Goal: Task Accomplishment & Management: Use online tool/utility

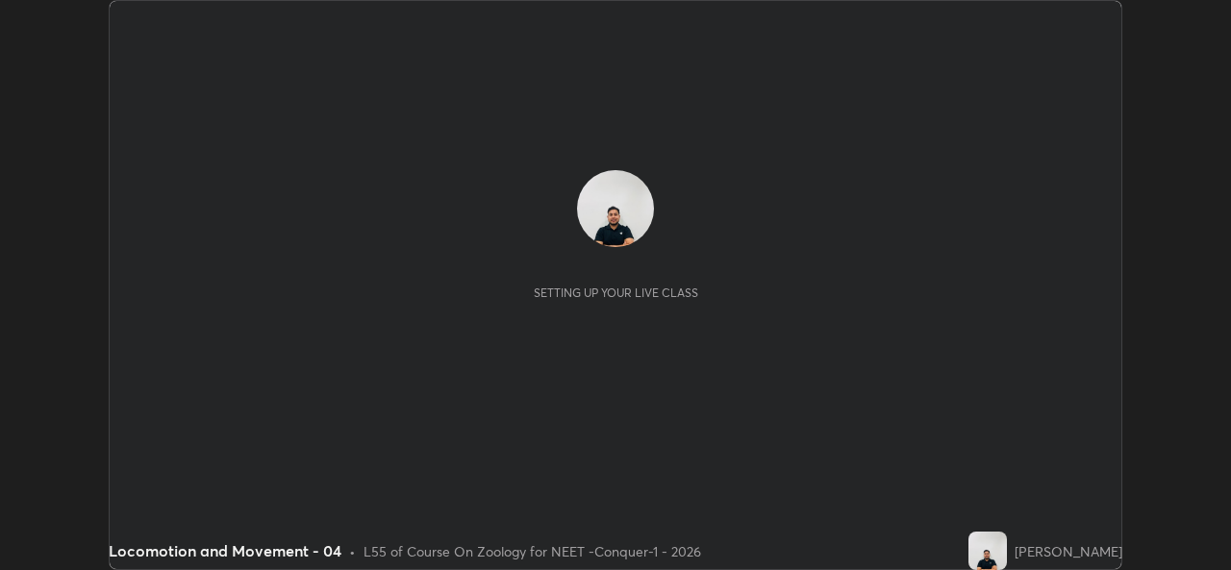
scroll to position [570, 1231]
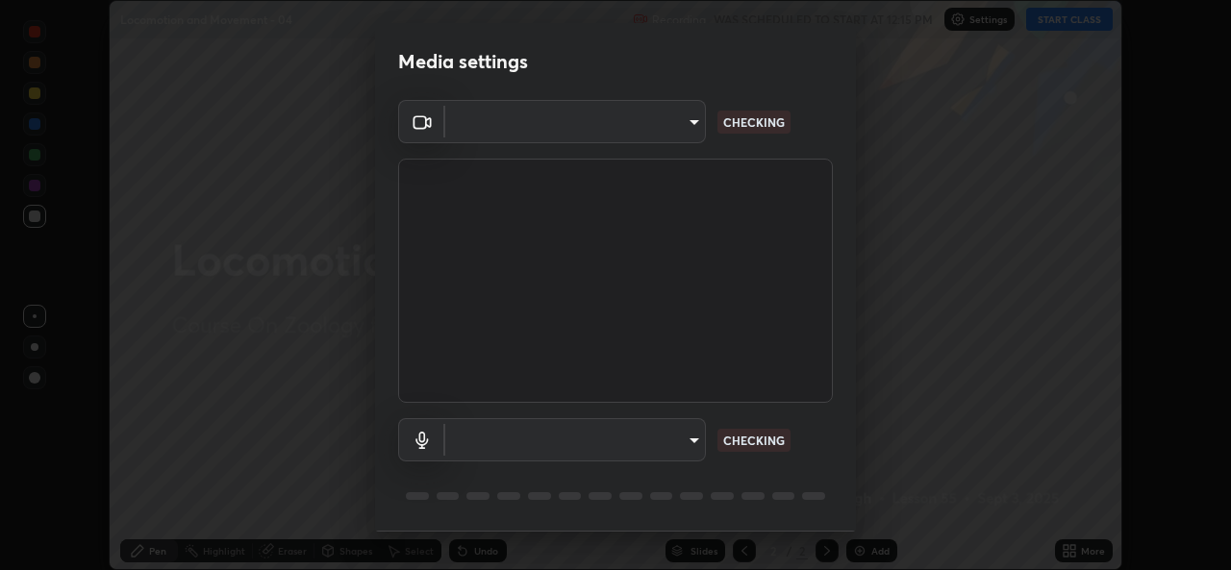
type input "05e0618f62b054dcc40553c7fbd7031c96524e68235480b96fb1515208e4dd7f"
type input "communications"
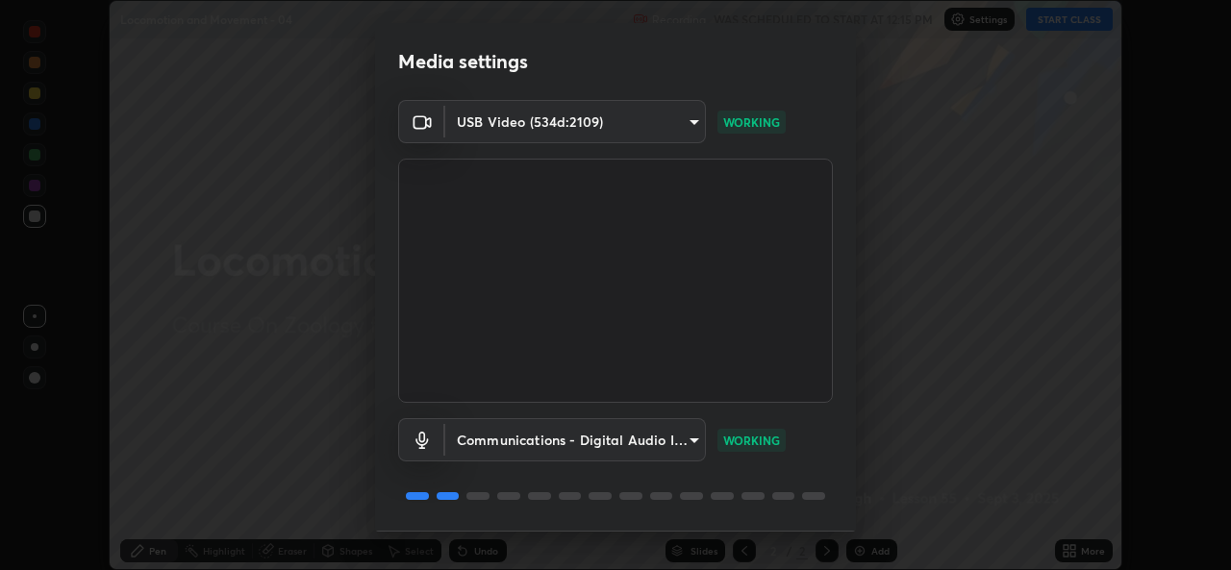
scroll to position [61, 0]
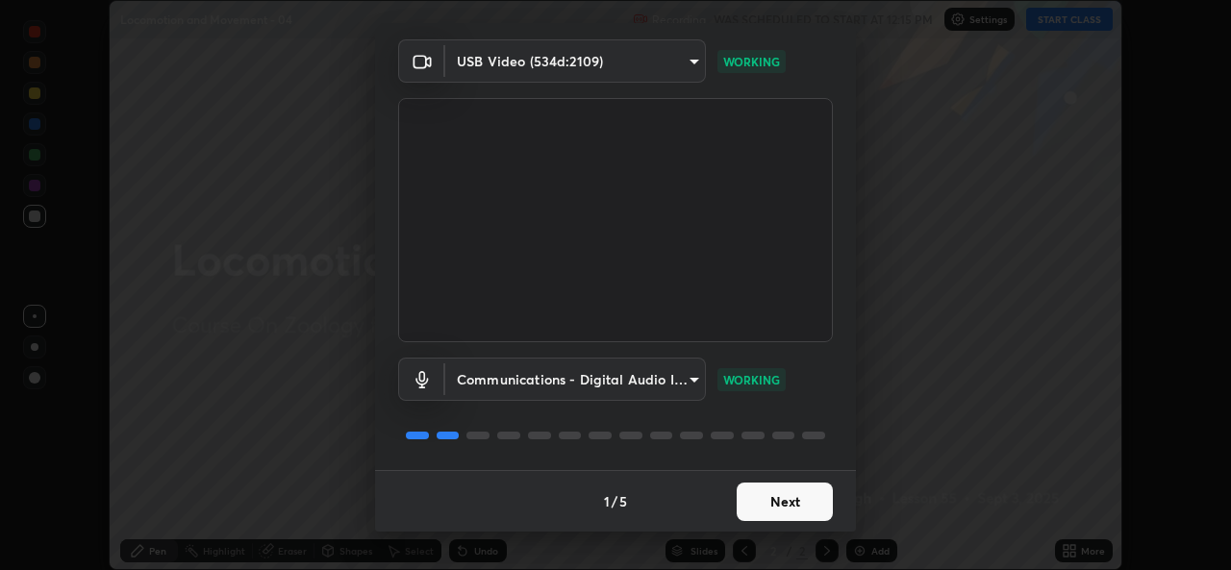
click at [803, 486] on button "Next" at bounding box center [785, 502] width 96 height 38
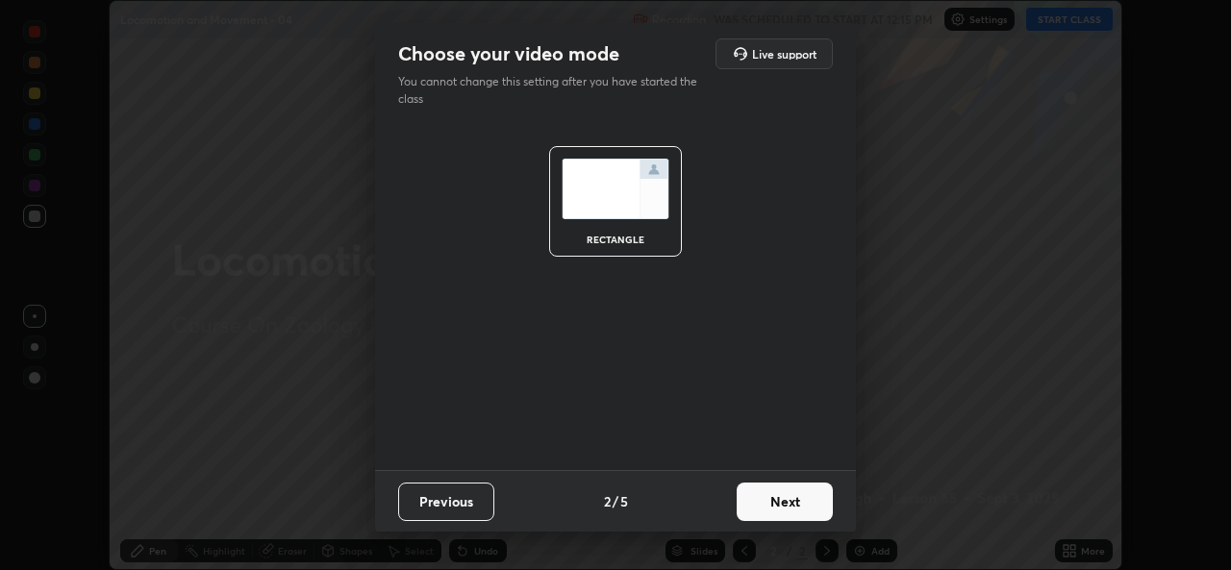
scroll to position [0, 0]
click at [797, 498] on button "Next" at bounding box center [785, 502] width 96 height 38
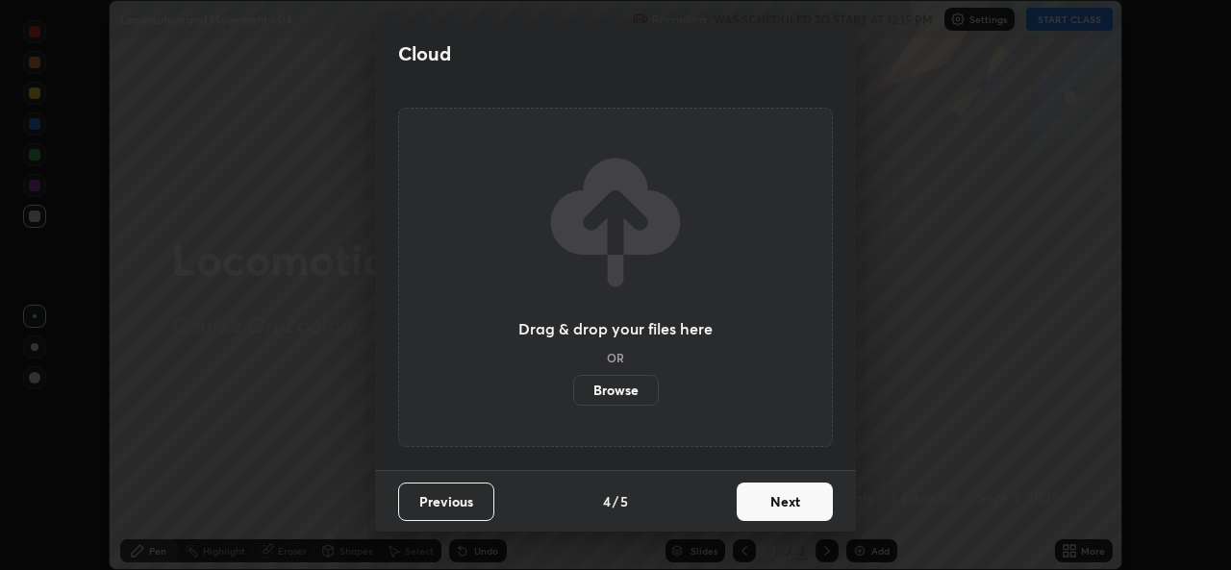
click at [822, 509] on button "Next" at bounding box center [785, 502] width 96 height 38
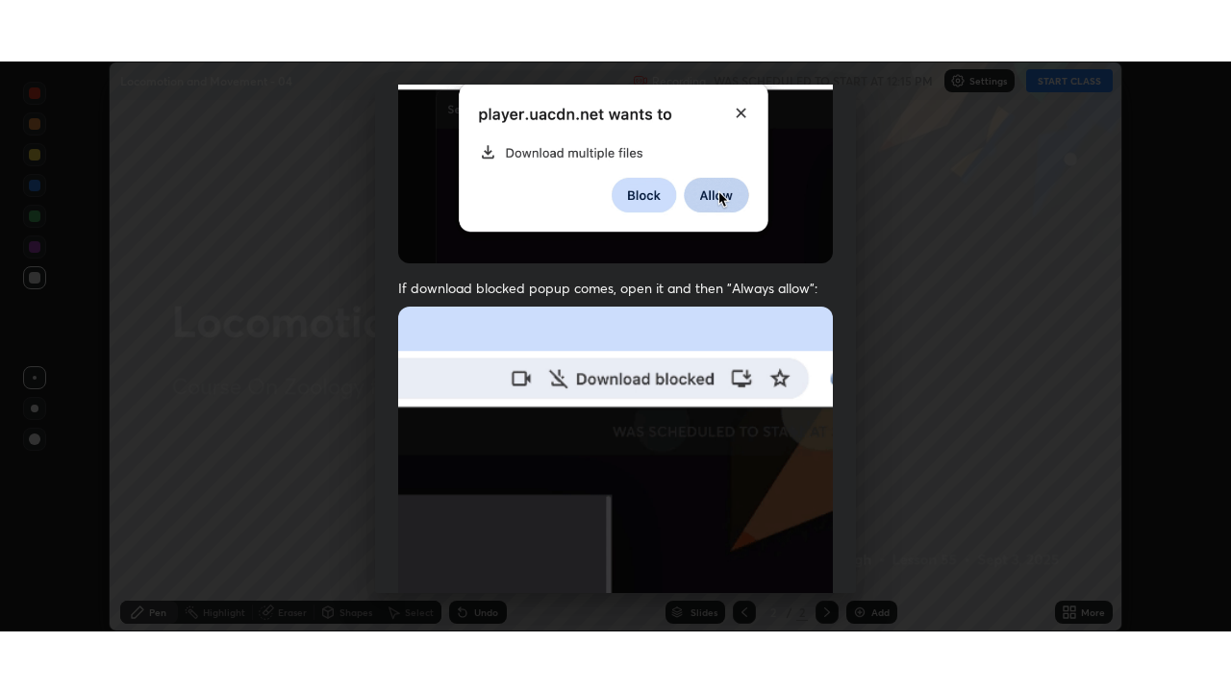
scroll to position [453, 0]
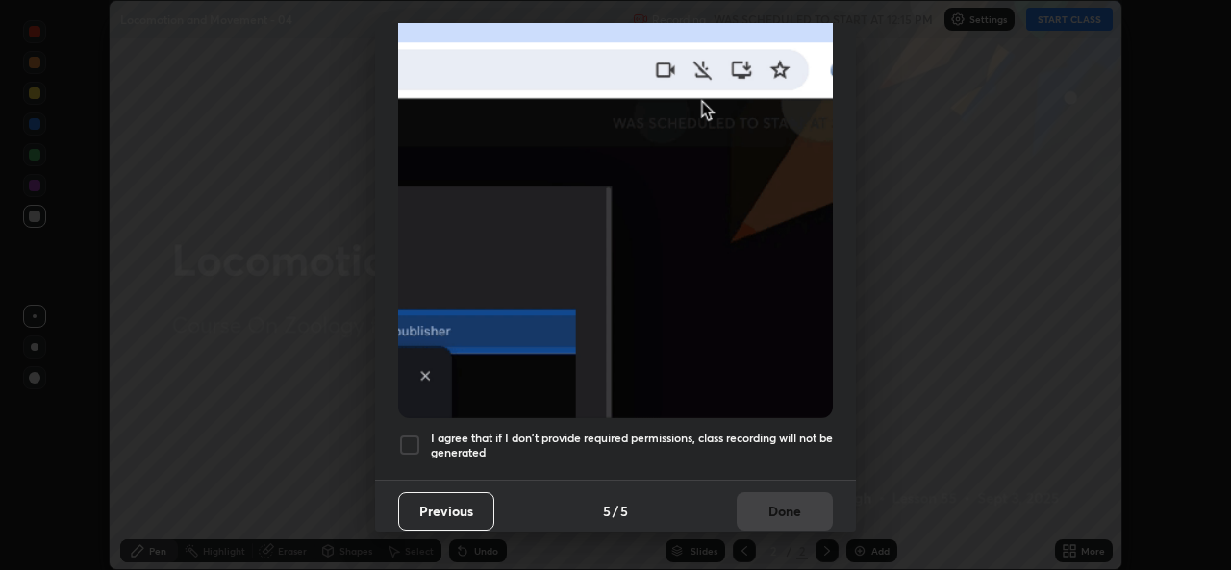
click at [406, 436] on div at bounding box center [409, 445] width 23 height 23
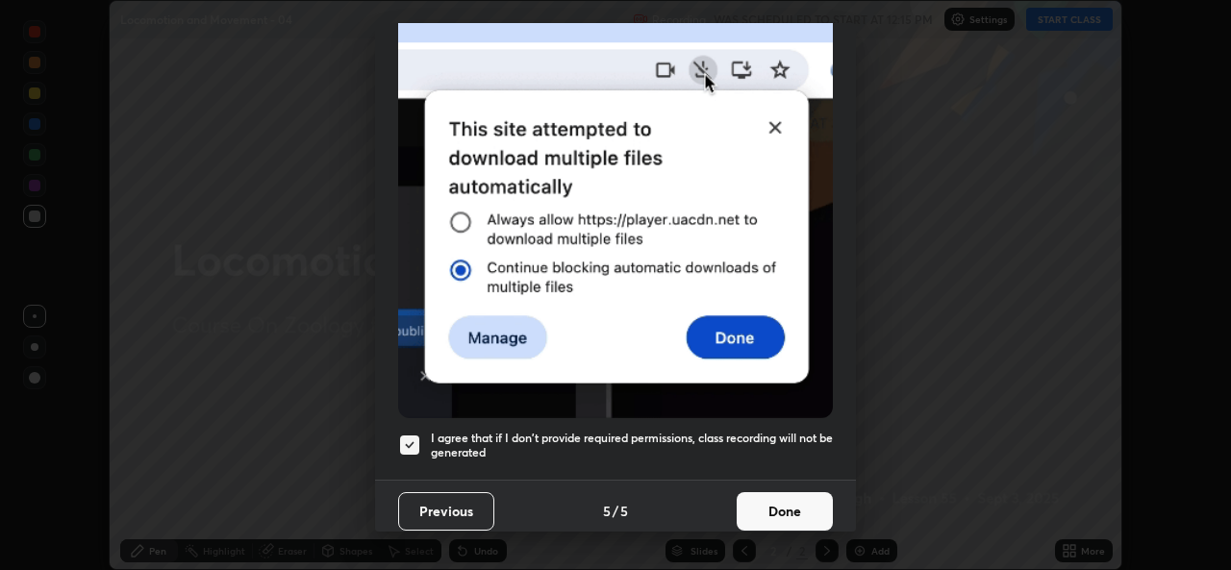
click at [759, 500] on button "Done" at bounding box center [785, 511] width 96 height 38
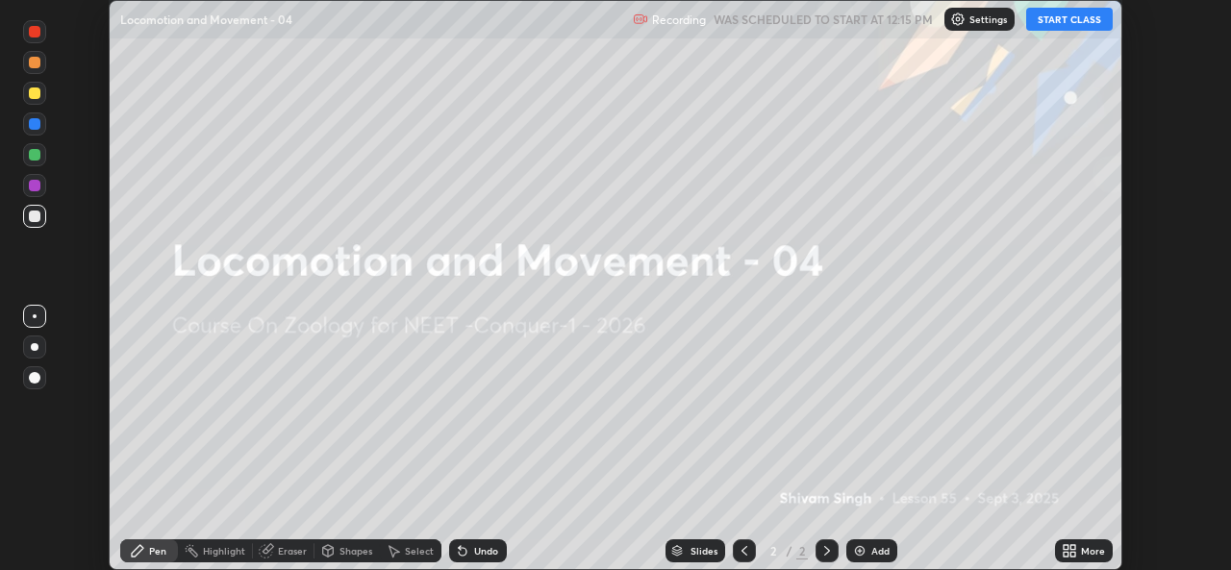
click at [1065, 547] on icon at bounding box center [1065, 547] width 5 height 5
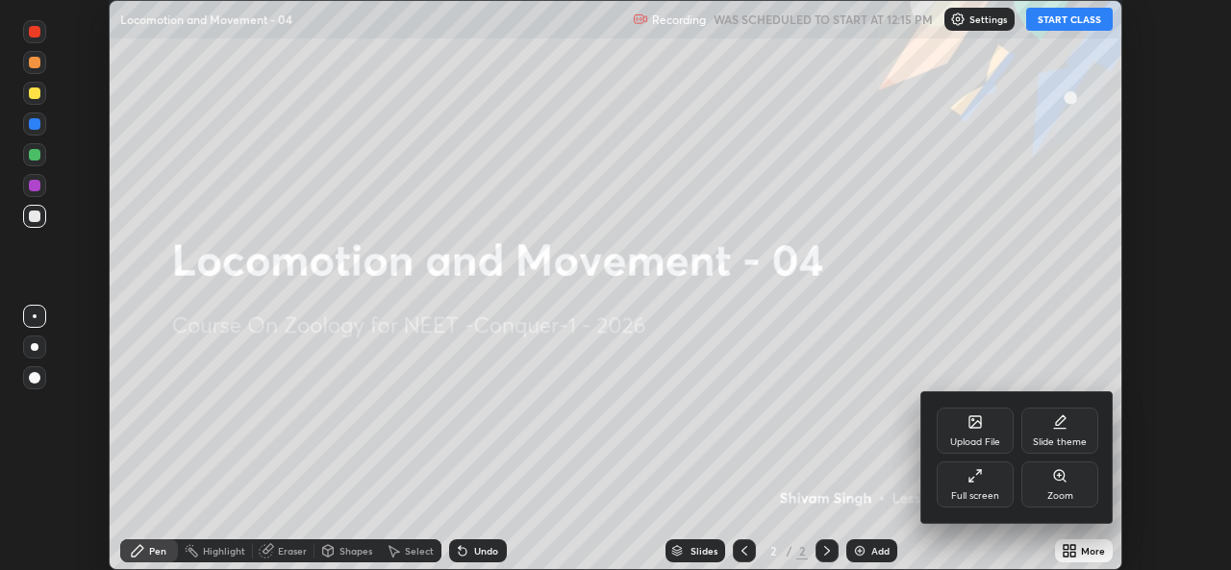
click at [970, 441] on div "Upload File" at bounding box center [975, 442] width 50 height 10
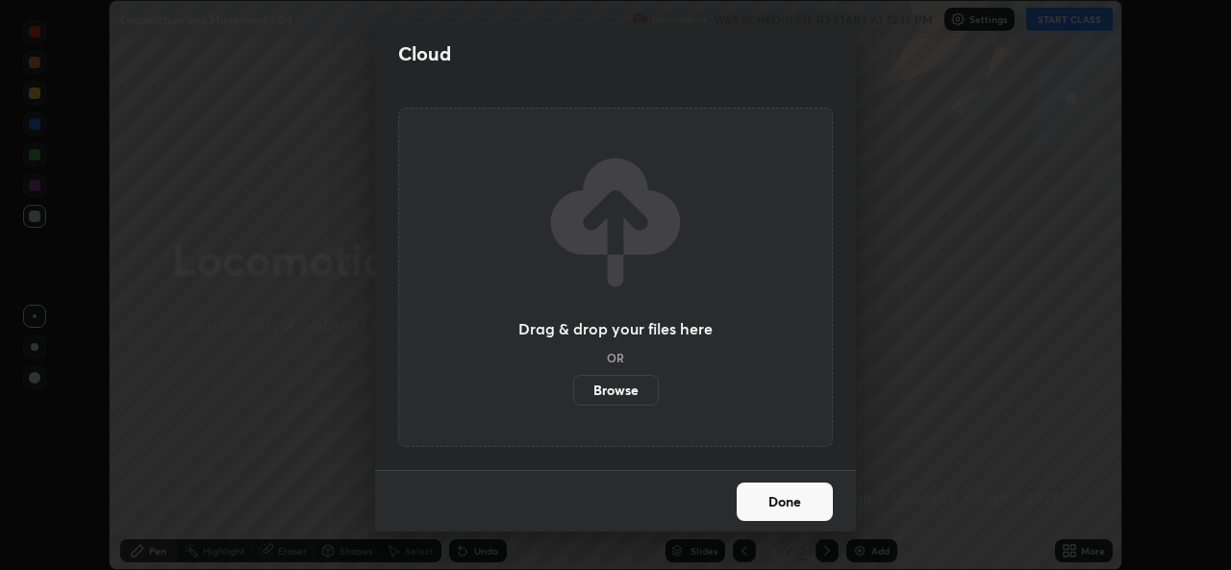
click at [614, 385] on label "Browse" at bounding box center [616, 390] width 86 height 31
click at [573, 385] on input "Browse" at bounding box center [573, 390] width 0 height 31
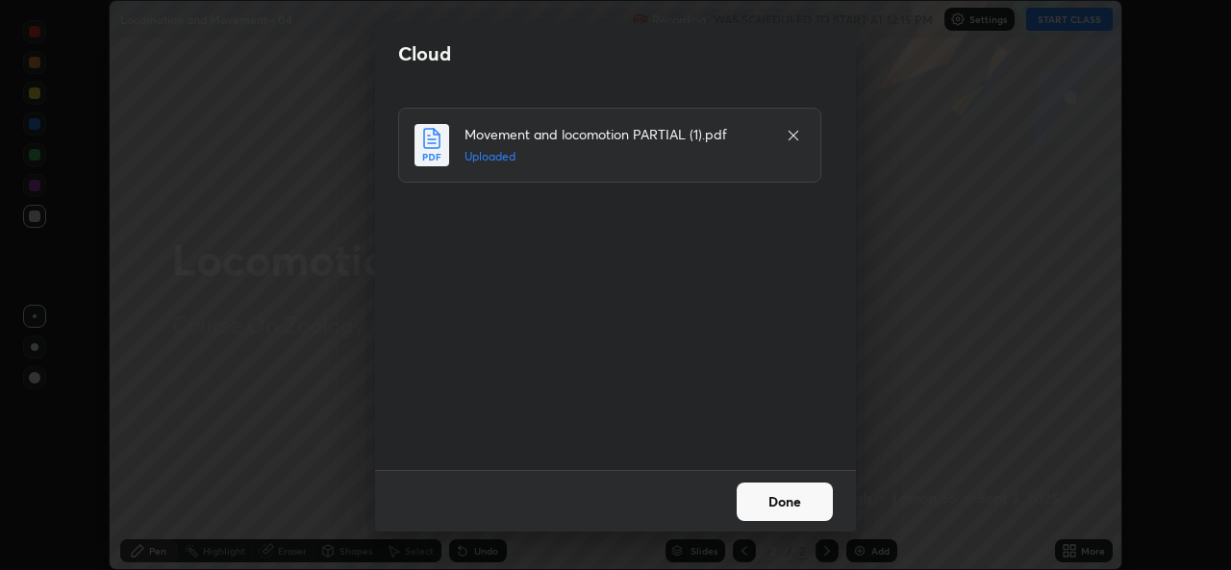
click at [776, 510] on button "Done" at bounding box center [785, 502] width 96 height 38
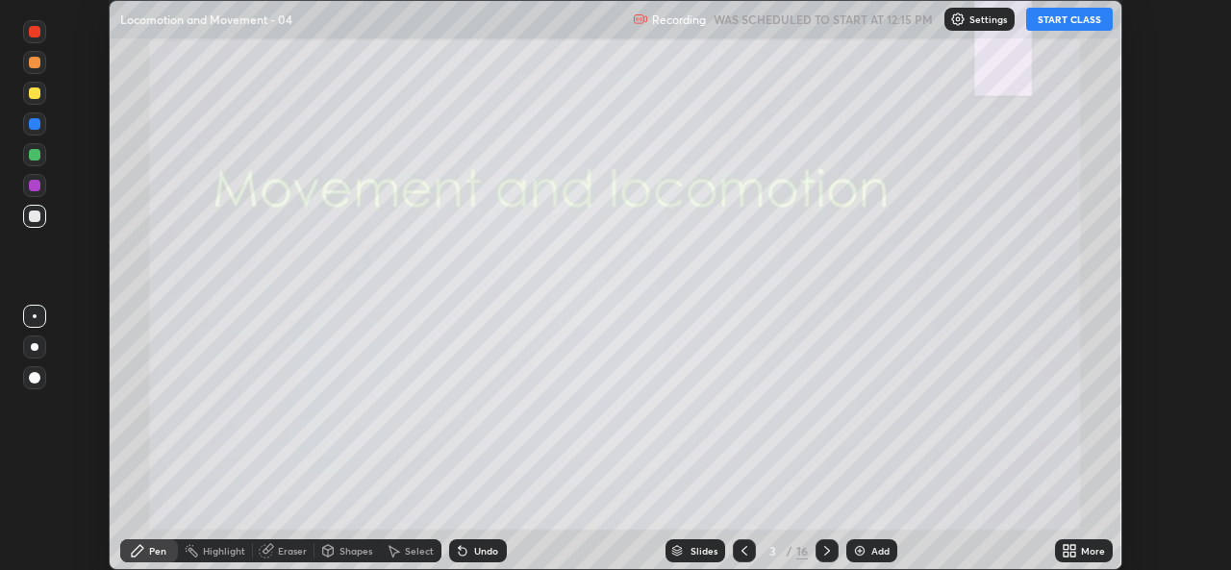
click at [1065, 547] on icon at bounding box center [1065, 547] width 5 height 5
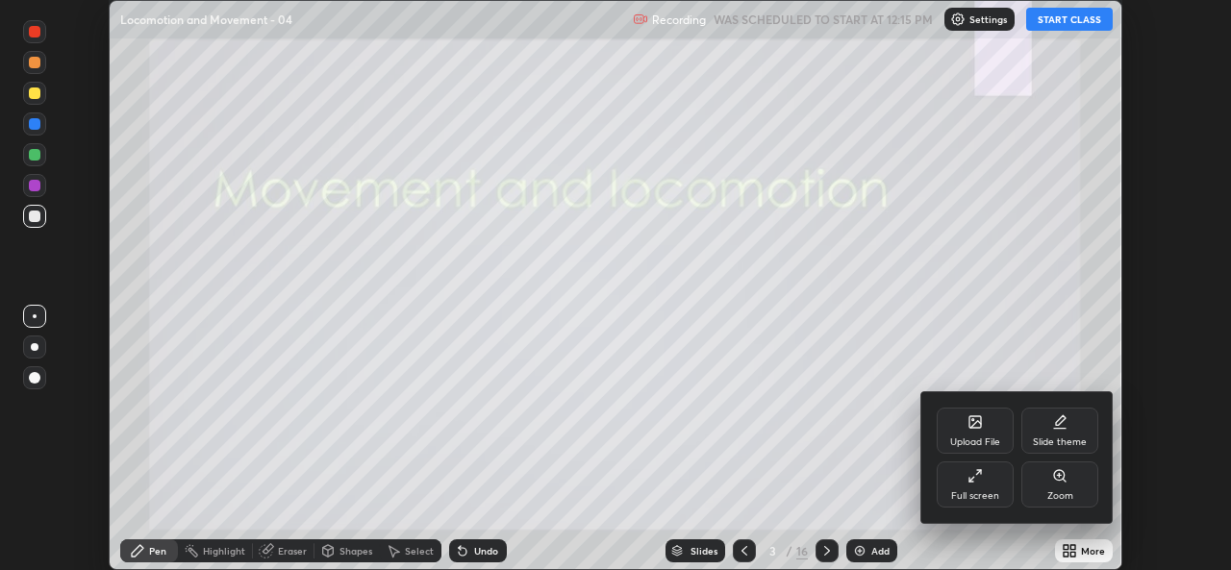
click at [965, 484] on div "Full screen" at bounding box center [975, 485] width 77 height 46
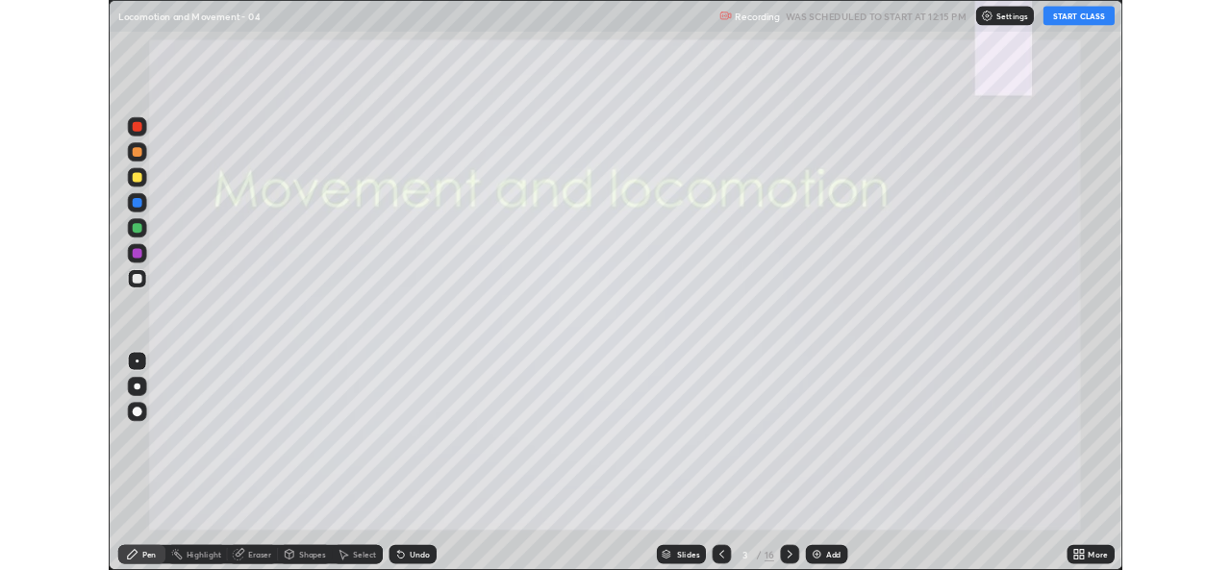
scroll to position [692, 1231]
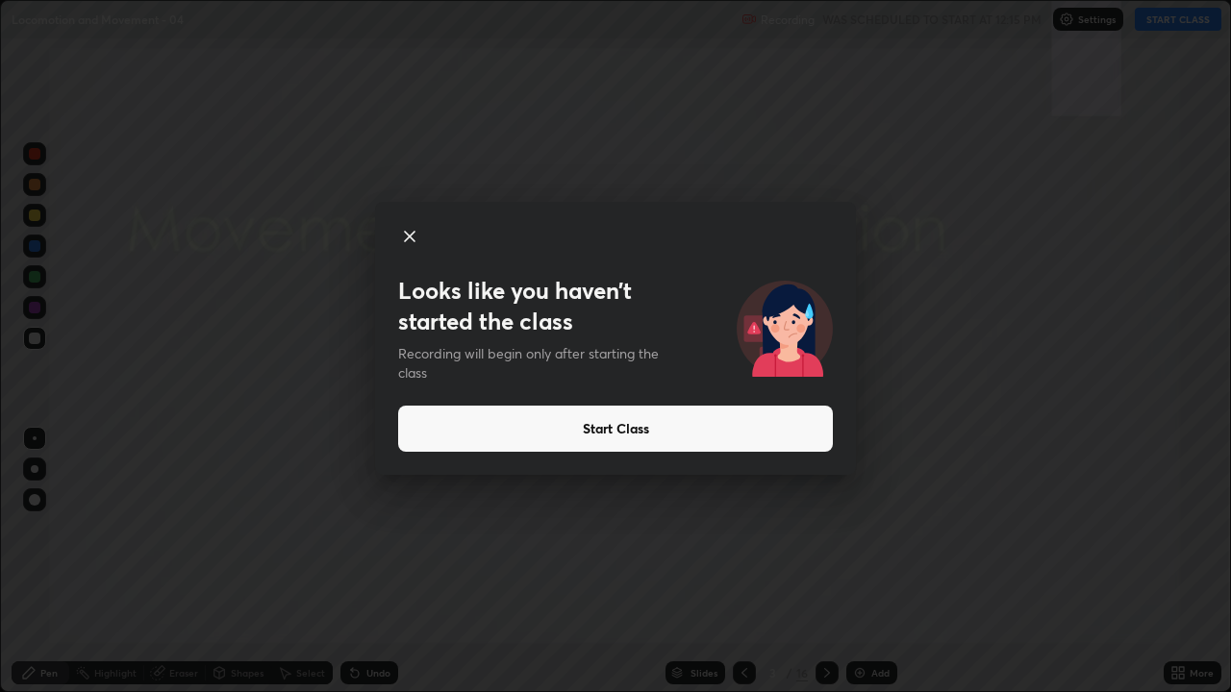
click at [585, 431] on button "Start Class" at bounding box center [615, 429] width 435 height 46
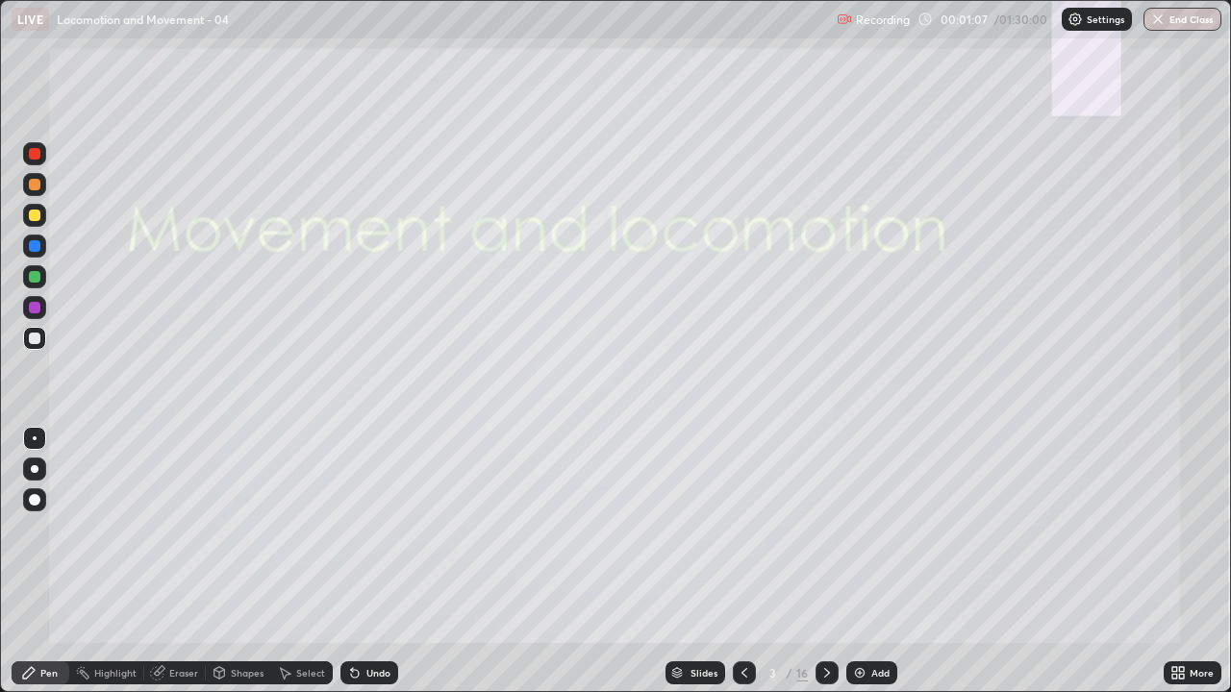
click at [822, 569] on icon at bounding box center [826, 672] width 15 height 15
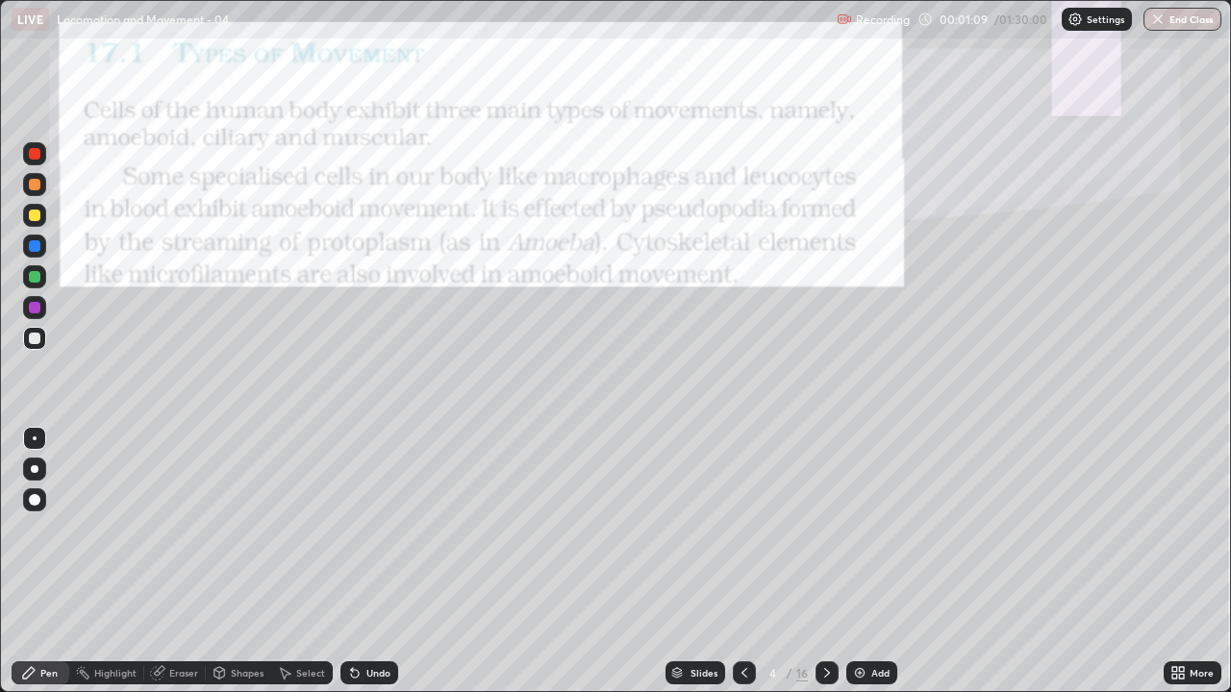
click at [823, 569] on icon at bounding box center [826, 672] width 15 height 15
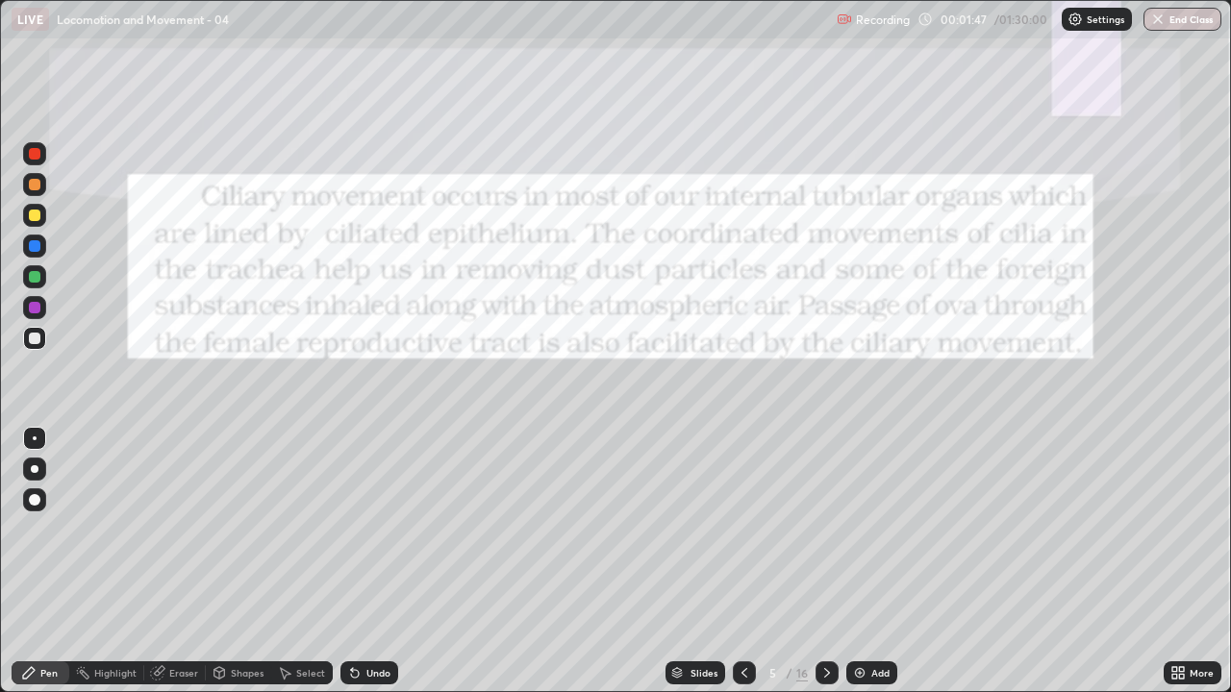
click at [1174, 569] on icon at bounding box center [1174, 669] width 5 height 5
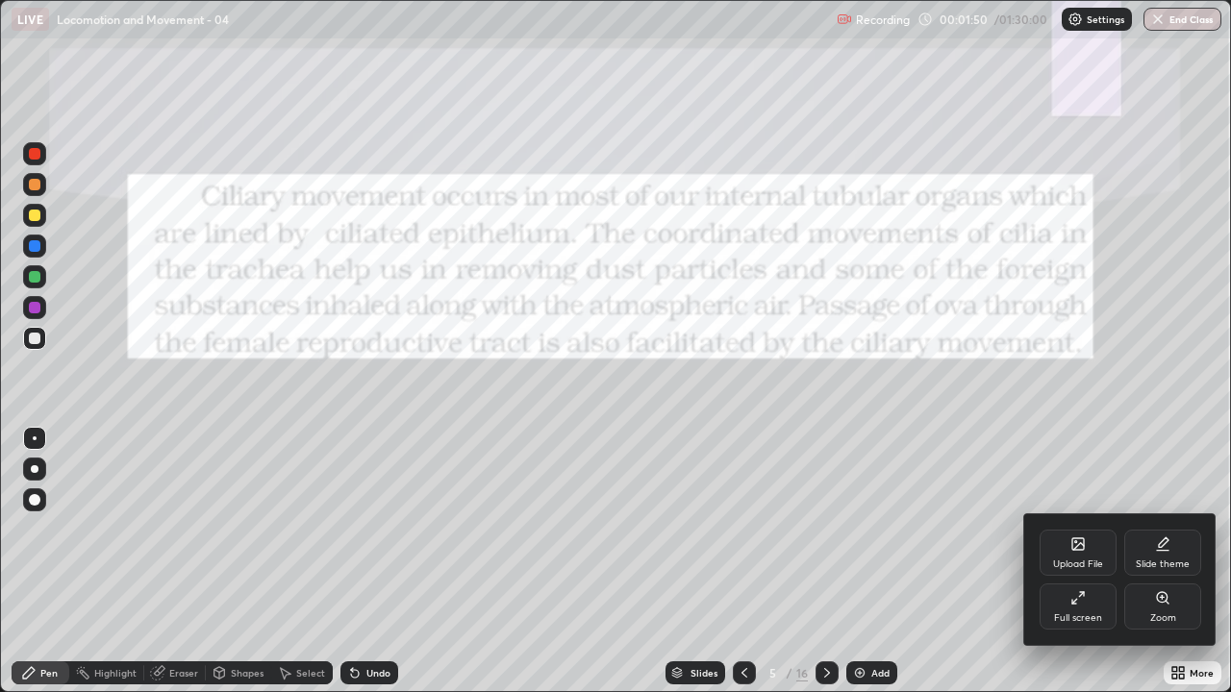
click at [868, 491] on div at bounding box center [615, 346] width 1231 height 692
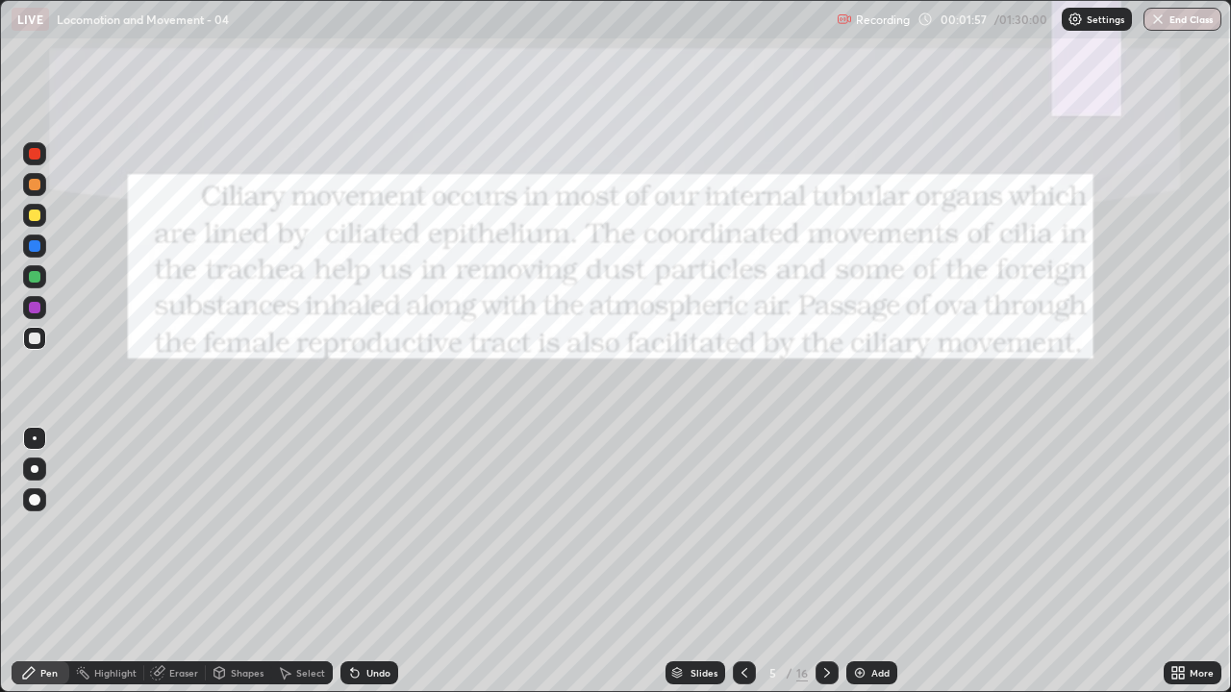
click at [743, 569] on div at bounding box center [744, 673] width 23 height 23
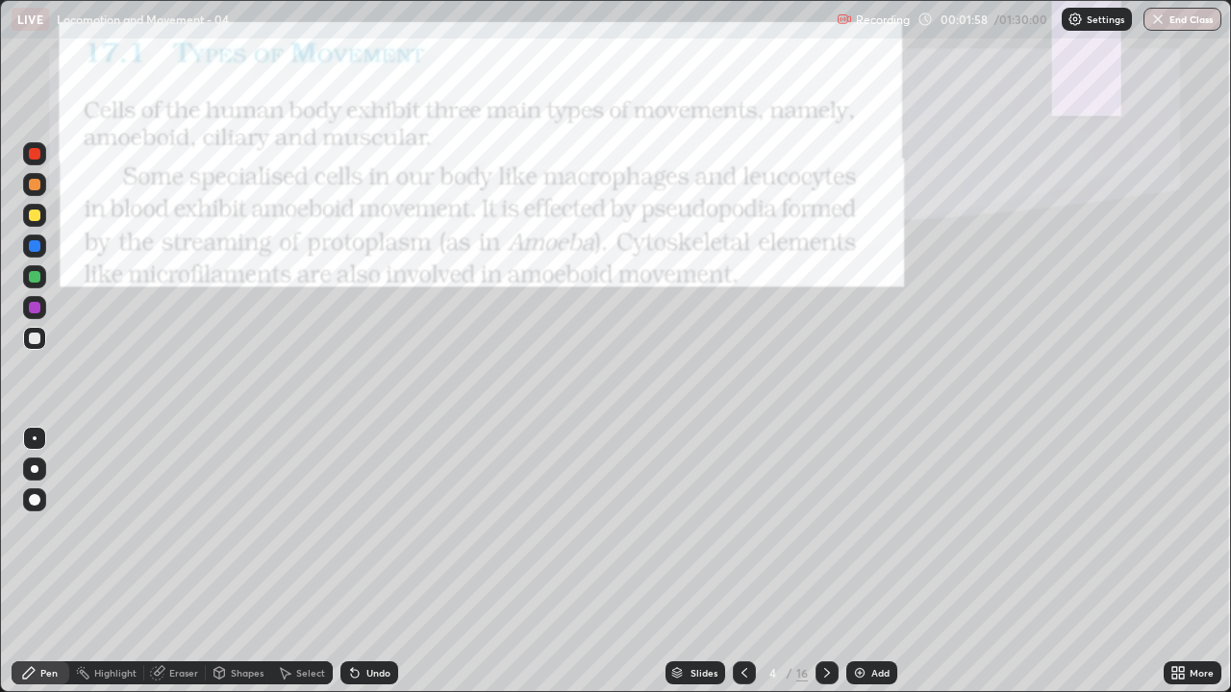
click at [746, 569] on icon at bounding box center [744, 672] width 15 height 15
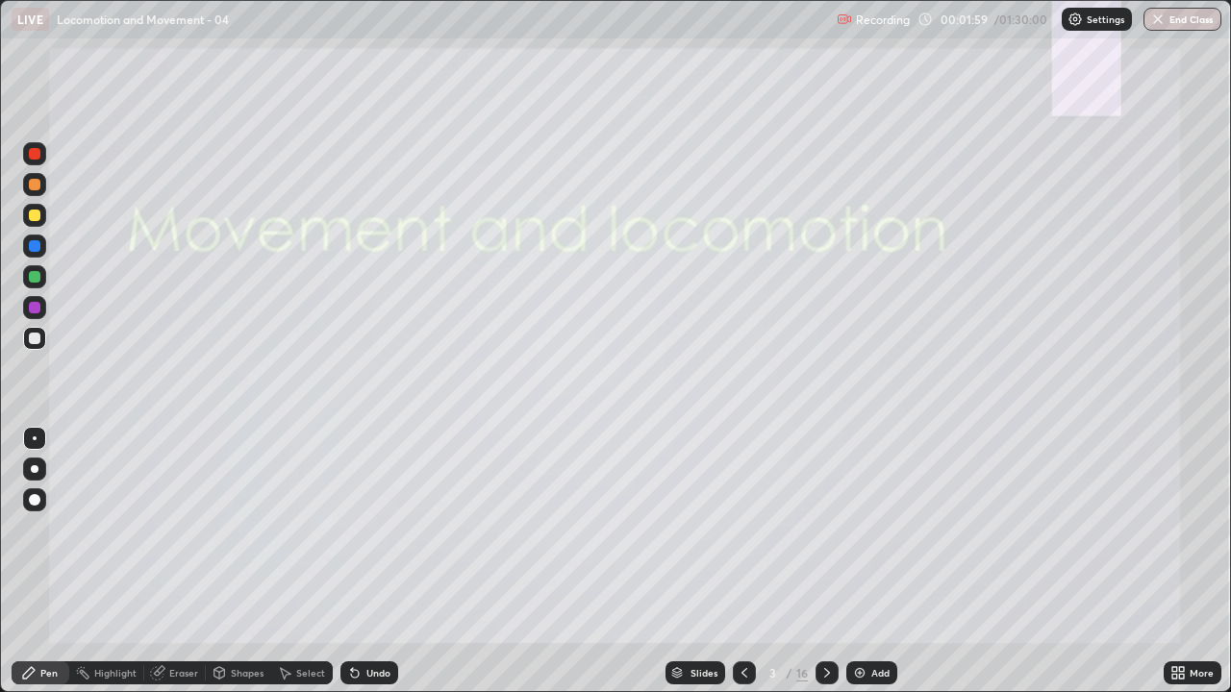
click at [366, 569] on div "Undo" at bounding box center [378, 673] width 24 height 10
click at [352, 569] on icon at bounding box center [355, 674] width 8 height 8
click at [366, 569] on div "Undo" at bounding box center [378, 673] width 24 height 10
click at [1174, 569] on icon at bounding box center [1174, 676] width 5 height 5
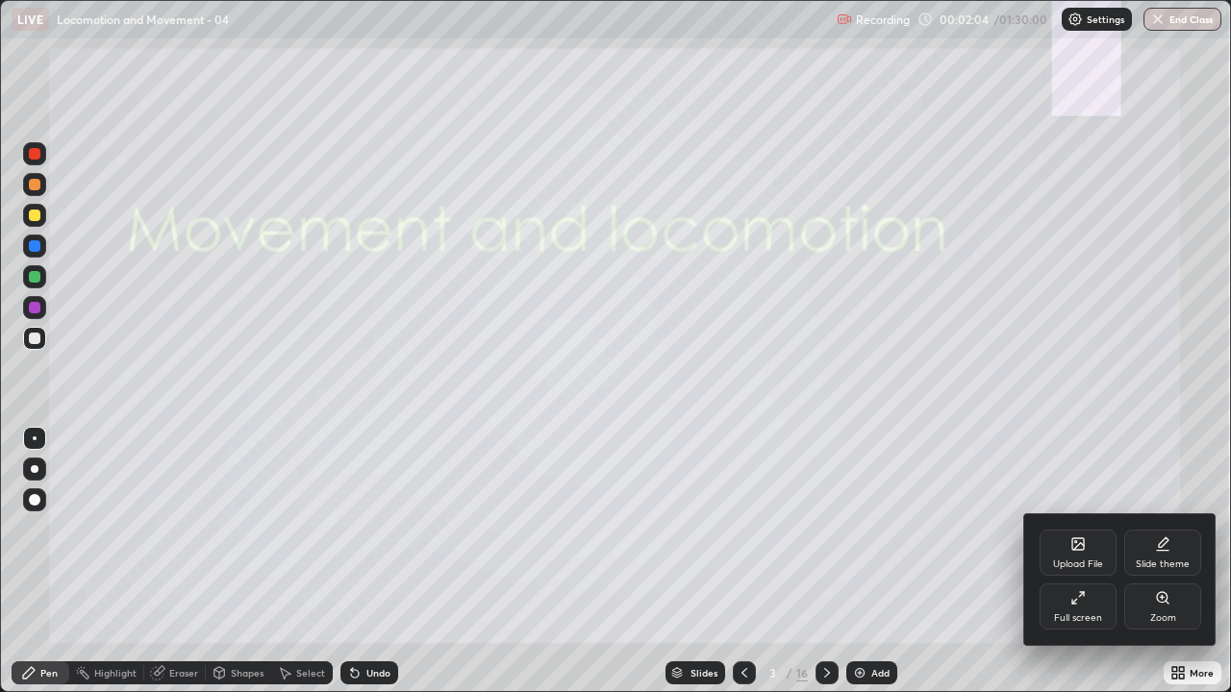
click at [1078, 569] on div "Full screen" at bounding box center [1077, 607] width 77 height 46
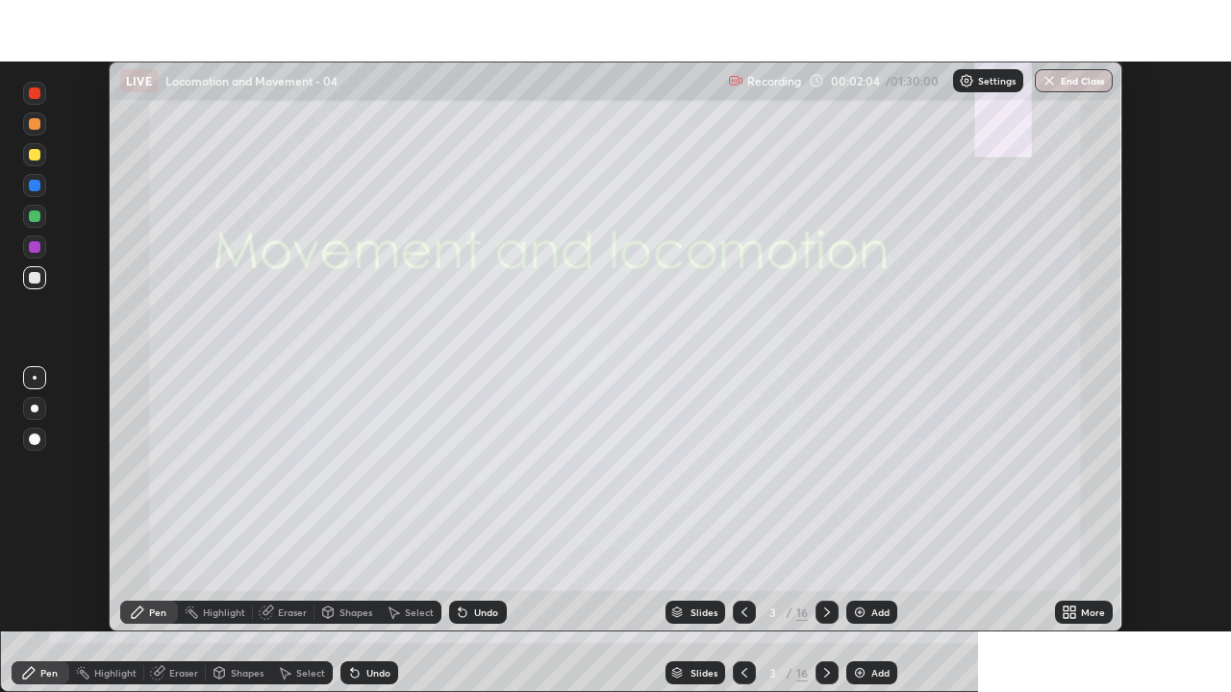
scroll to position [95581, 94921]
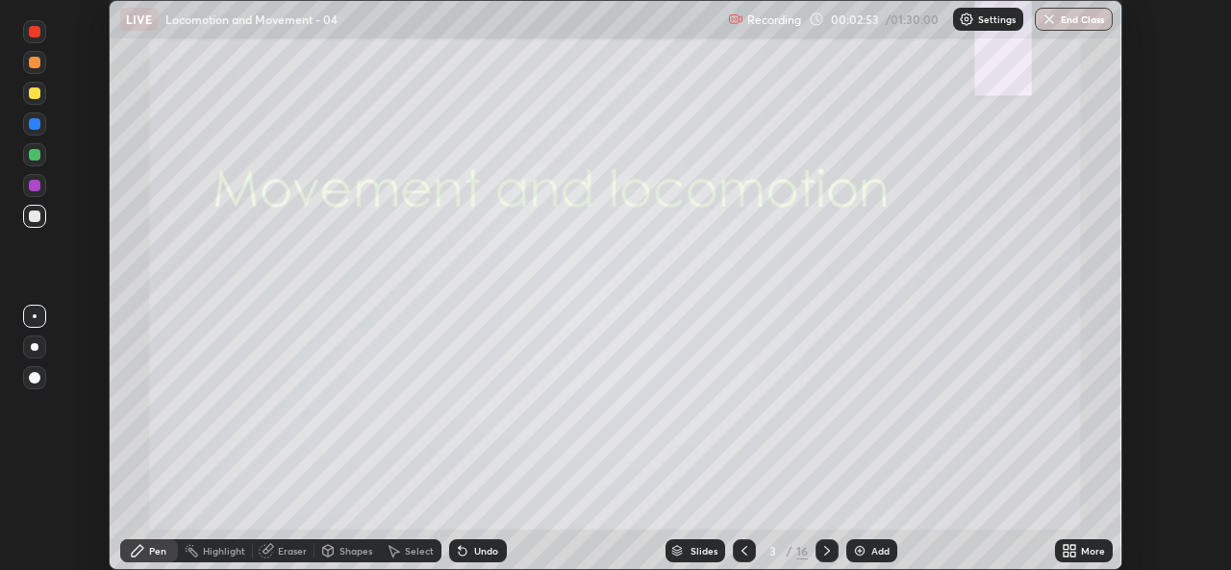
click at [1072, 554] on icon at bounding box center [1072, 554] width 5 height 5
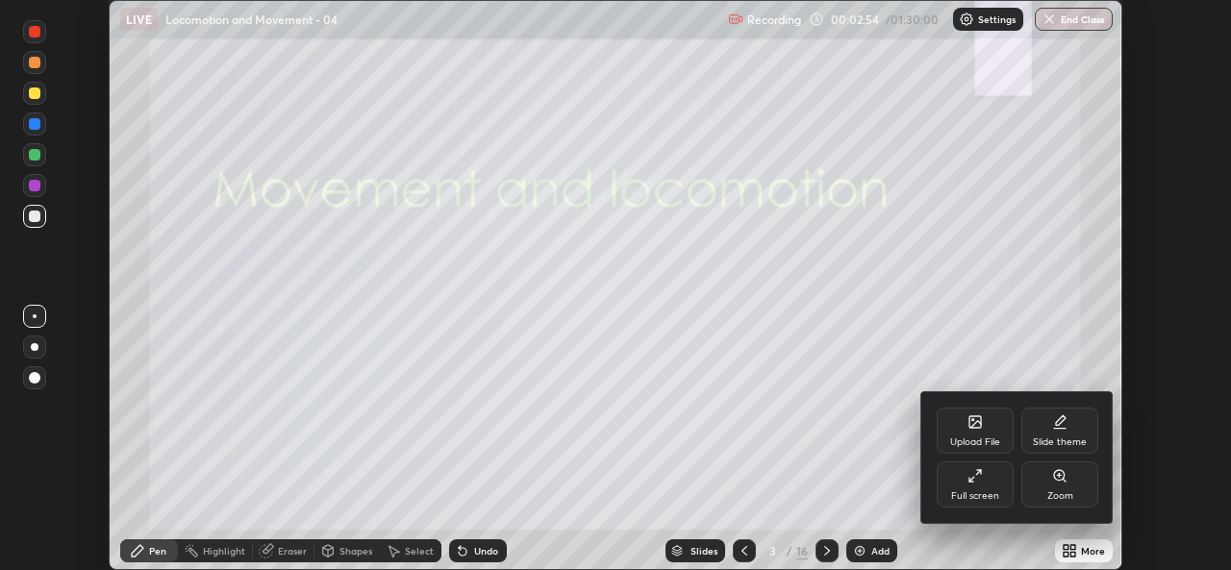
click at [977, 427] on icon at bounding box center [975, 422] width 12 height 12
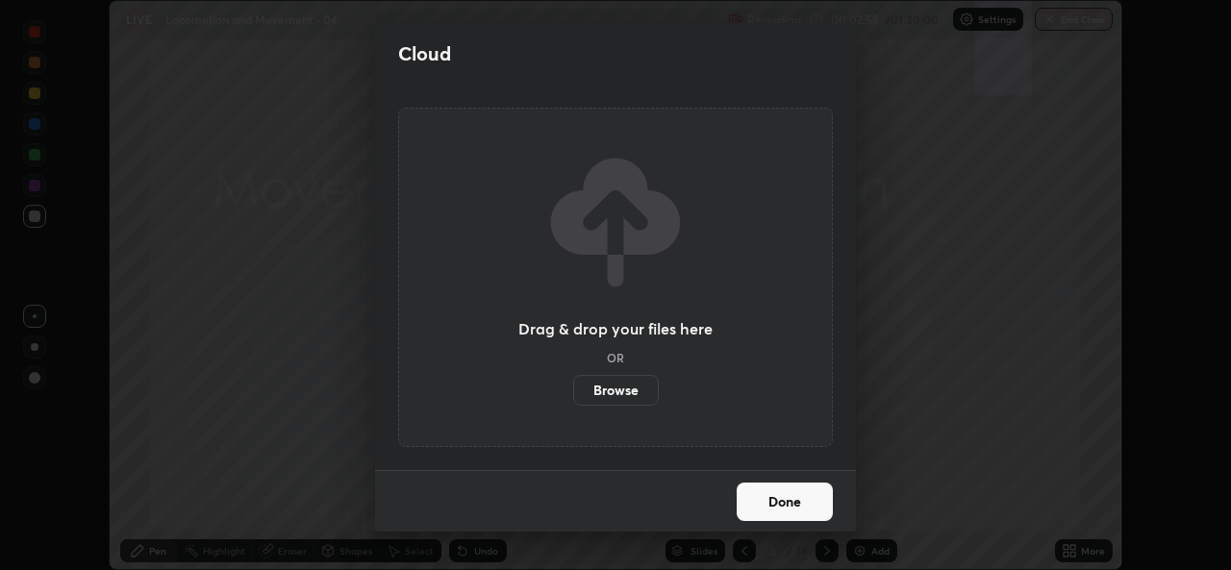
click at [619, 393] on label "Browse" at bounding box center [616, 390] width 86 height 31
click at [573, 393] on input "Browse" at bounding box center [573, 390] width 0 height 31
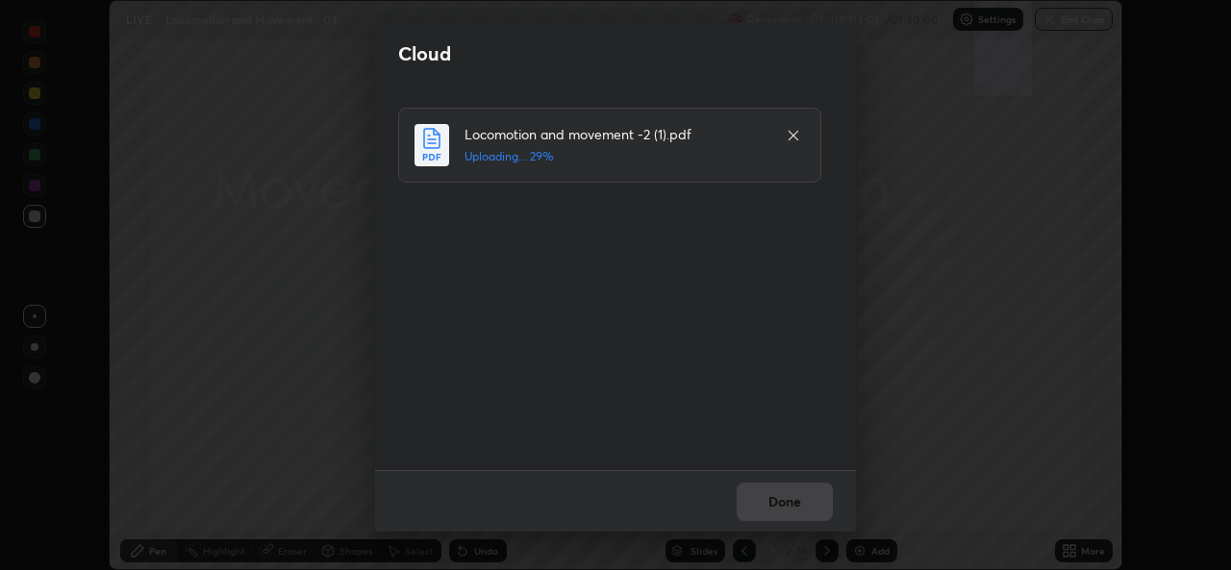
click at [794, 489] on div "Done" at bounding box center [615, 501] width 481 height 62
click at [790, 497] on div "Done" at bounding box center [615, 501] width 481 height 62
click at [805, 494] on div "Done" at bounding box center [615, 501] width 481 height 62
click at [801, 504] on div "Done" at bounding box center [615, 501] width 481 height 62
click at [808, 501] on div "Done" at bounding box center [615, 501] width 481 height 62
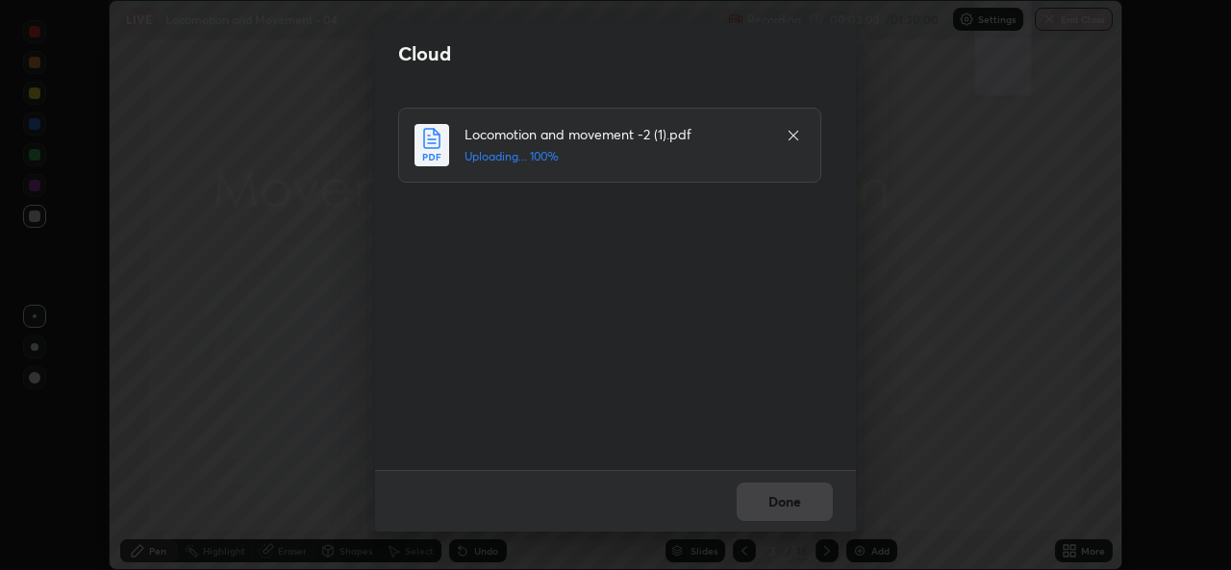
click at [808, 499] on div "Done" at bounding box center [615, 501] width 481 height 62
click at [812, 502] on button "Done" at bounding box center [785, 502] width 96 height 38
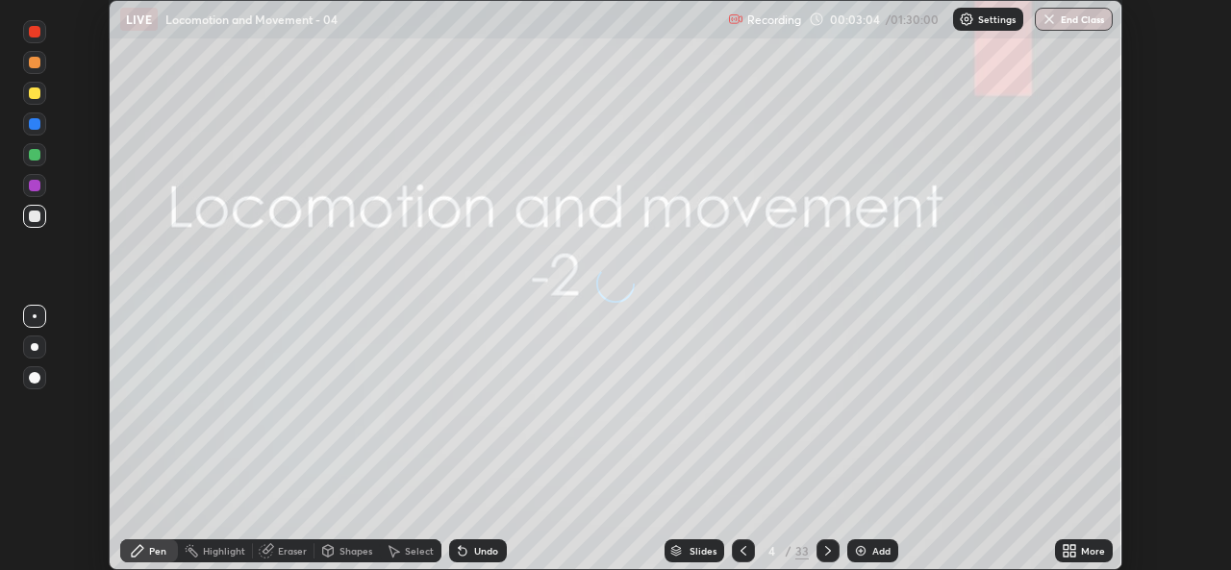
click at [1066, 542] on div "More" at bounding box center [1084, 550] width 58 height 23
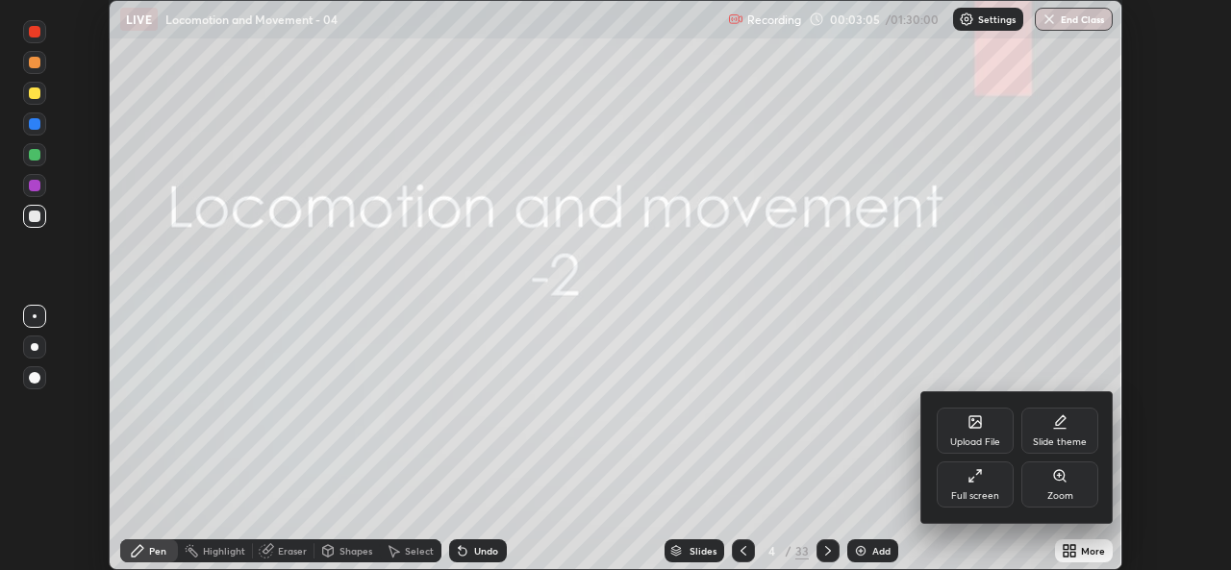
click at [985, 485] on div "Full screen" at bounding box center [975, 485] width 77 height 46
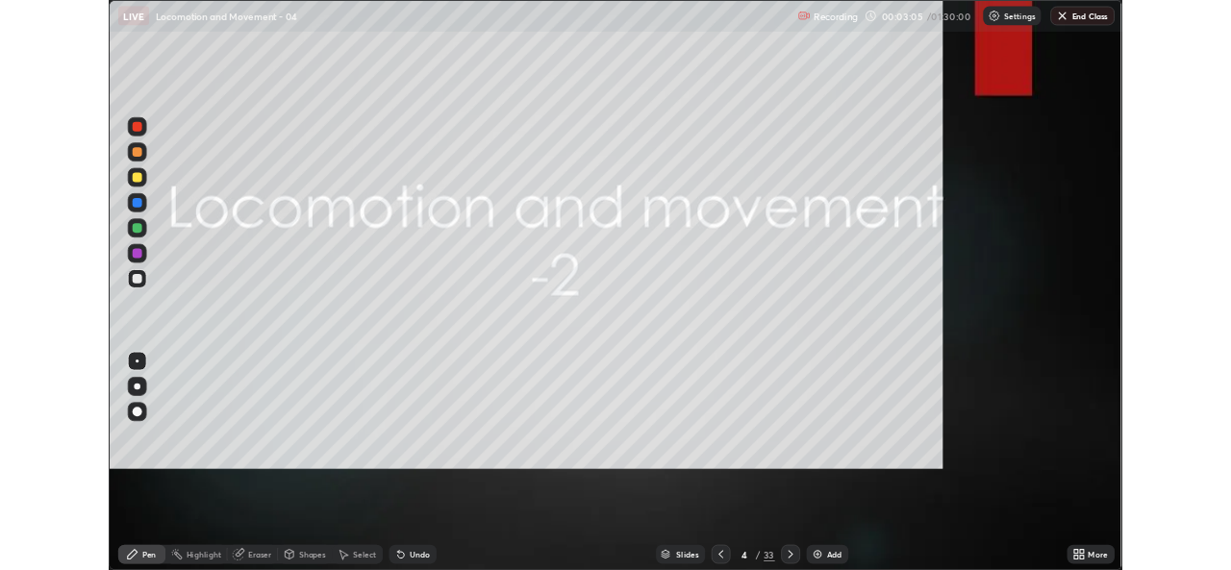
scroll to position [692, 1231]
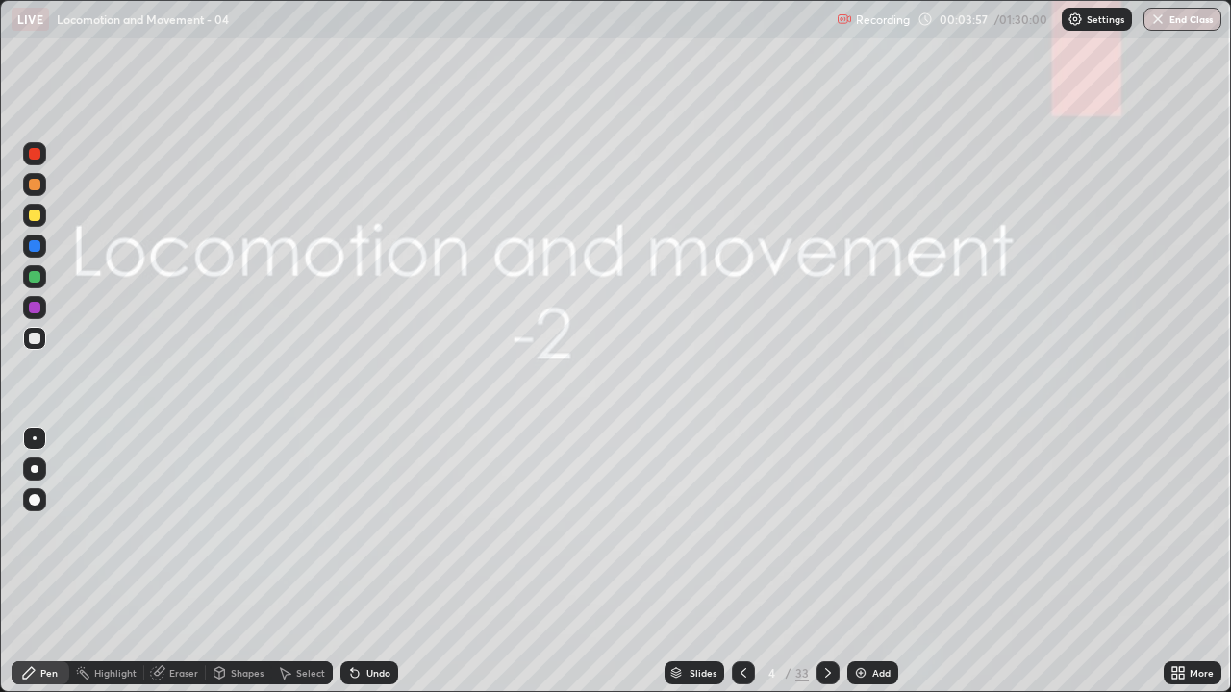
click at [1181, 569] on icon at bounding box center [1181, 676] width 5 height 5
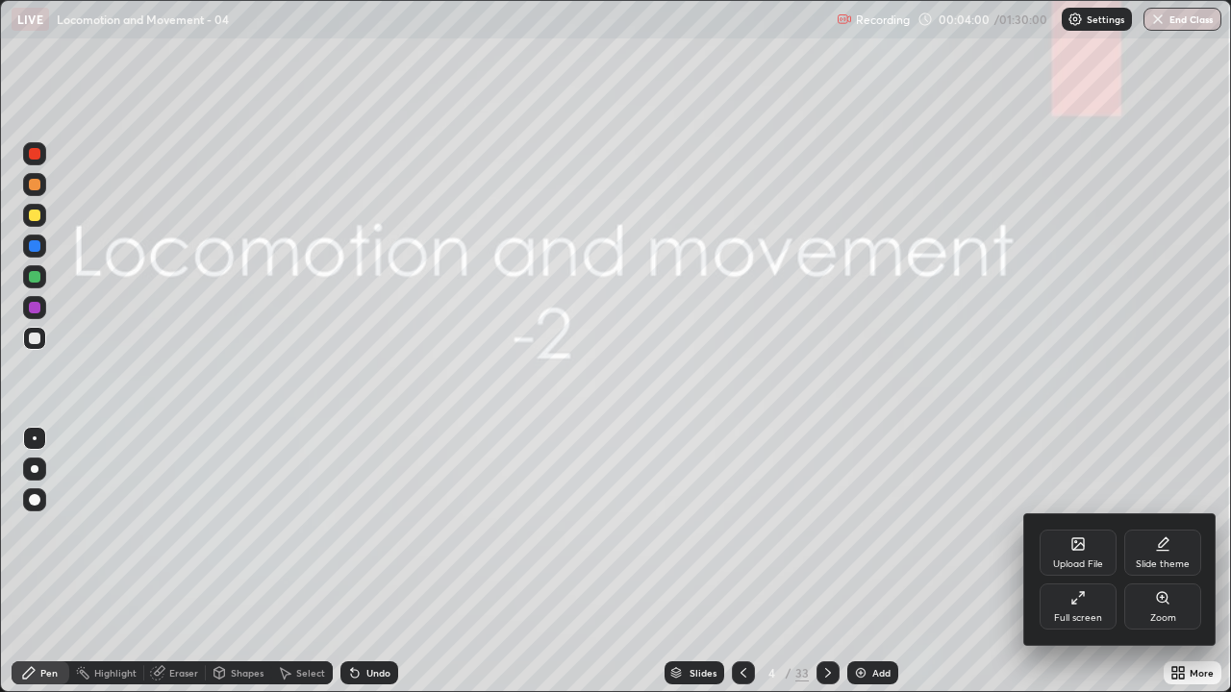
click at [1087, 569] on div "Full screen" at bounding box center [1077, 607] width 77 height 46
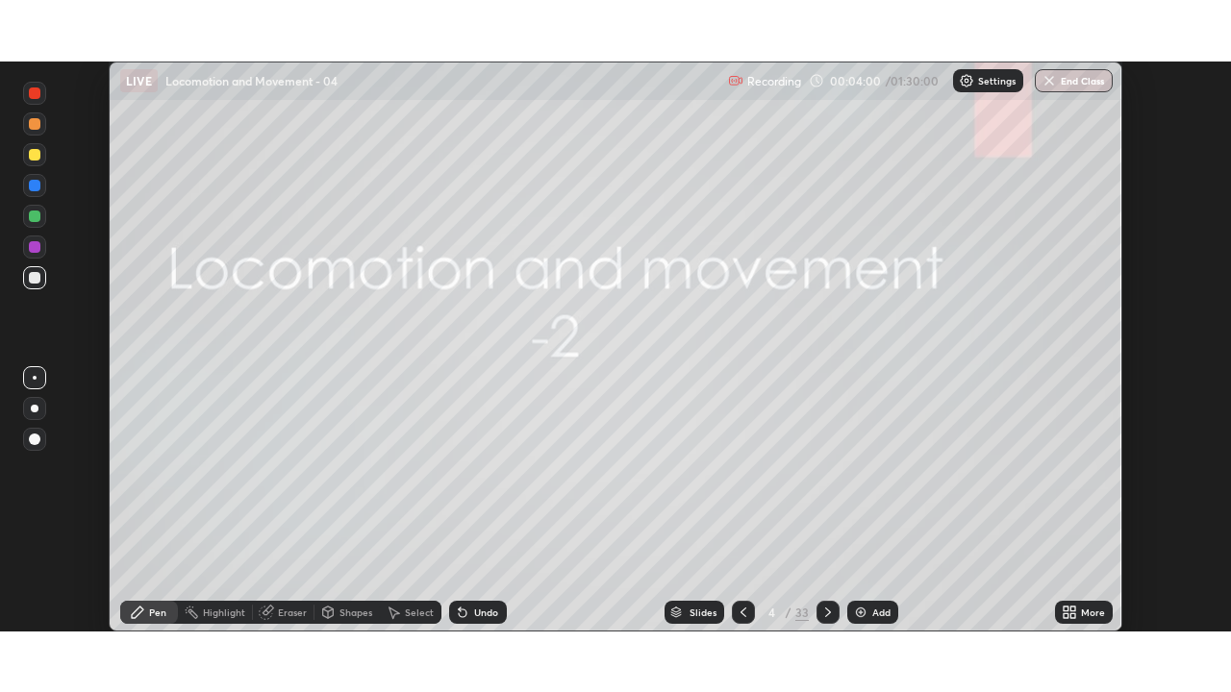
scroll to position [95581, 94921]
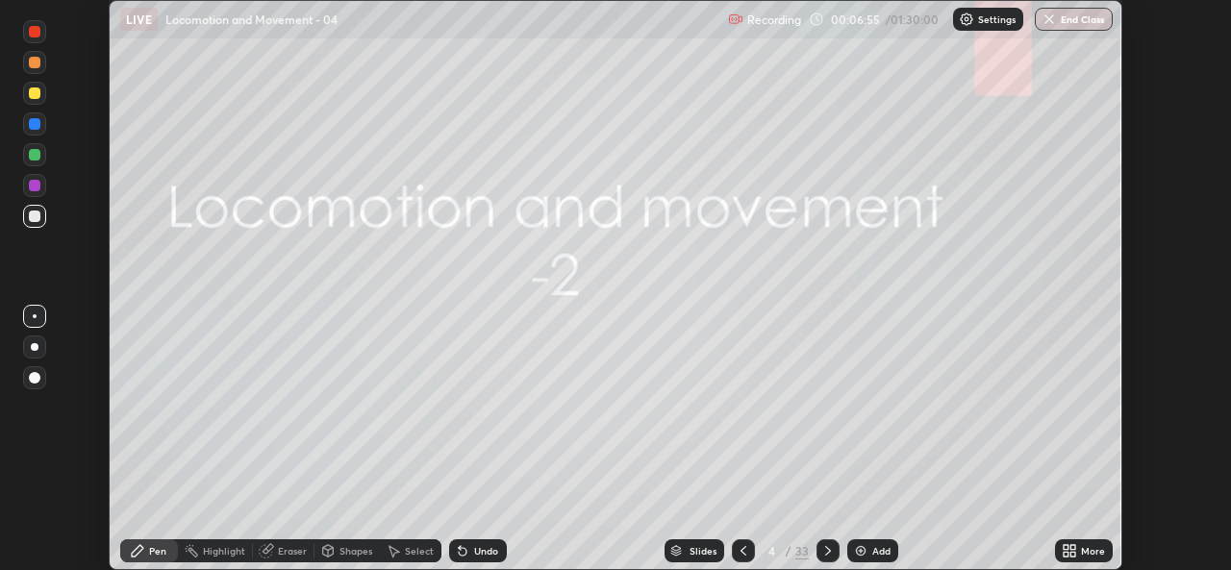
click at [1064, 549] on icon at bounding box center [1065, 547] width 5 height 5
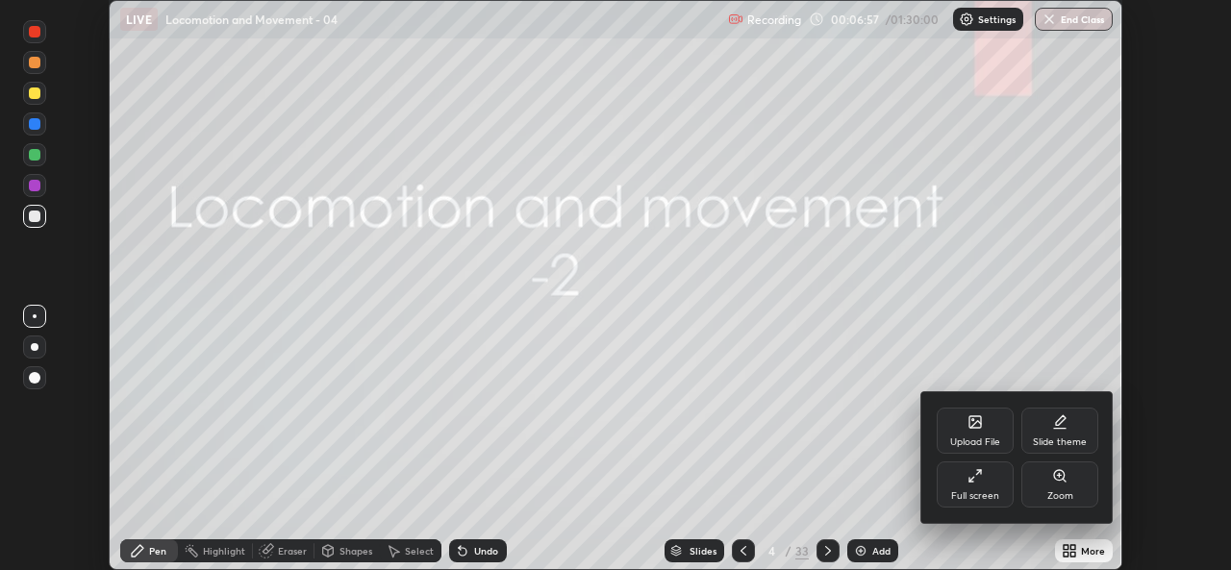
click at [971, 479] on icon at bounding box center [971, 479] width 5 height 5
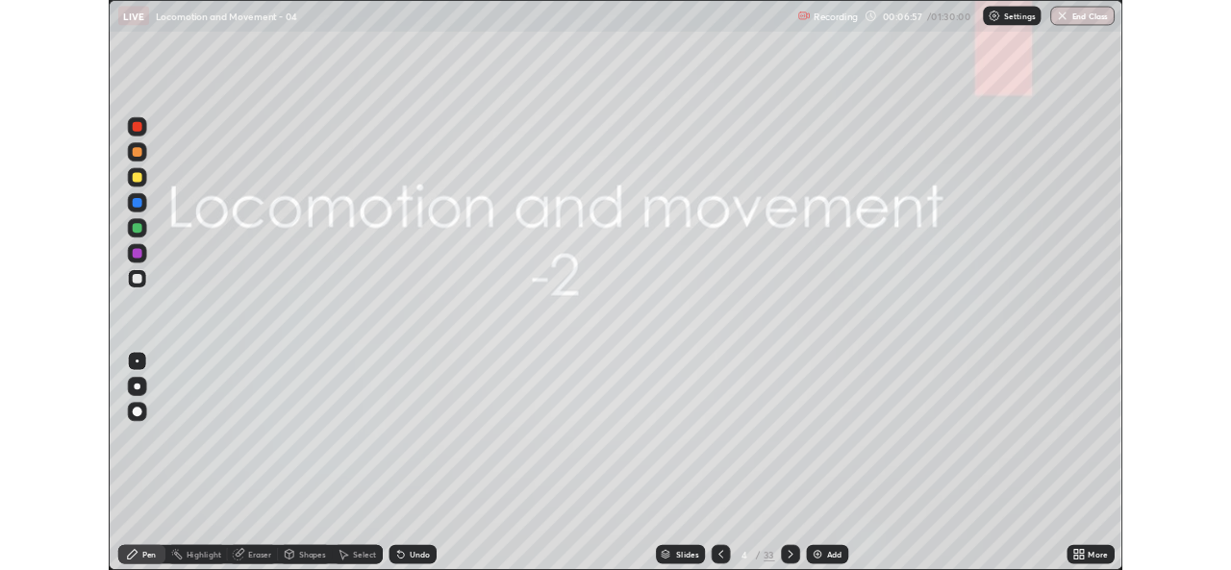
scroll to position [692, 1231]
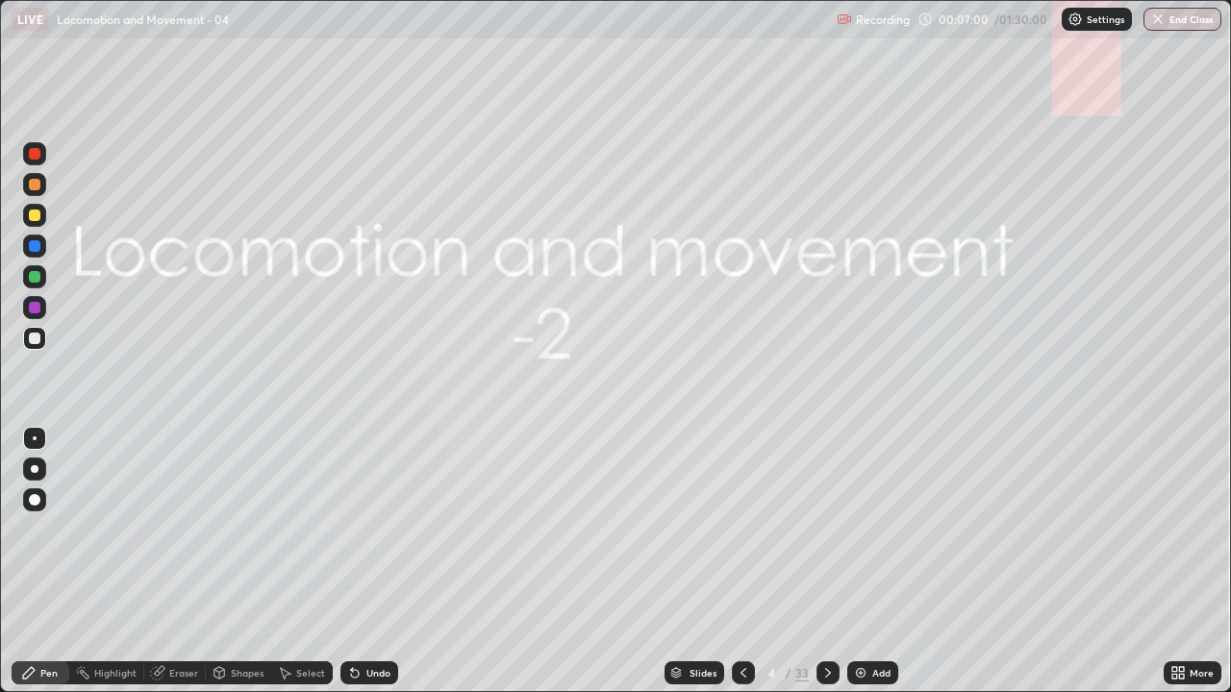
click at [824, 569] on icon at bounding box center [827, 672] width 15 height 15
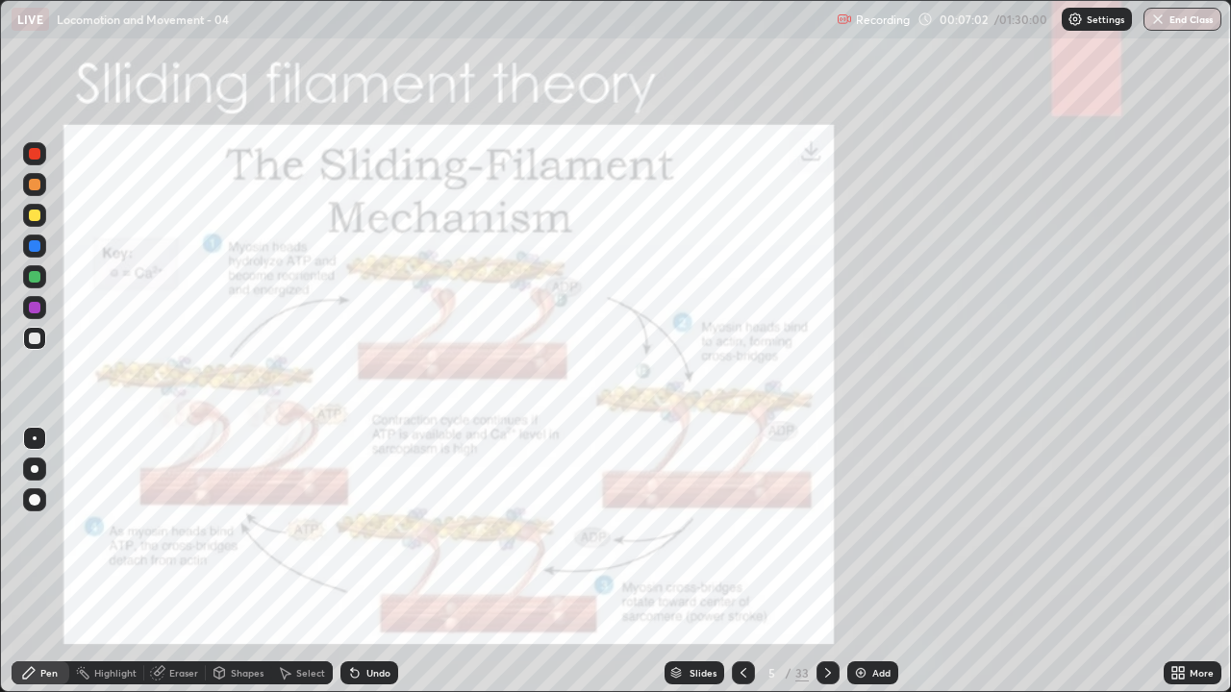
click at [825, 569] on icon at bounding box center [827, 672] width 15 height 15
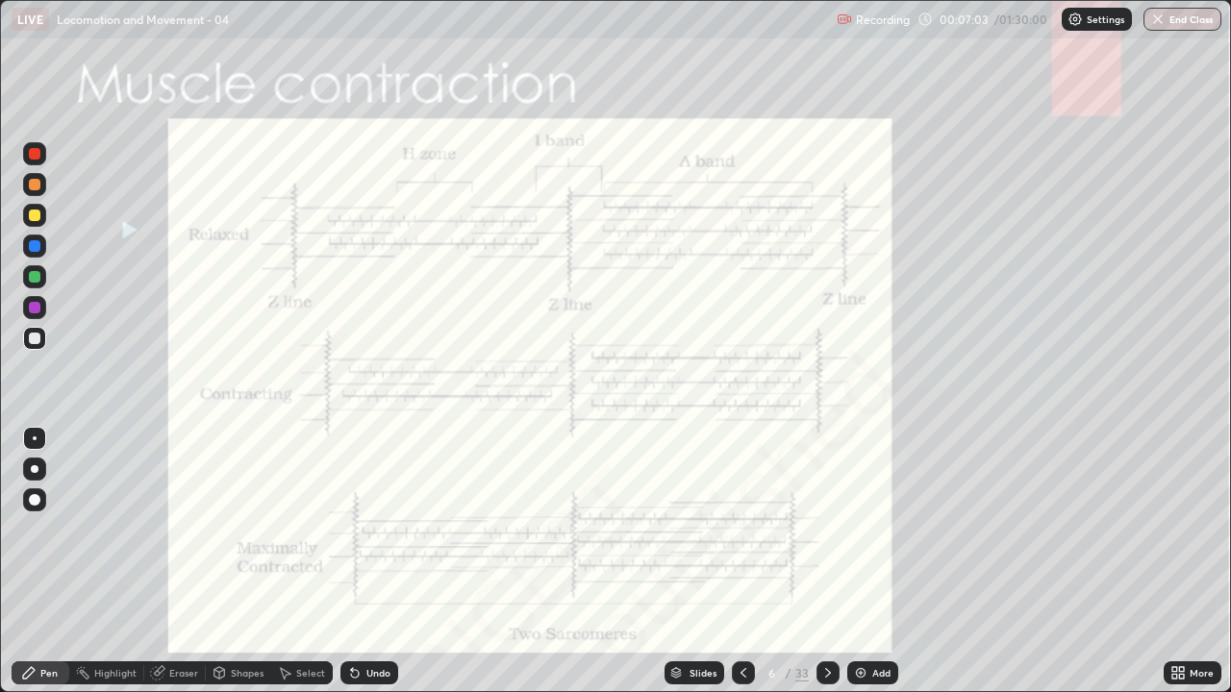
click at [825, 569] on icon at bounding box center [827, 672] width 15 height 15
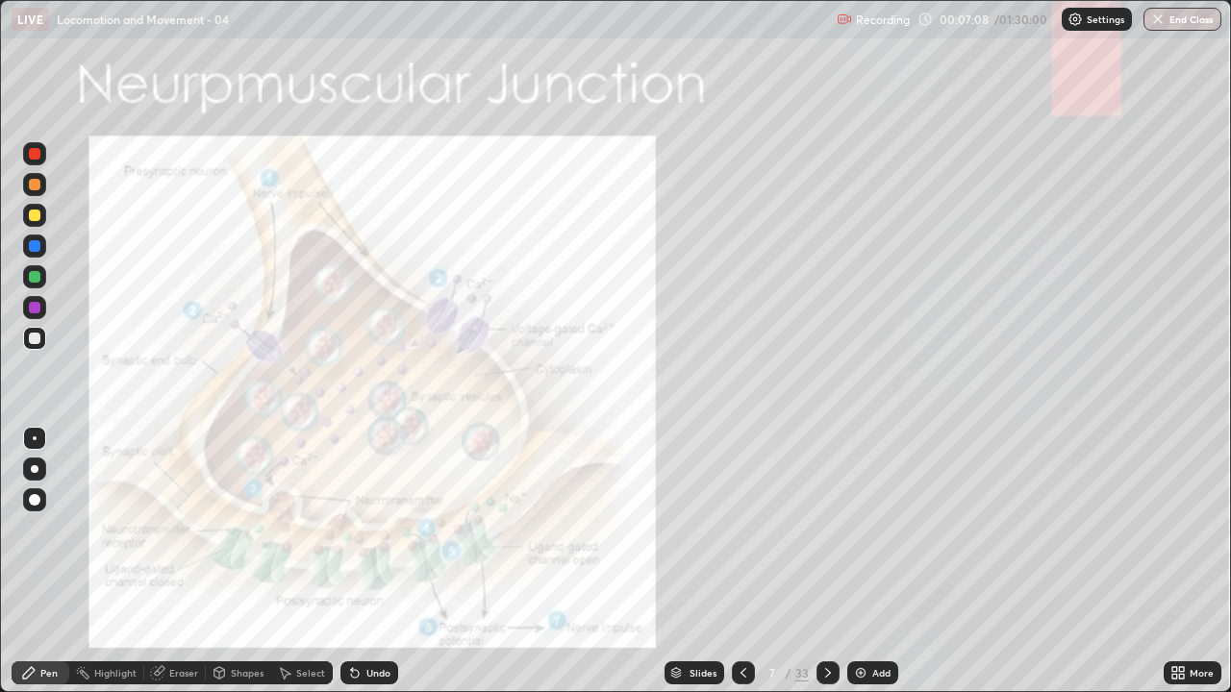
click at [826, 569] on icon at bounding box center [828, 673] width 6 height 10
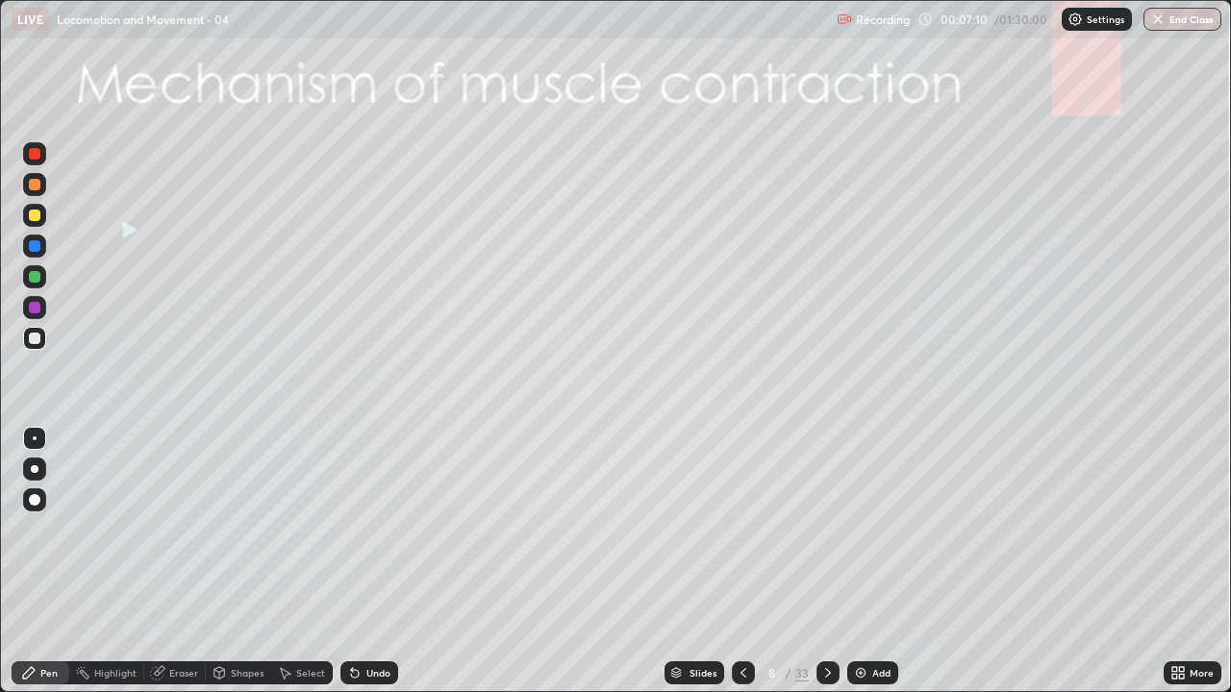
click at [823, 569] on icon at bounding box center [827, 672] width 15 height 15
click at [825, 569] on icon at bounding box center [827, 672] width 15 height 15
click at [827, 569] on icon at bounding box center [827, 672] width 15 height 15
click at [823, 569] on icon at bounding box center [827, 672] width 15 height 15
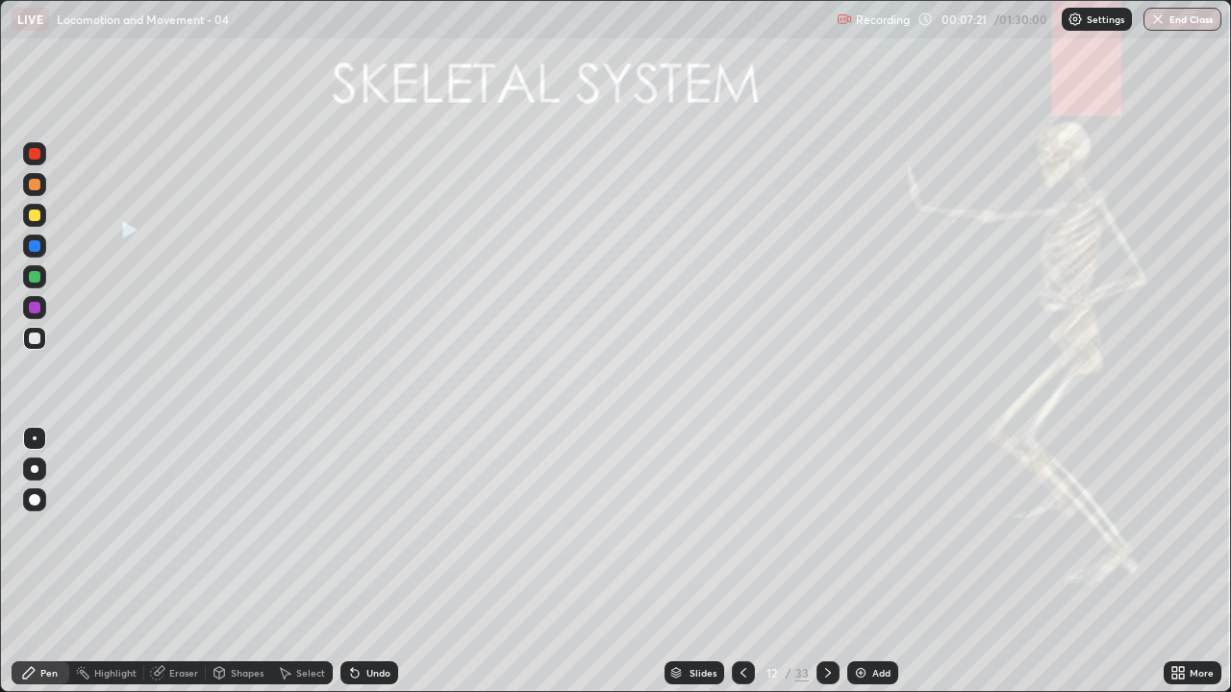
click at [35, 210] on div at bounding box center [35, 216] width 12 height 12
click at [36, 184] on div at bounding box center [35, 185] width 12 height 12
click at [36, 466] on div at bounding box center [35, 469] width 8 height 8
click at [33, 276] on div at bounding box center [35, 277] width 12 height 12
click at [373, 569] on div "Undo" at bounding box center [378, 673] width 24 height 10
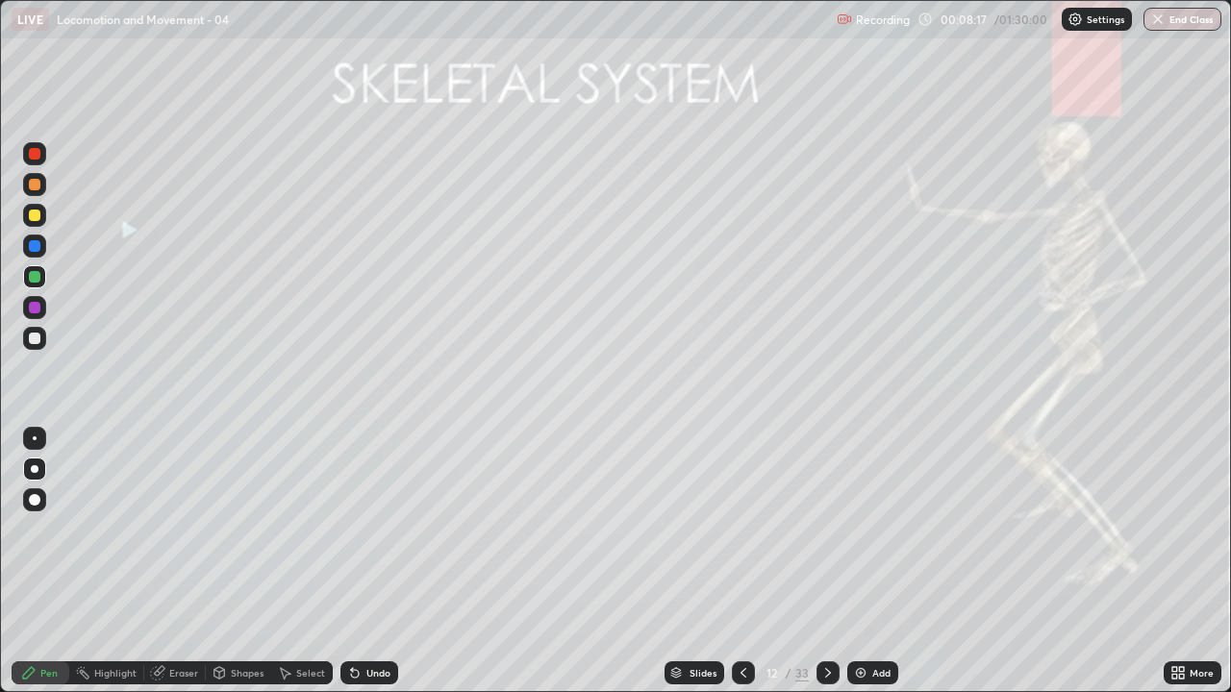
click at [35, 307] on div at bounding box center [35, 308] width 12 height 12
click at [36, 276] on div at bounding box center [35, 277] width 12 height 12
click at [35, 306] on div at bounding box center [35, 308] width 12 height 12
click at [36, 185] on div at bounding box center [35, 185] width 12 height 12
click at [35, 307] on div at bounding box center [35, 308] width 12 height 12
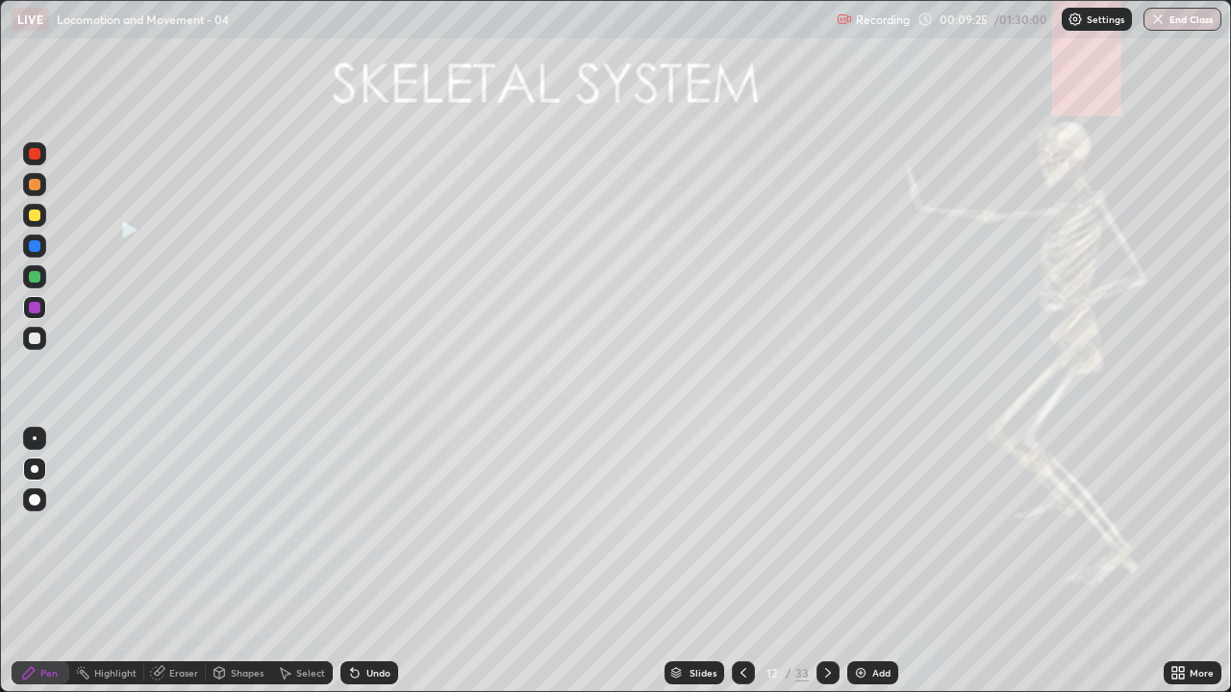
click at [36, 277] on div at bounding box center [35, 277] width 12 height 12
click at [36, 337] on div at bounding box center [35, 339] width 12 height 12
click at [378, 569] on div "Undo" at bounding box center [378, 673] width 24 height 10
click at [825, 569] on icon at bounding box center [827, 672] width 15 height 15
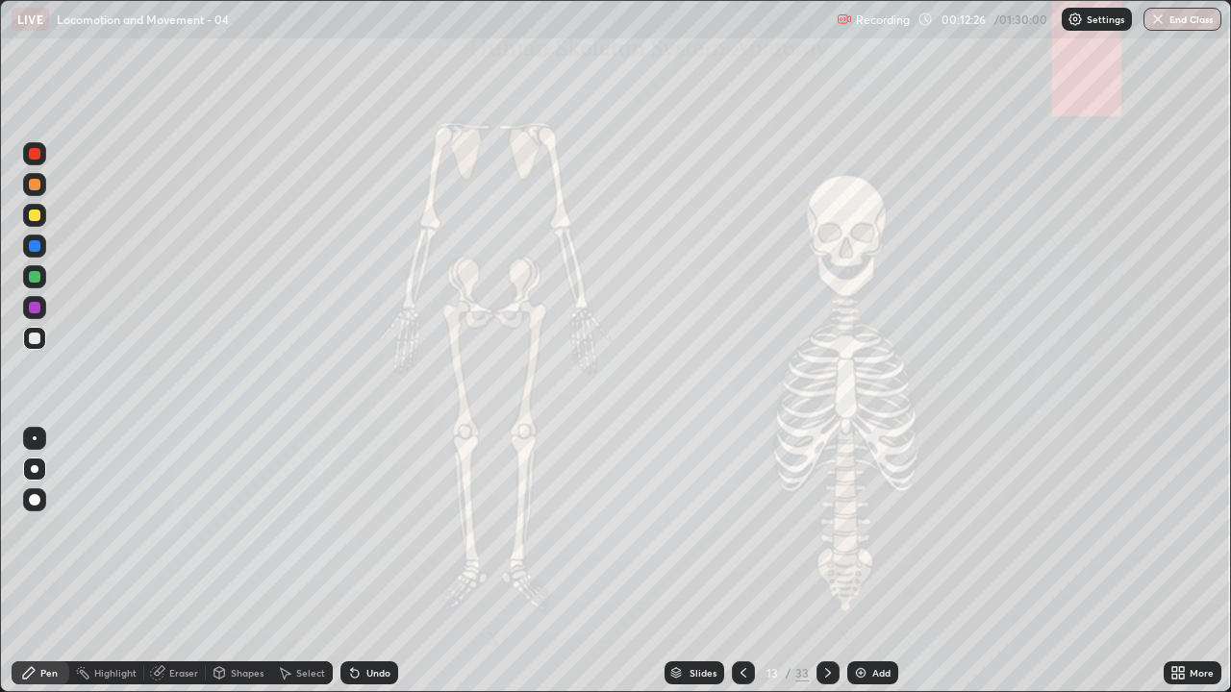
click at [738, 569] on icon at bounding box center [743, 672] width 15 height 15
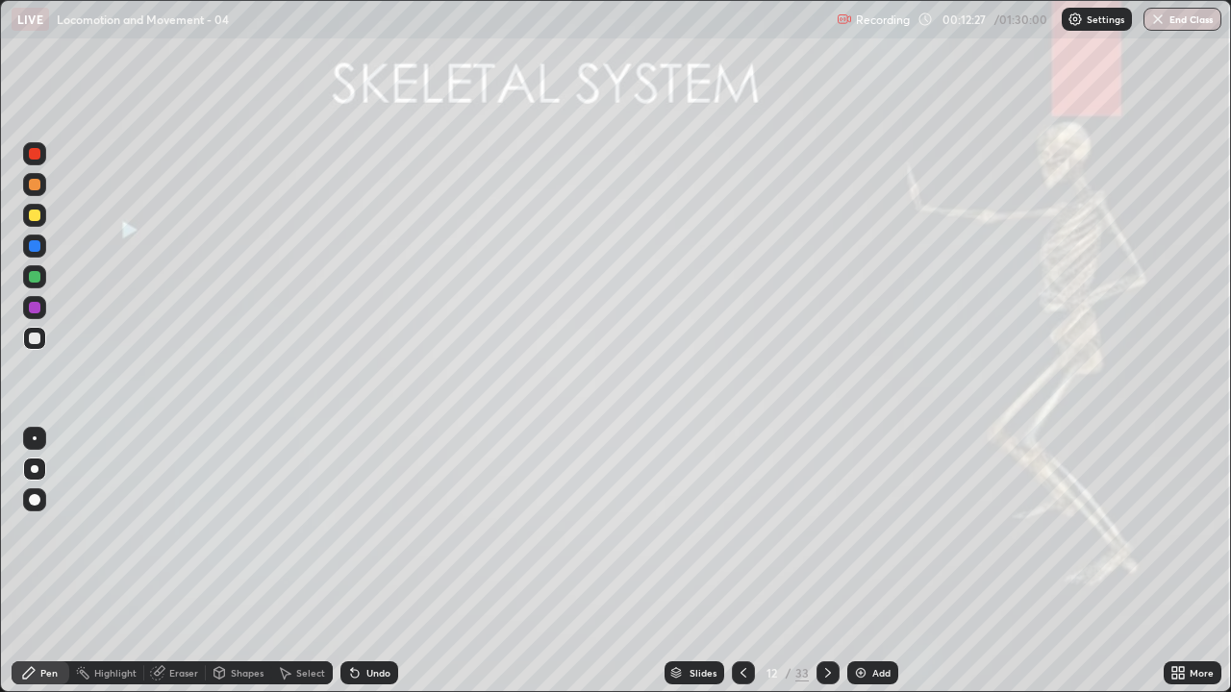
click at [858, 569] on img at bounding box center [860, 672] width 15 height 15
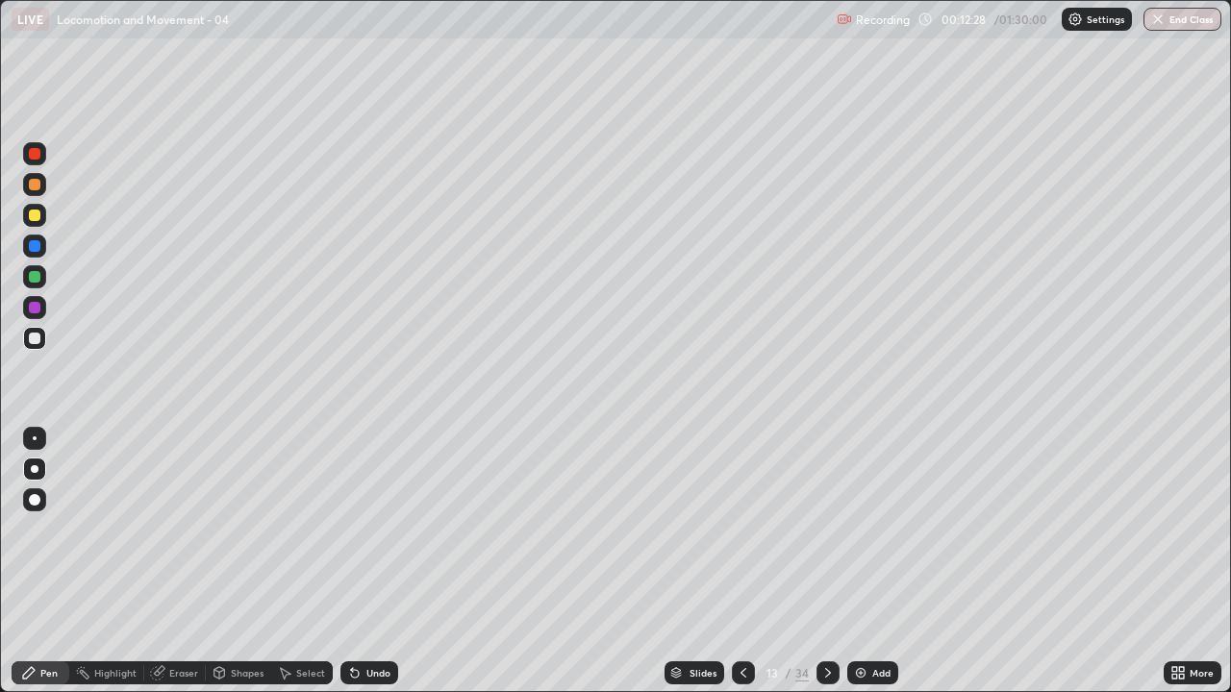
click at [36, 184] on div at bounding box center [35, 185] width 12 height 12
click at [33, 213] on div at bounding box center [35, 216] width 12 height 12
click at [31, 277] on div at bounding box center [35, 277] width 12 height 12
click at [38, 249] on div at bounding box center [35, 246] width 12 height 12
click at [36, 336] on div at bounding box center [35, 339] width 12 height 12
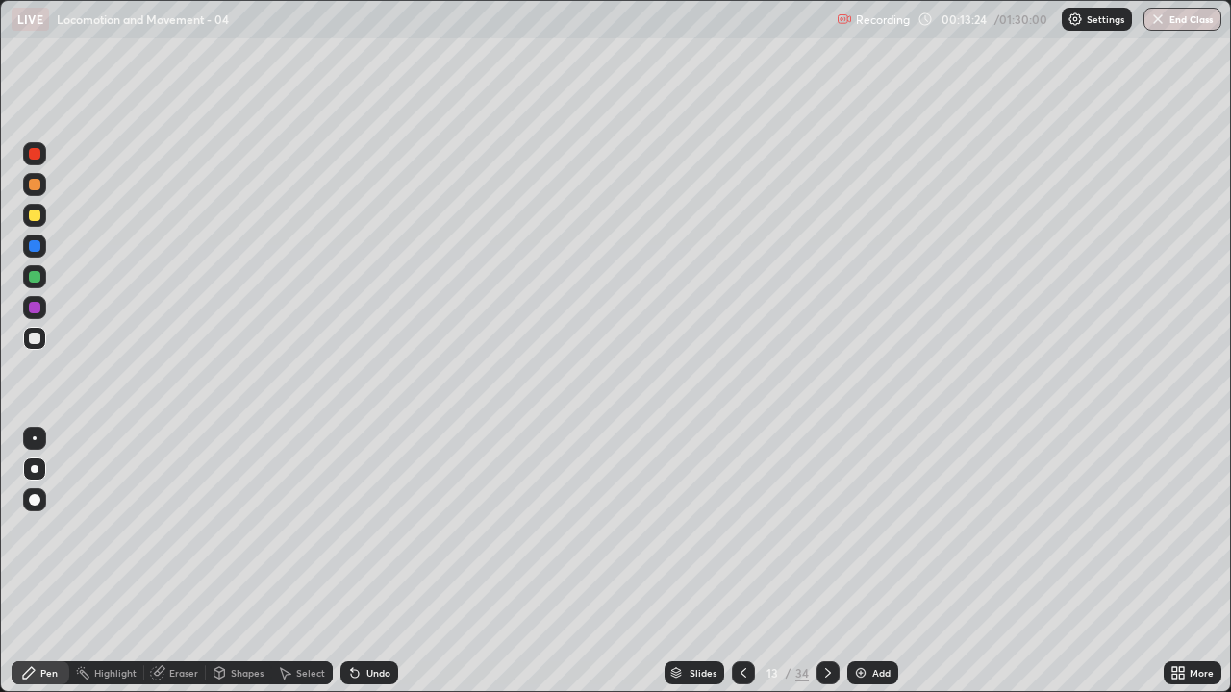
click at [372, 569] on div "Undo" at bounding box center [369, 673] width 58 height 23
click at [35, 274] on div at bounding box center [35, 277] width 12 height 12
click at [37, 308] on div at bounding box center [35, 308] width 12 height 12
click at [367, 569] on div "Undo" at bounding box center [369, 673] width 58 height 23
click at [36, 338] on div at bounding box center [35, 339] width 12 height 12
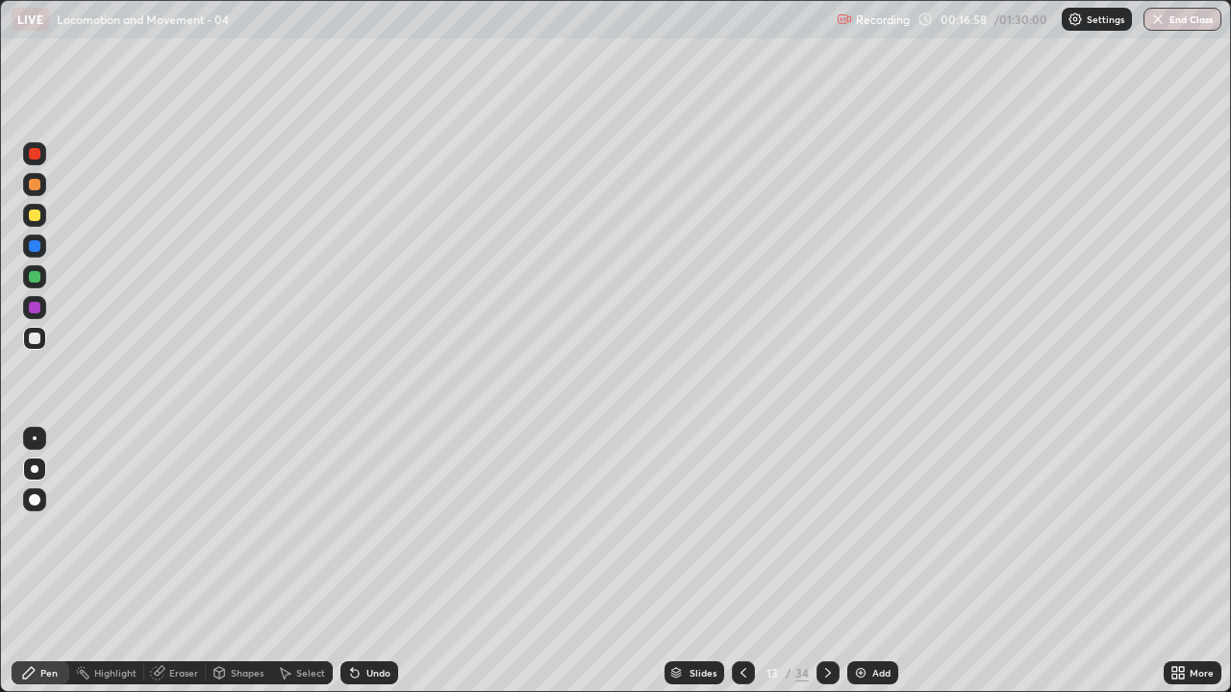
click at [855, 569] on img at bounding box center [860, 672] width 15 height 15
click at [37, 180] on div at bounding box center [35, 185] width 12 height 12
click at [825, 569] on icon at bounding box center [827, 672] width 15 height 15
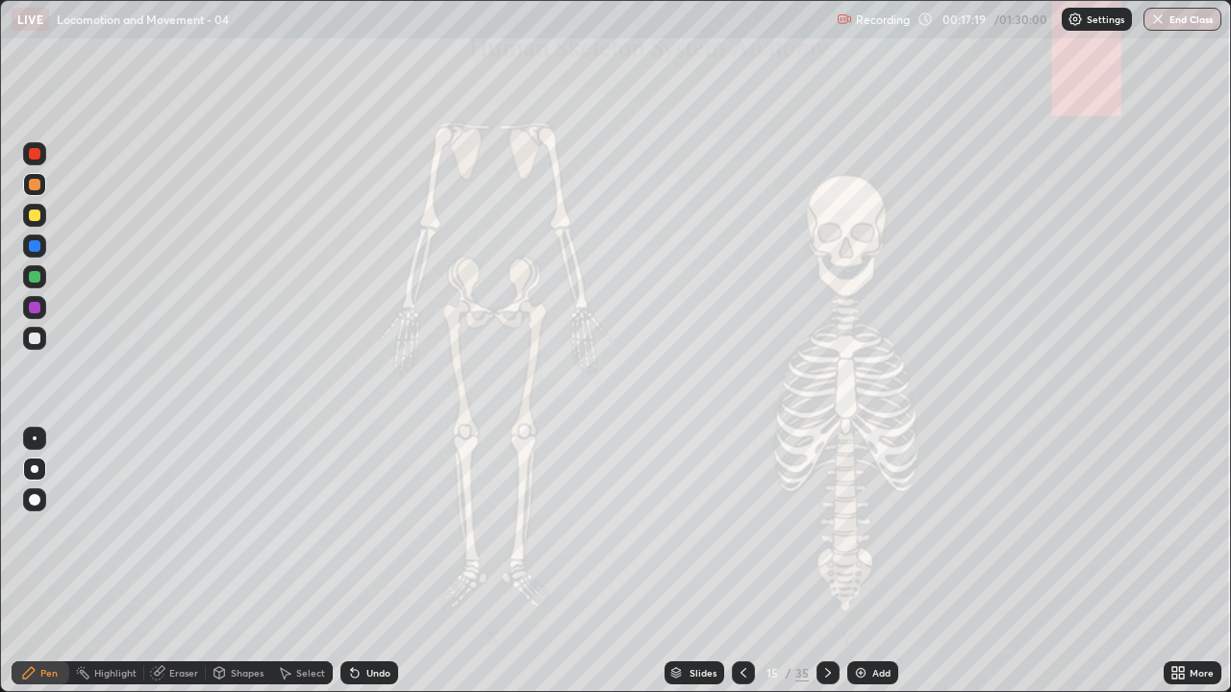
click at [32, 246] on div at bounding box center [35, 246] width 12 height 12
click at [33, 276] on div at bounding box center [35, 277] width 12 height 12
click at [35, 247] on div at bounding box center [35, 246] width 12 height 12
click at [35, 212] on div at bounding box center [35, 216] width 12 height 12
click at [369, 569] on div "Undo" at bounding box center [378, 673] width 24 height 10
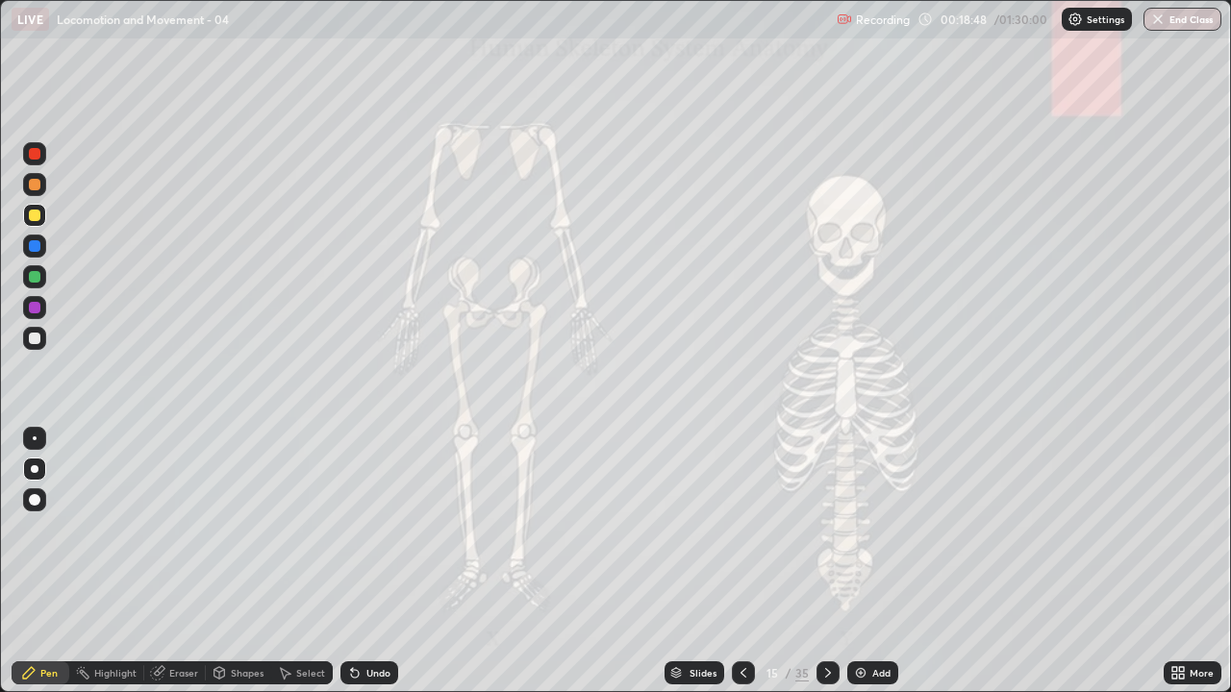
click at [366, 569] on div "Undo" at bounding box center [378, 673] width 24 height 10
click at [171, 569] on div "Eraser" at bounding box center [183, 673] width 29 height 10
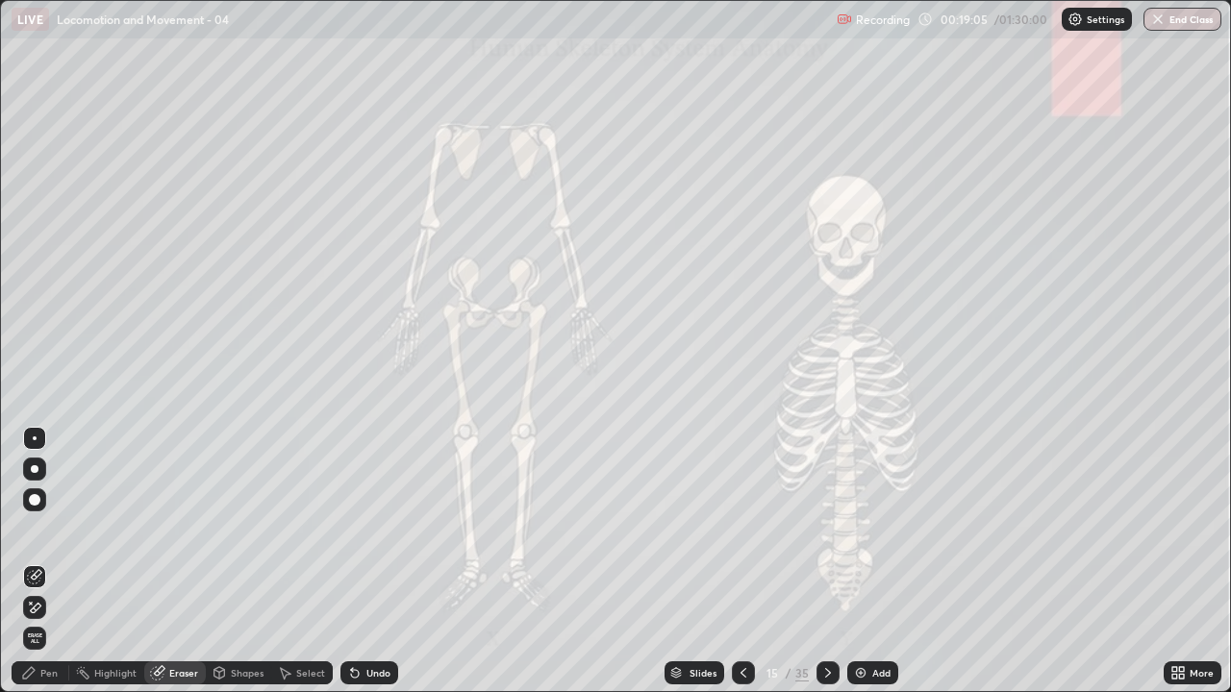
click at [44, 569] on div "Pen" at bounding box center [48, 673] width 17 height 10
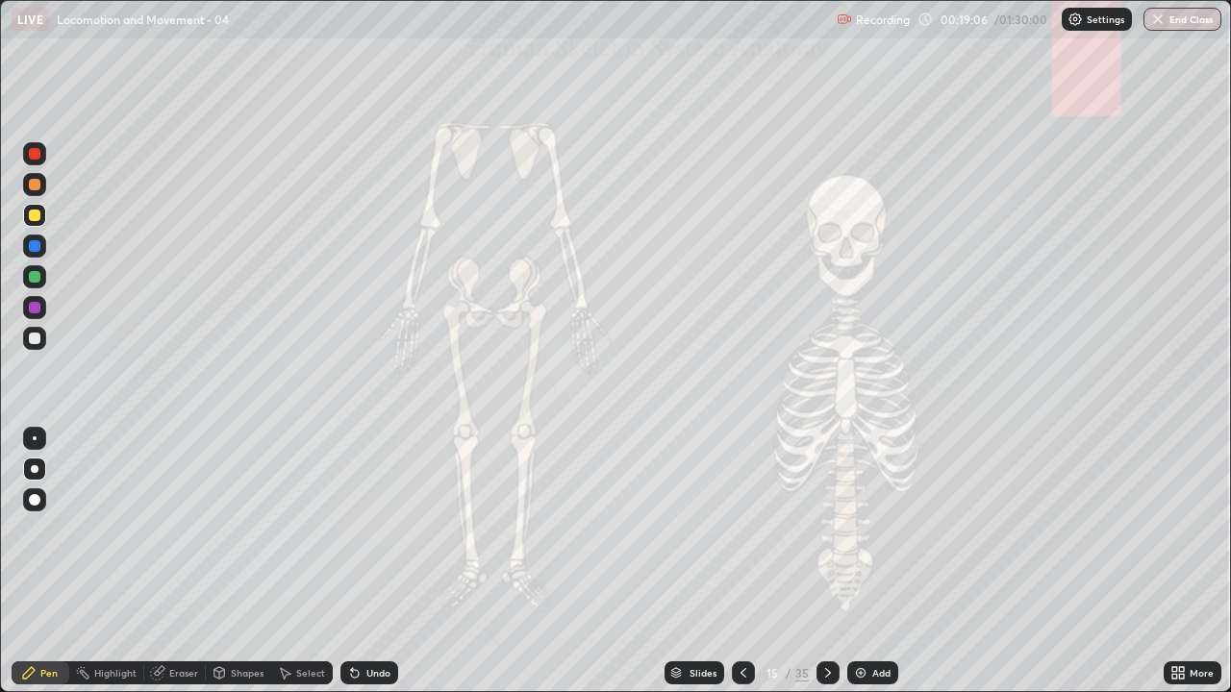
click at [32, 308] on div at bounding box center [35, 308] width 12 height 12
click at [35, 305] on div at bounding box center [35, 308] width 12 height 12
click at [376, 569] on div "Undo" at bounding box center [378, 673] width 24 height 10
click at [374, 569] on div "Undo" at bounding box center [378, 673] width 24 height 10
click at [385, 569] on div "Undo" at bounding box center [378, 673] width 24 height 10
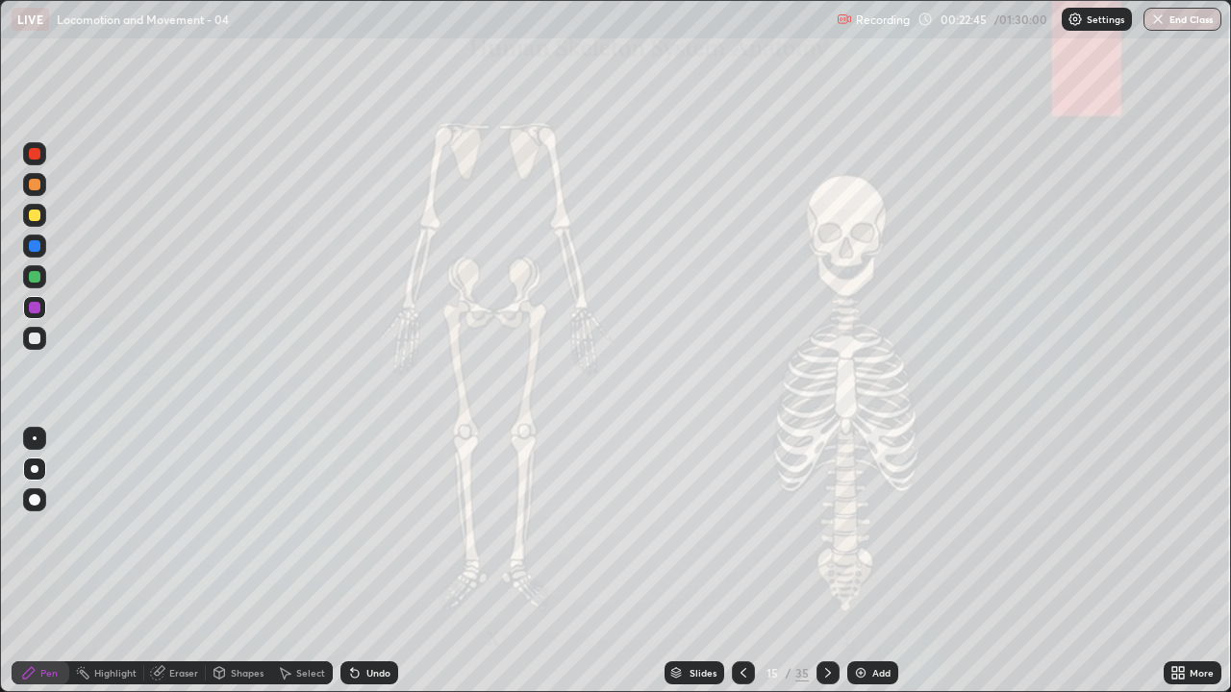
click at [388, 569] on div "Undo" at bounding box center [369, 673] width 58 height 23
click at [371, 569] on div "Undo" at bounding box center [378, 673] width 24 height 10
click at [378, 569] on div "Undo" at bounding box center [378, 673] width 24 height 10
click at [825, 569] on icon at bounding box center [827, 672] width 15 height 15
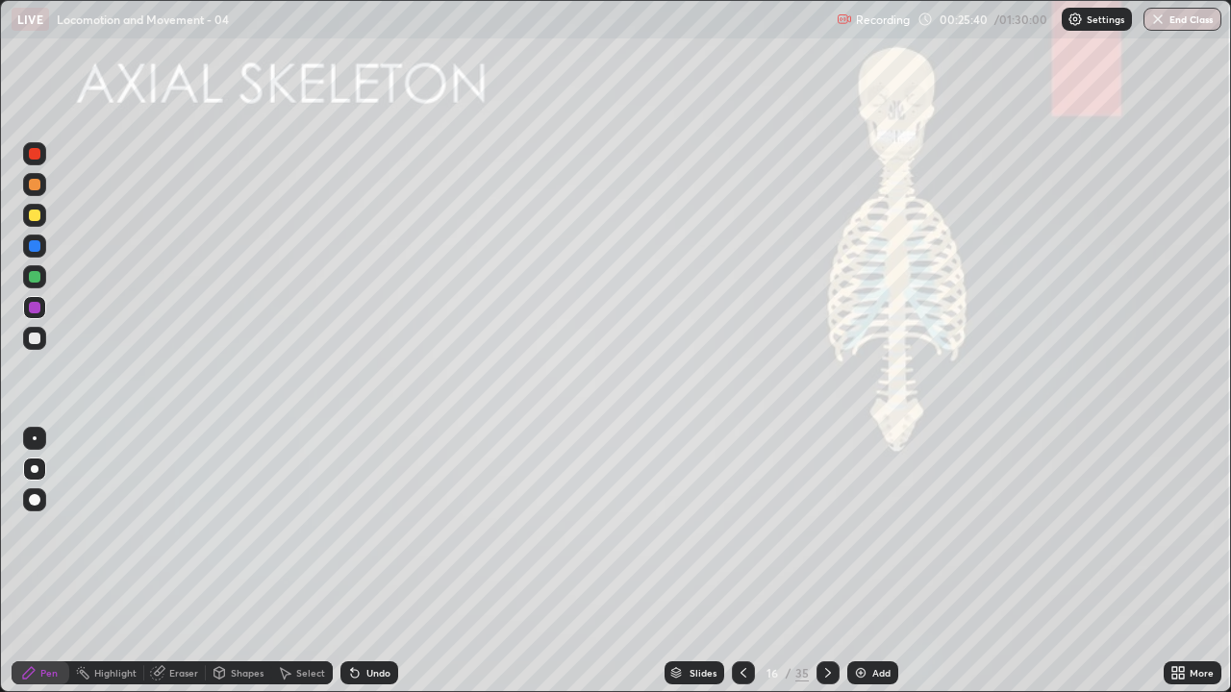
click at [35, 183] on div at bounding box center [35, 185] width 12 height 12
click at [738, 569] on icon at bounding box center [743, 672] width 15 height 15
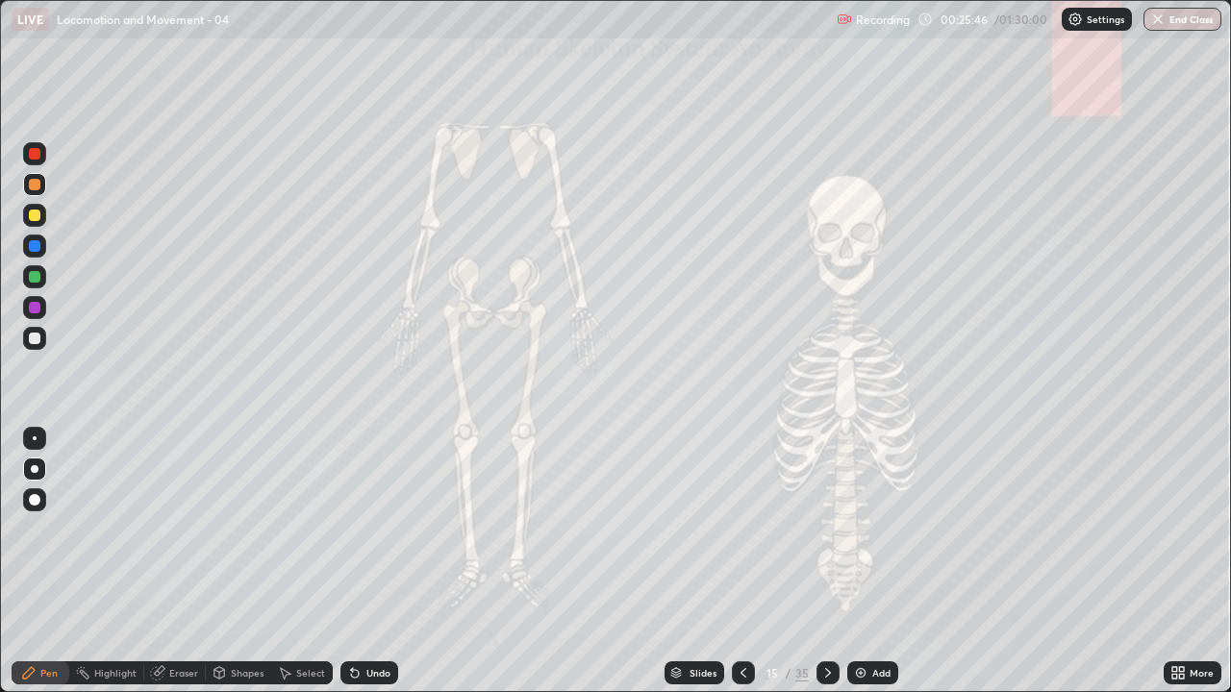
click at [739, 569] on icon at bounding box center [743, 672] width 15 height 15
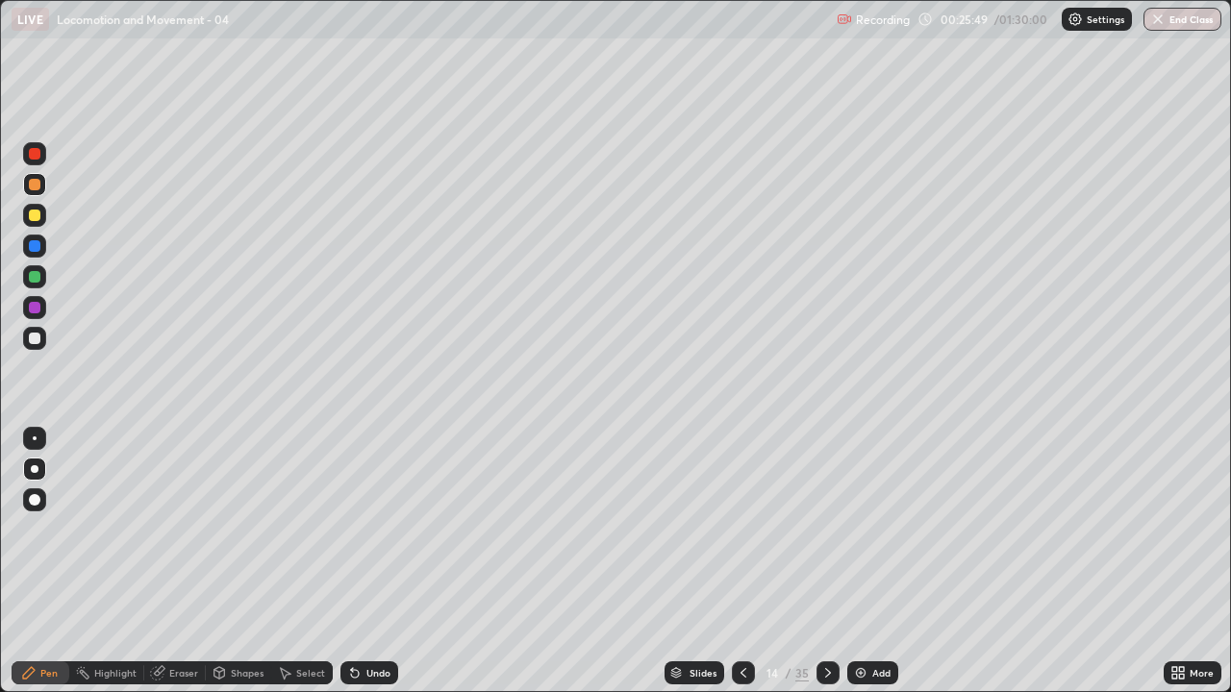
click at [743, 569] on icon at bounding box center [743, 672] width 15 height 15
click at [828, 569] on icon at bounding box center [827, 672] width 15 height 15
click at [830, 569] on icon at bounding box center [827, 672] width 15 height 15
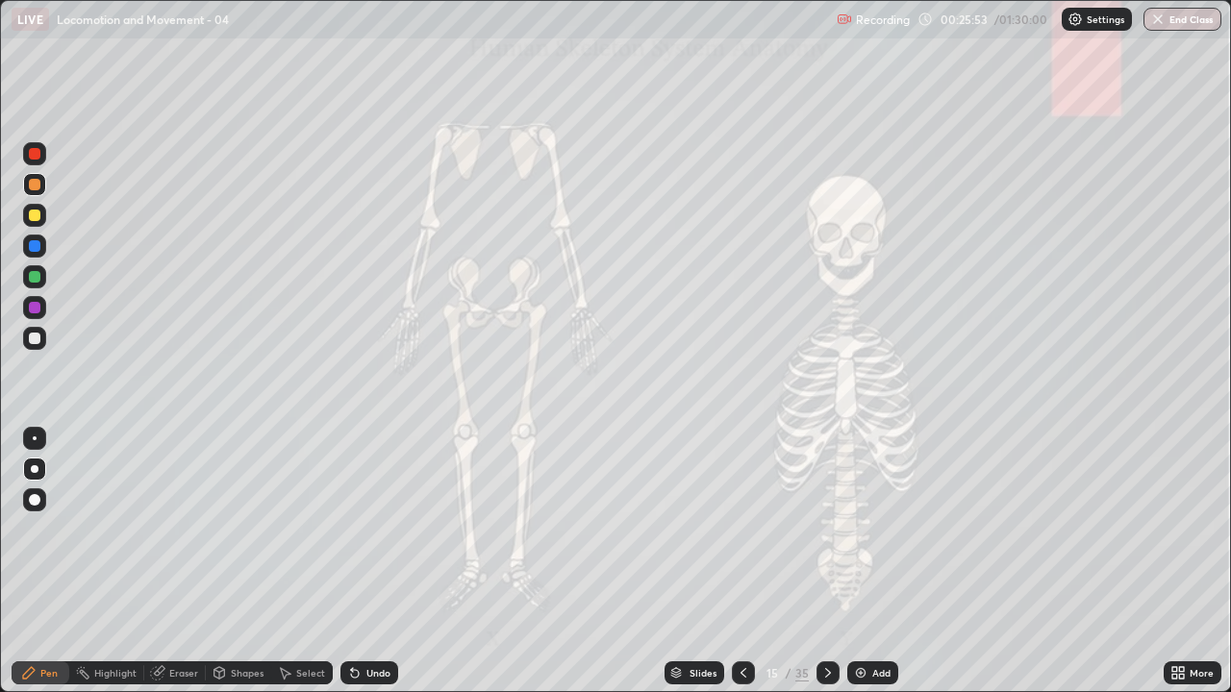
click at [827, 569] on div at bounding box center [827, 673] width 23 height 23
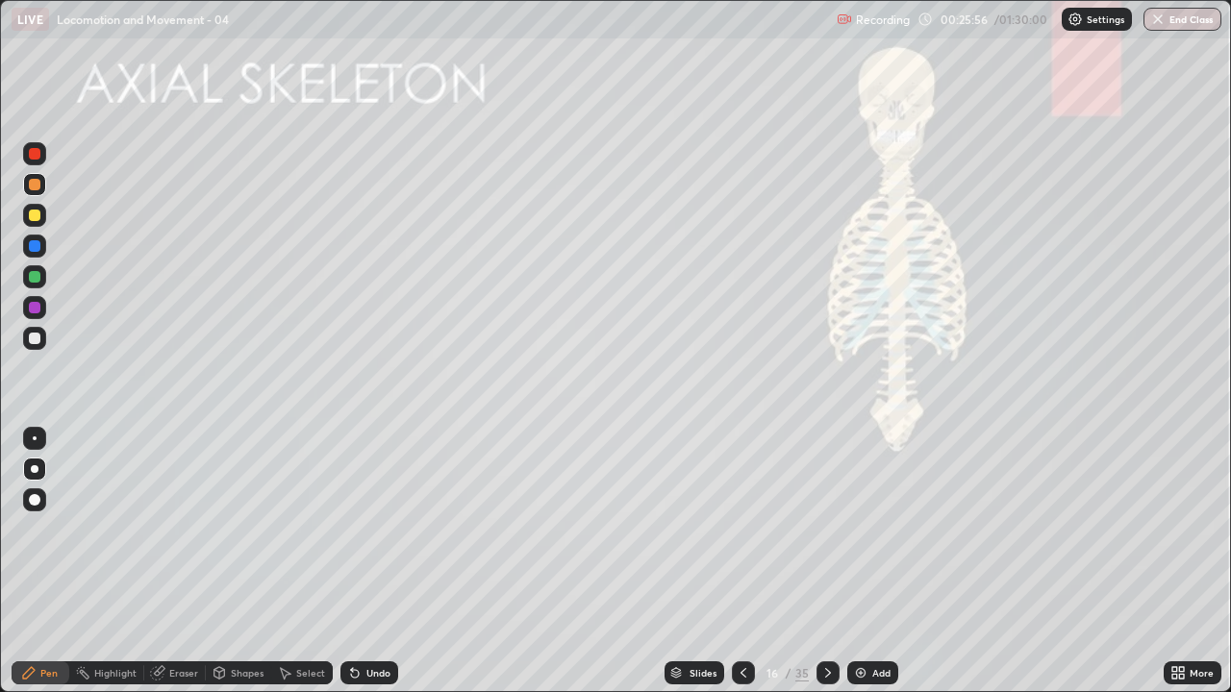
click at [37, 187] on div at bounding box center [35, 185] width 12 height 12
click at [354, 569] on div "Undo" at bounding box center [369, 673] width 58 height 23
click at [39, 212] on div at bounding box center [35, 216] width 12 height 12
click at [37, 271] on div at bounding box center [35, 277] width 12 height 12
click at [367, 569] on div "Undo" at bounding box center [369, 673] width 58 height 23
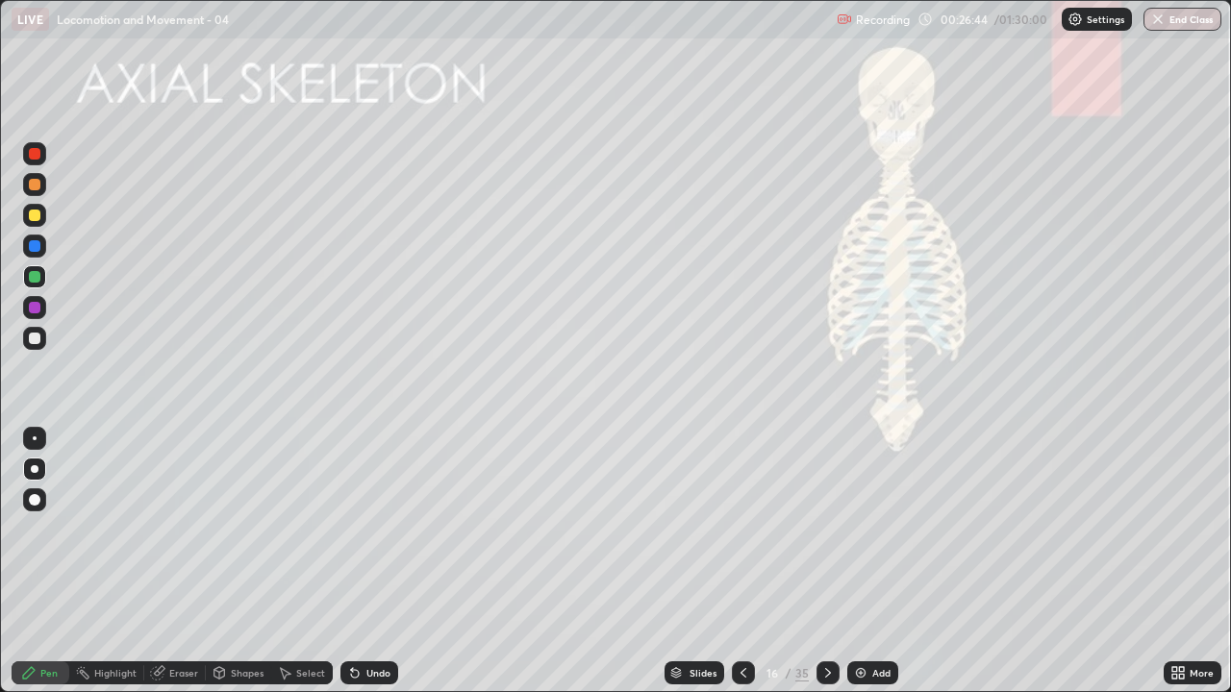
click at [32, 337] on div at bounding box center [35, 339] width 12 height 12
click at [33, 307] on div at bounding box center [35, 308] width 12 height 12
click at [36, 248] on div at bounding box center [35, 246] width 12 height 12
click at [37, 338] on div at bounding box center [35, 339] width 12 height 12
click at [32, 302] on div at bounding box center [35, 308] width 12 height 12
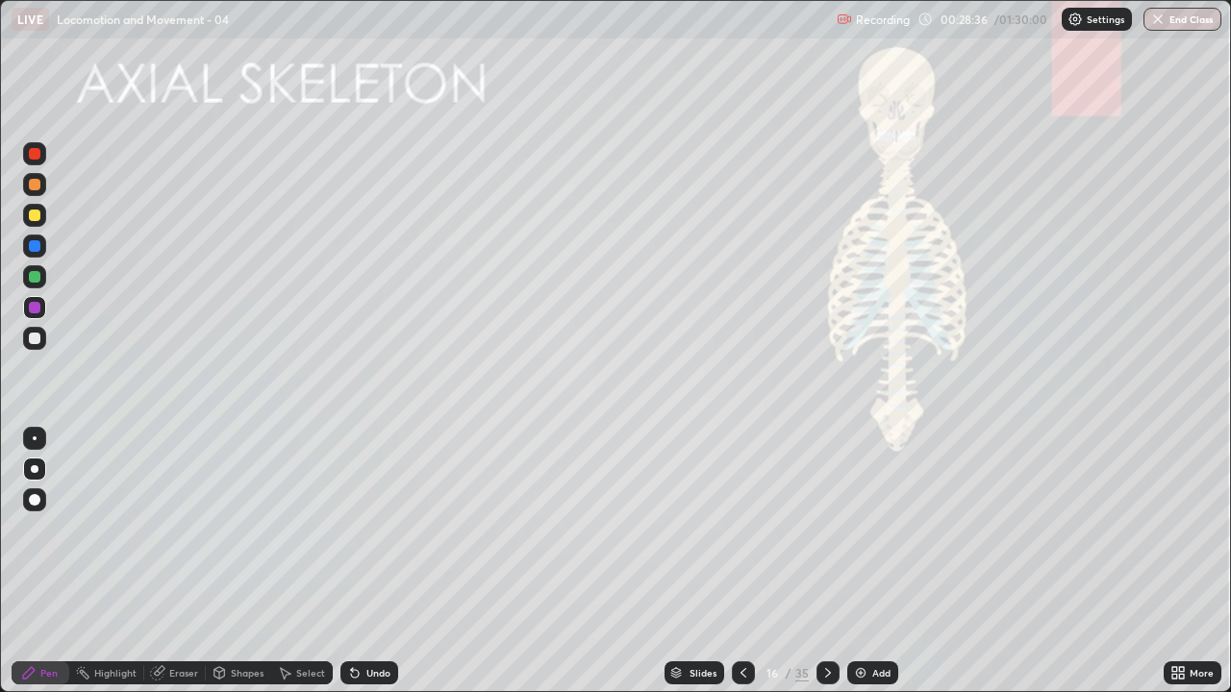
click at [373, 569] on div "Undo" at bounding box center [378, 673] width 24 height 10
click at [378, 569] on div "Undo" at bounding box center [378, 673] width 24 height 10
click at [373, 569] on div "Undo" at bounding box center [378, 673] width 24 height 10
click at [38, 216] on div at bounding box center [35, 216] width 12 height 12
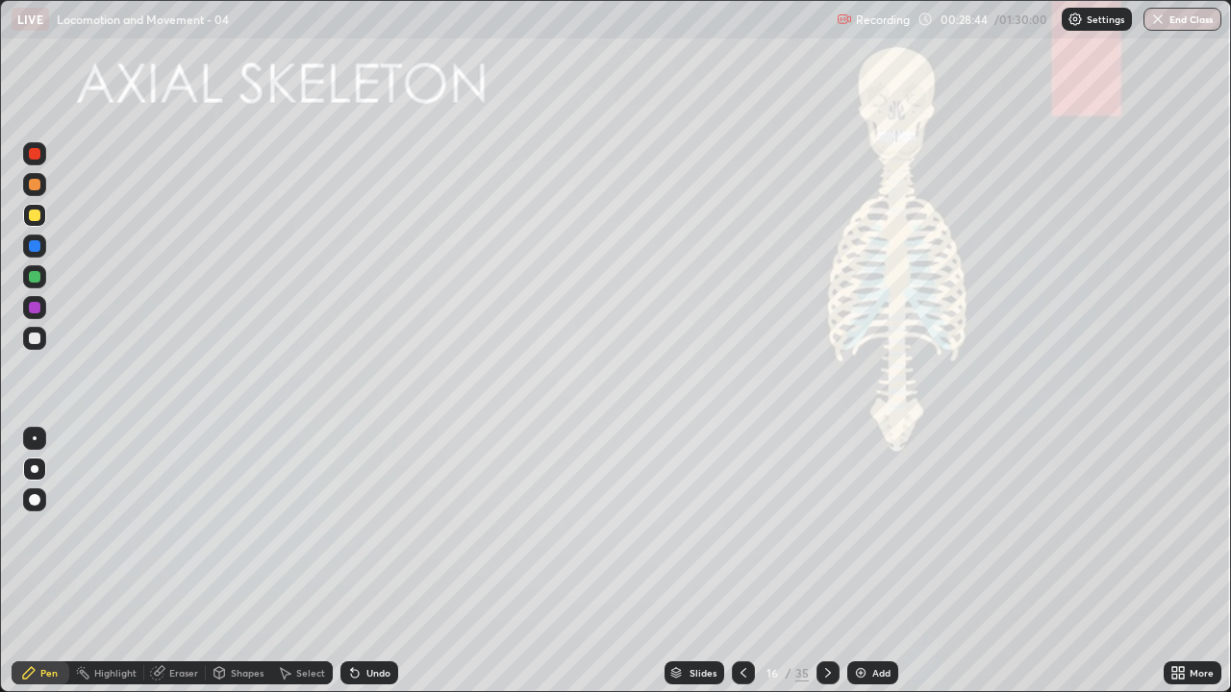
click at [30, 341] on div at bounding box center [35, 339] width 12 height 12
click at [35, 438] on div at bounding box center [35, 439] width 4 height 4
click at [37, 307] on div at bounding box center [35, 308] width 12 height 12
click at [38, 339] on div at bounding box center [35, 339] width 12 height 12
click at [1182, 569] on icon at bounding box center [1181, 676] width 5 height 5
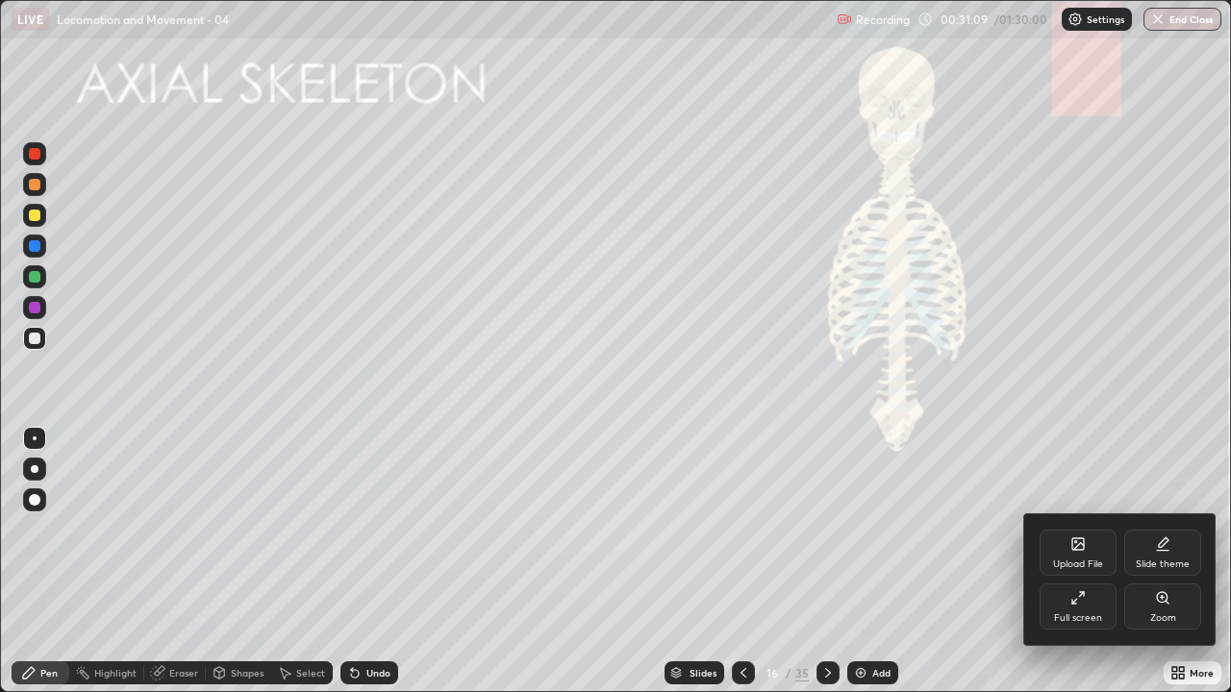
click at [1162, 569] on icon at bounding box center [1162, 597] width 4 height 0
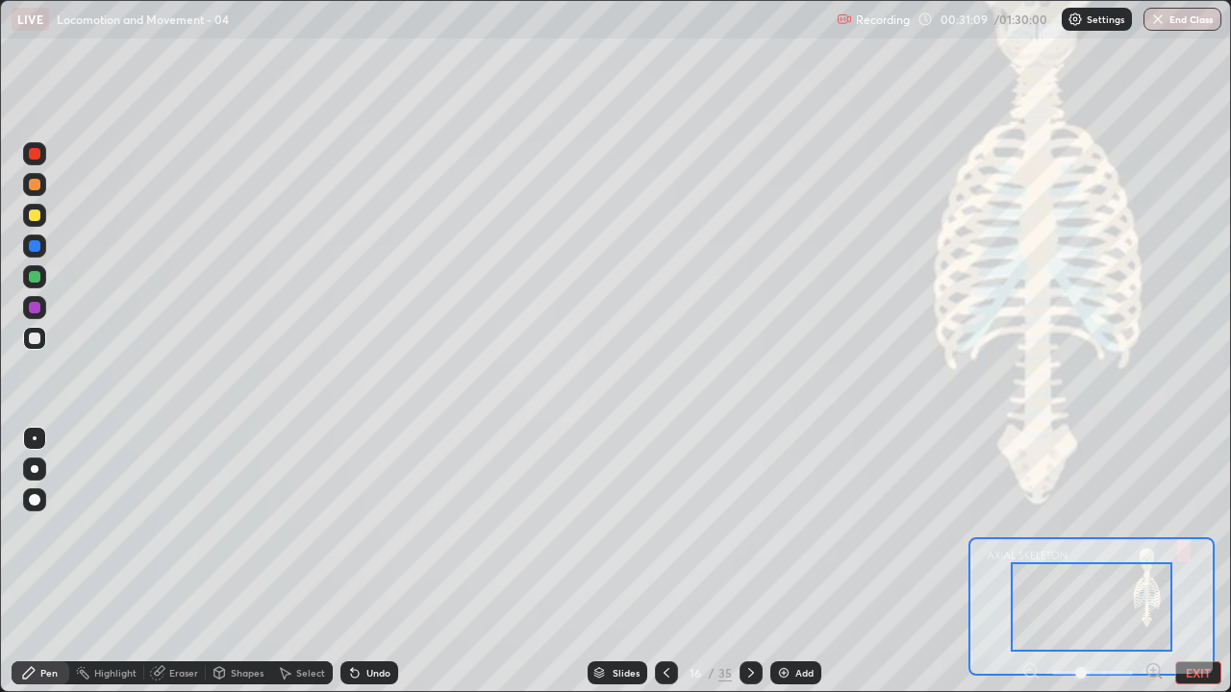
click at [1153, 569] on icon at bounding box center [1153, 670] width 5 height 0
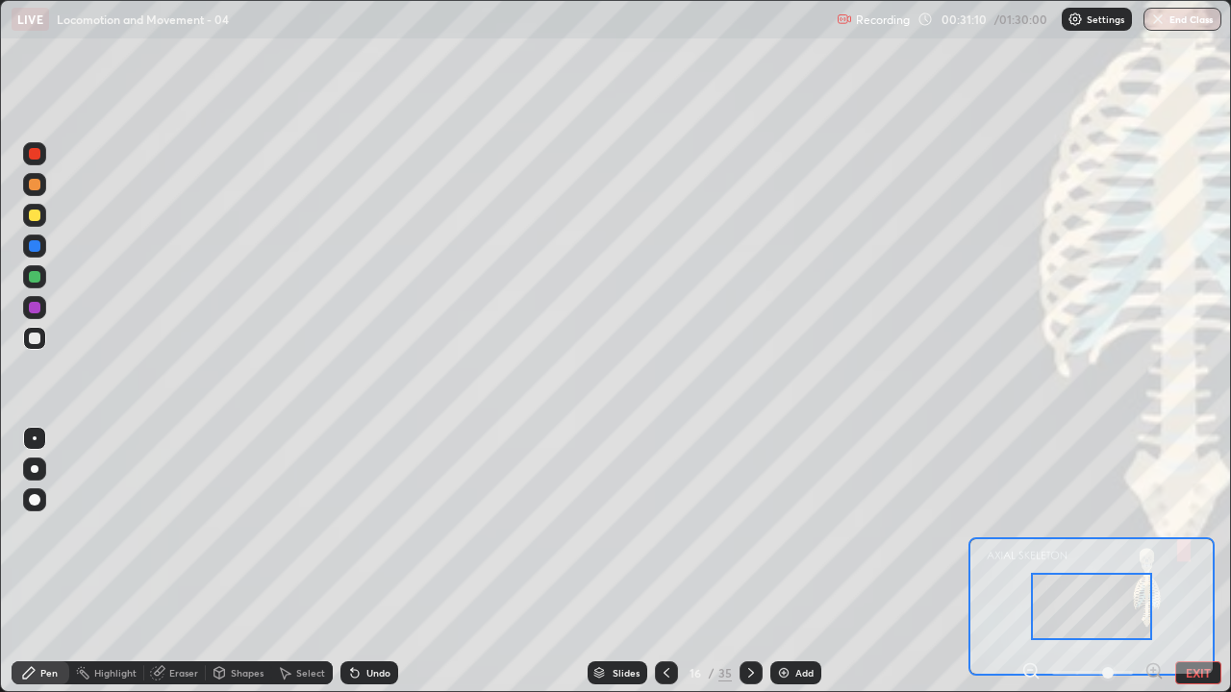
click at [1153, 569] on icon at bounding box center [1153, 670] width 5 height 0
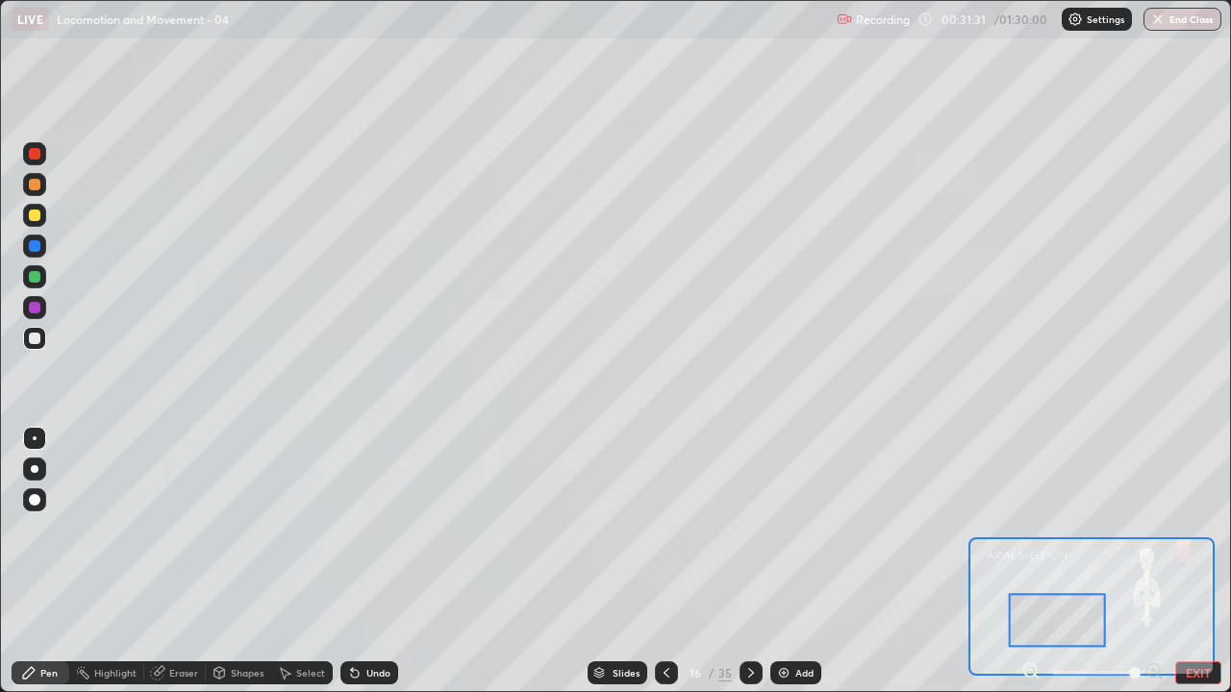
click at [1030, 569] on icon at bounding box center [1030, 670] width 5 height 0
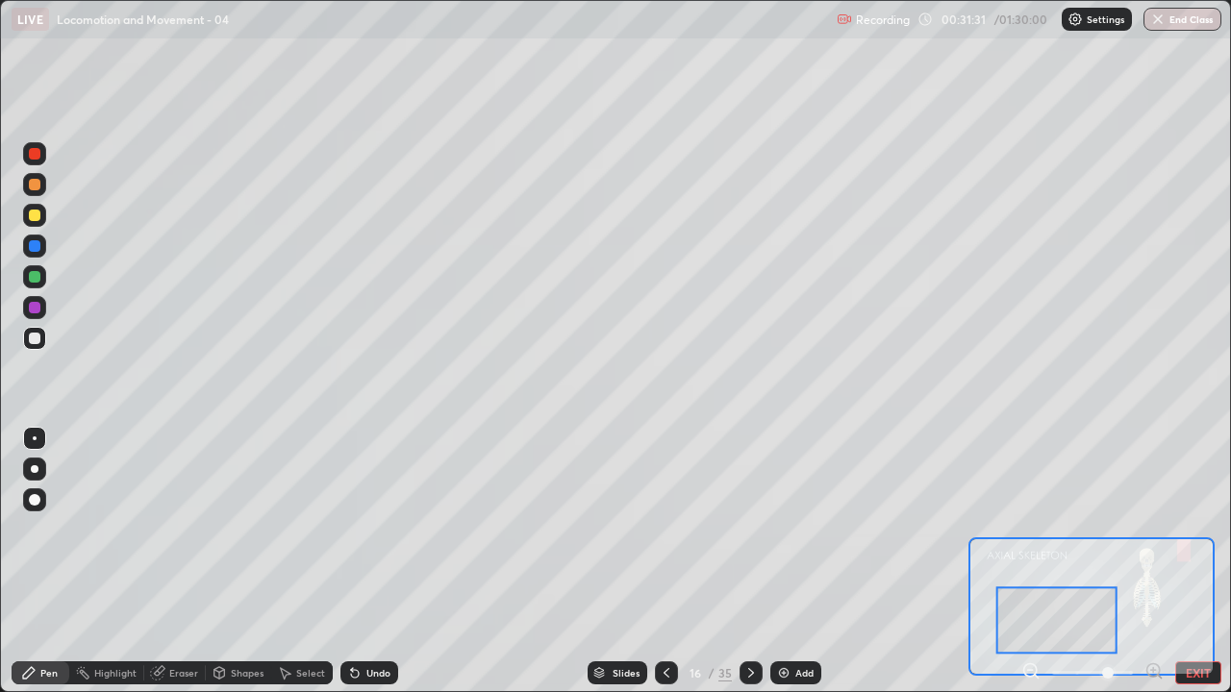
click at [1030, 569] on icon at bounding box center [1030, 670] width 5 height 0
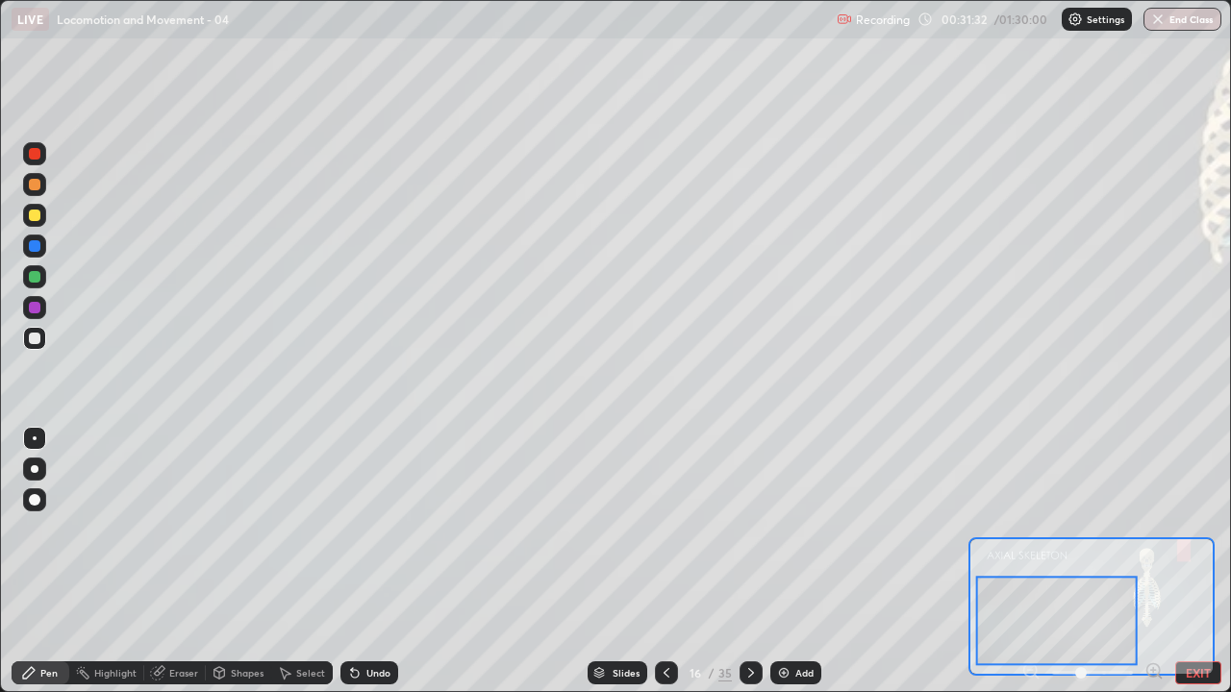
click at [1029, 569] on div at bounding box center [1057, 620] width 162 height 89
click at [1183, 569] on button "EXIT" at bounding box center [1198, 673] width 46 height 23
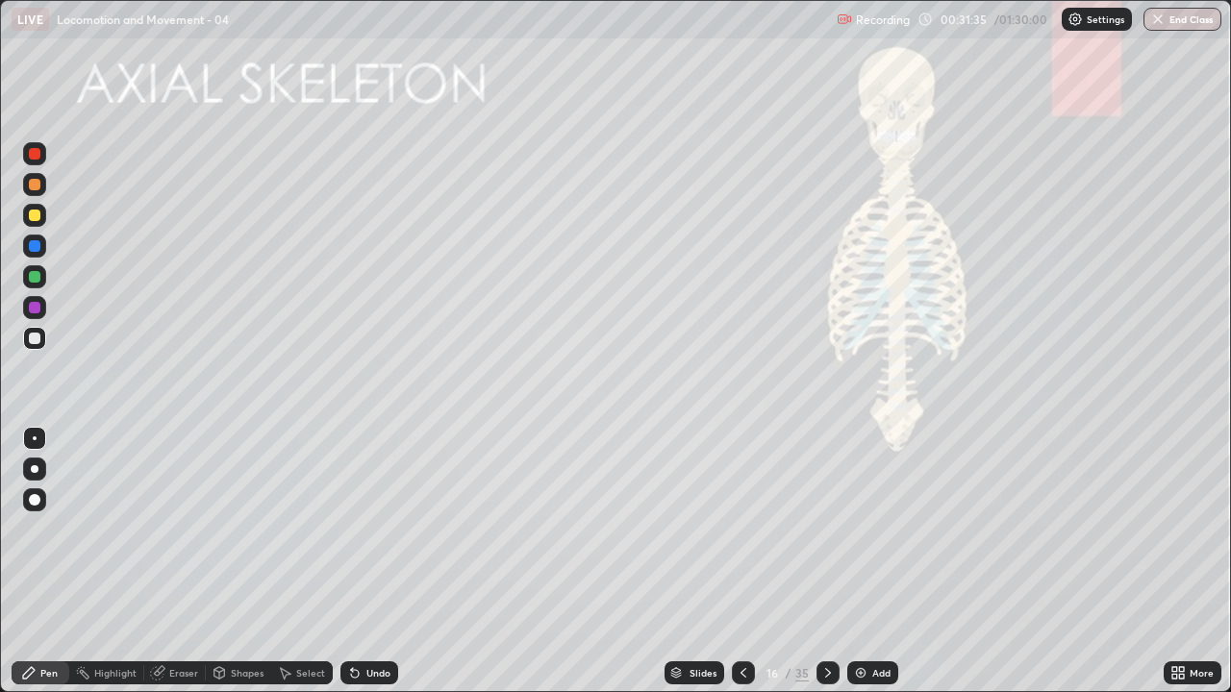
click at [1183, 569] on icon at bounding box center [1181, 676] width 5 height 5
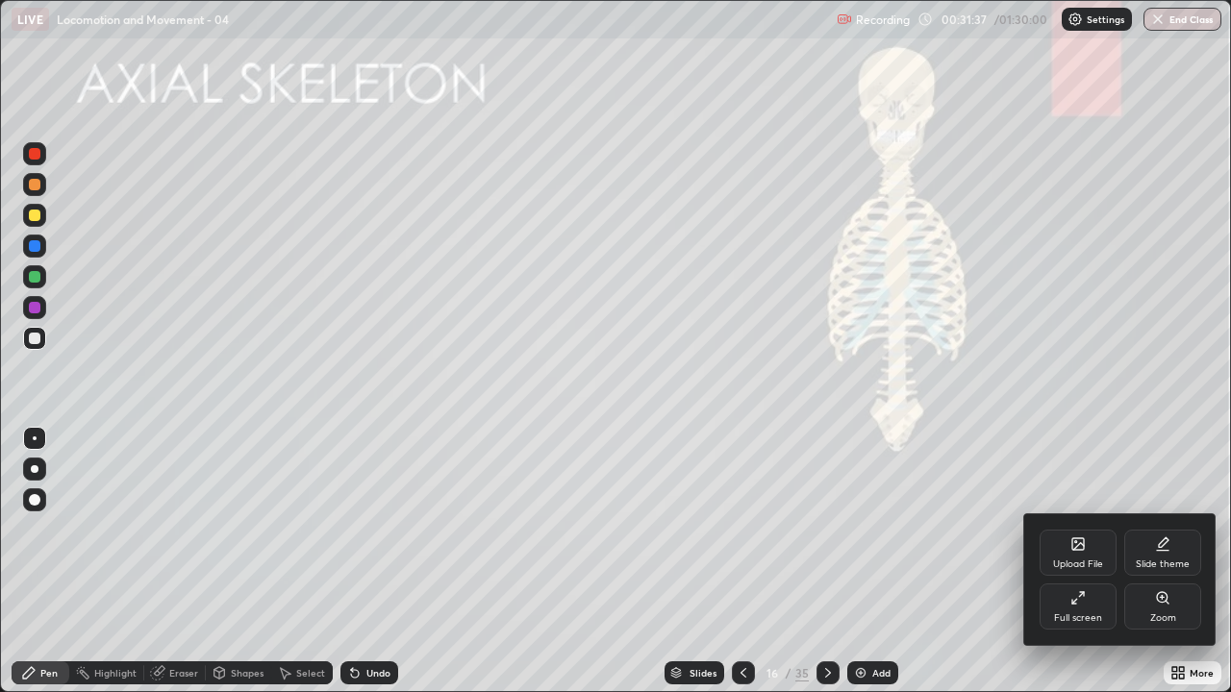
click at [940, 569] on div at bounding box center [615, 346] width 1231 height 692
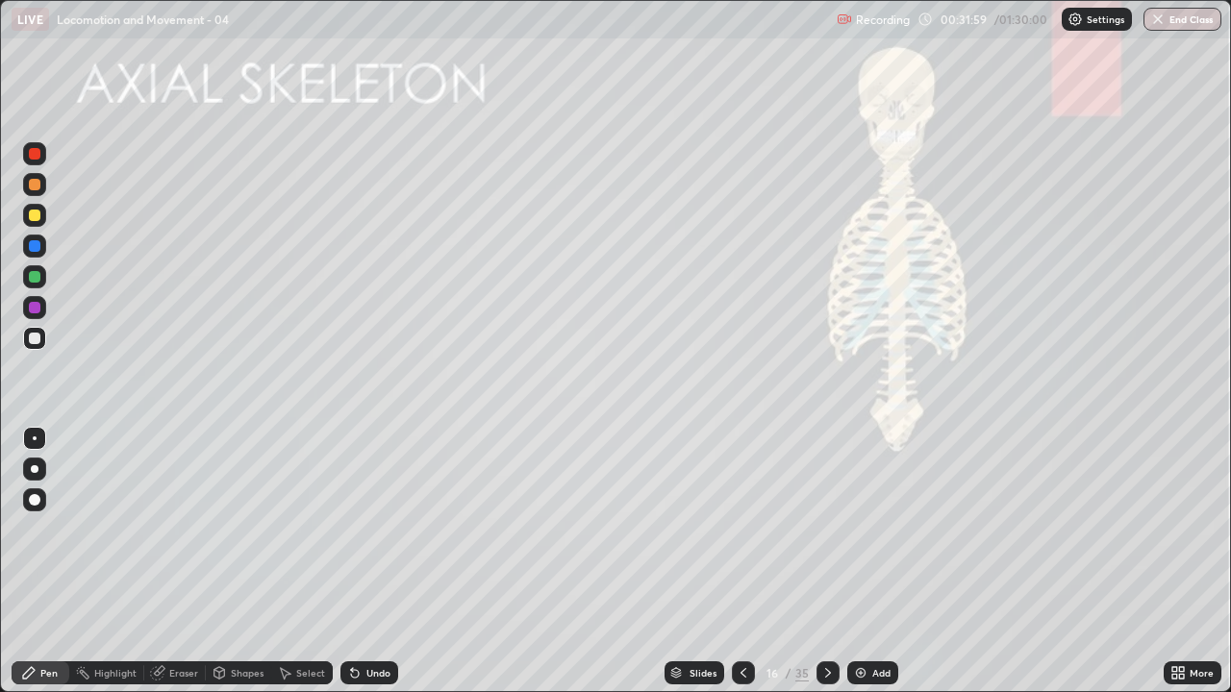
click at [825, 569] on icon at bounding box center [827, 672] width 15 height 15
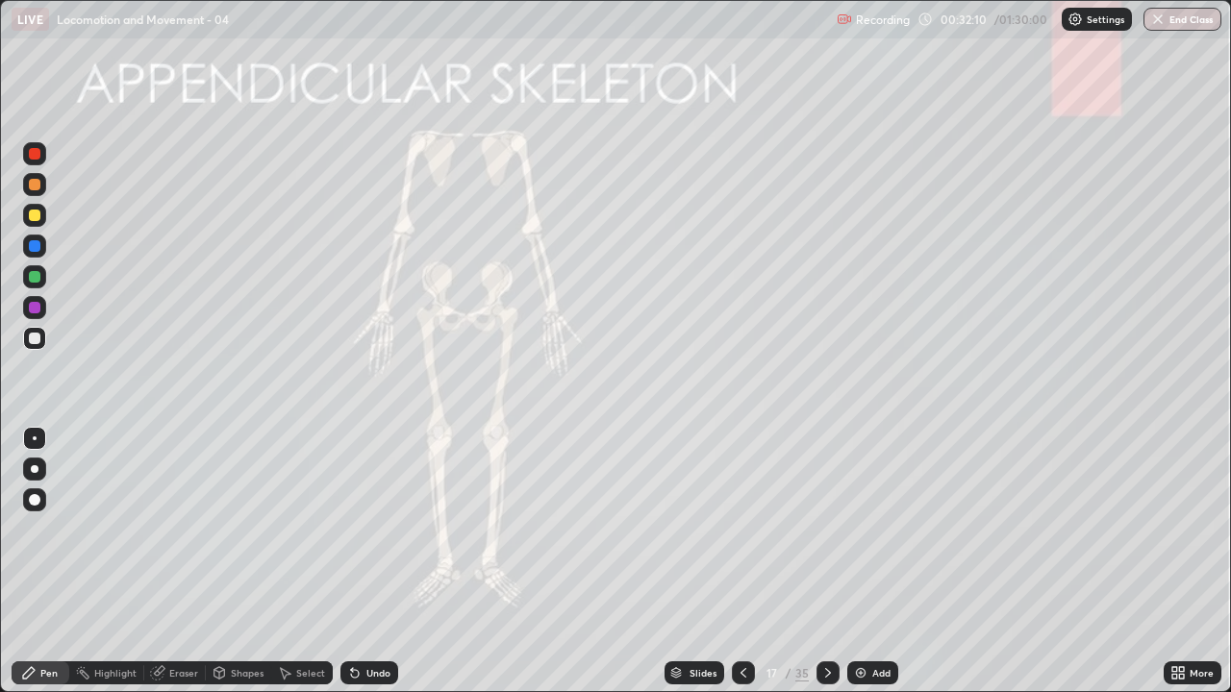
click at [828, 569] on icon at bounding box center [827, 672] width 15 height 15
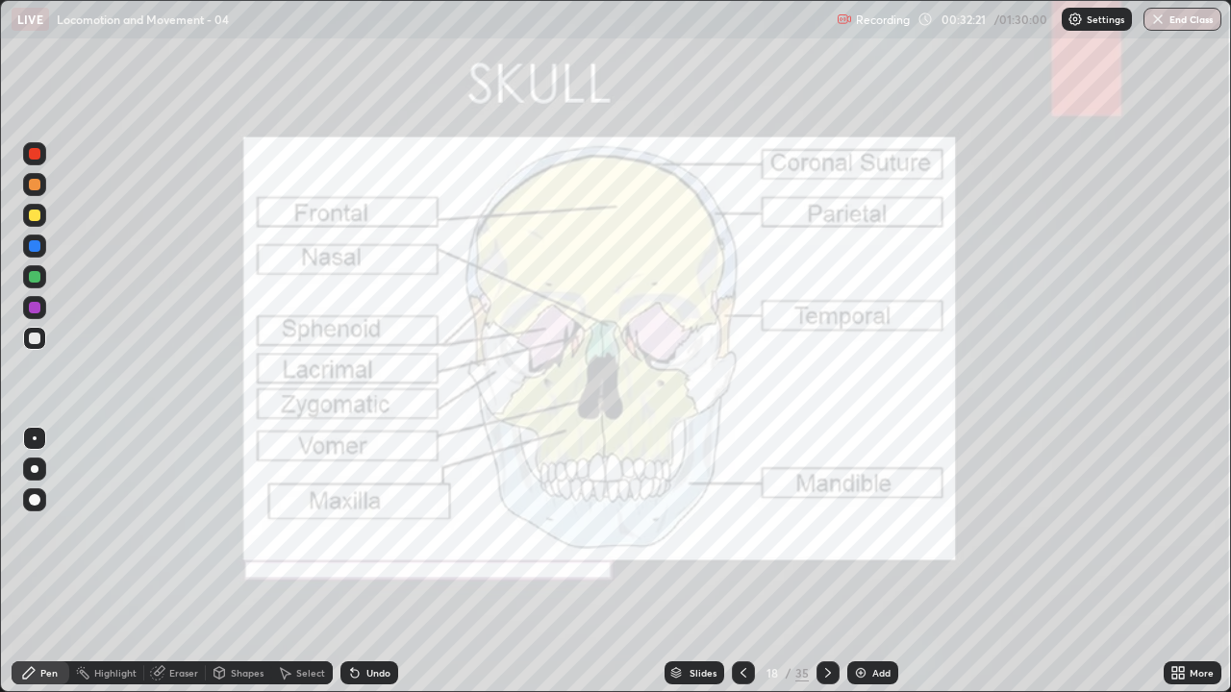
click at [35, 212] on div at bounding box center [35, 216] width 12 height 12
click at [372, 569] on div "Undo" at bounding box center [378, 673] width 24 height 10
click at [376, 569] on div "Undo" at bounding box center [378, 673] width 24 height 10
click at [378, 569] on div "Undo" at bounding box center [378, 673] width 24 height 10
click at [35, 241] on div at bounding box center [35, 246] width 12 height 12
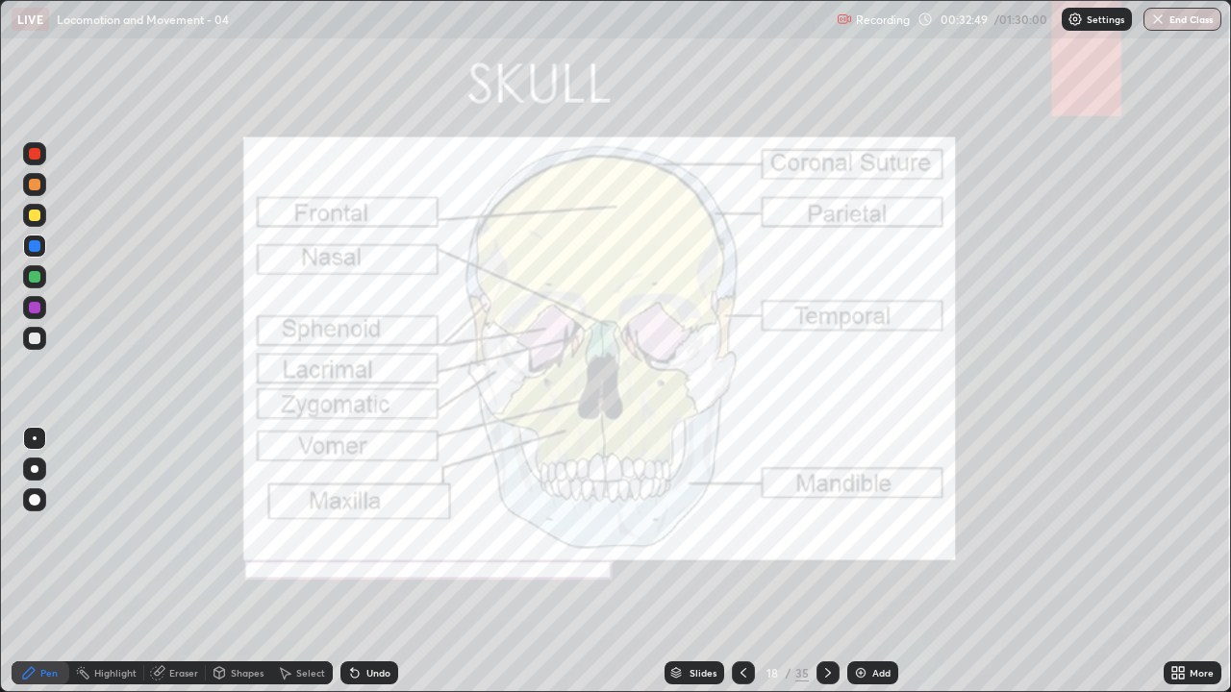
click at [368, 569] on div "Undo" at bounding box center [378, 673] width 24 height 10
click at [375, 569] on div "Undo" at bounding box center [378, 673] width 24 height 10
click at [379, 569] on div "Undo" at bounding box center [378, 673] width 24 height 10
click at [35, 212] on div at bounding box center [35, 216] width 12 height 12
click at [36, 156] on div at bounding box center [35, 154] width 12 height 12
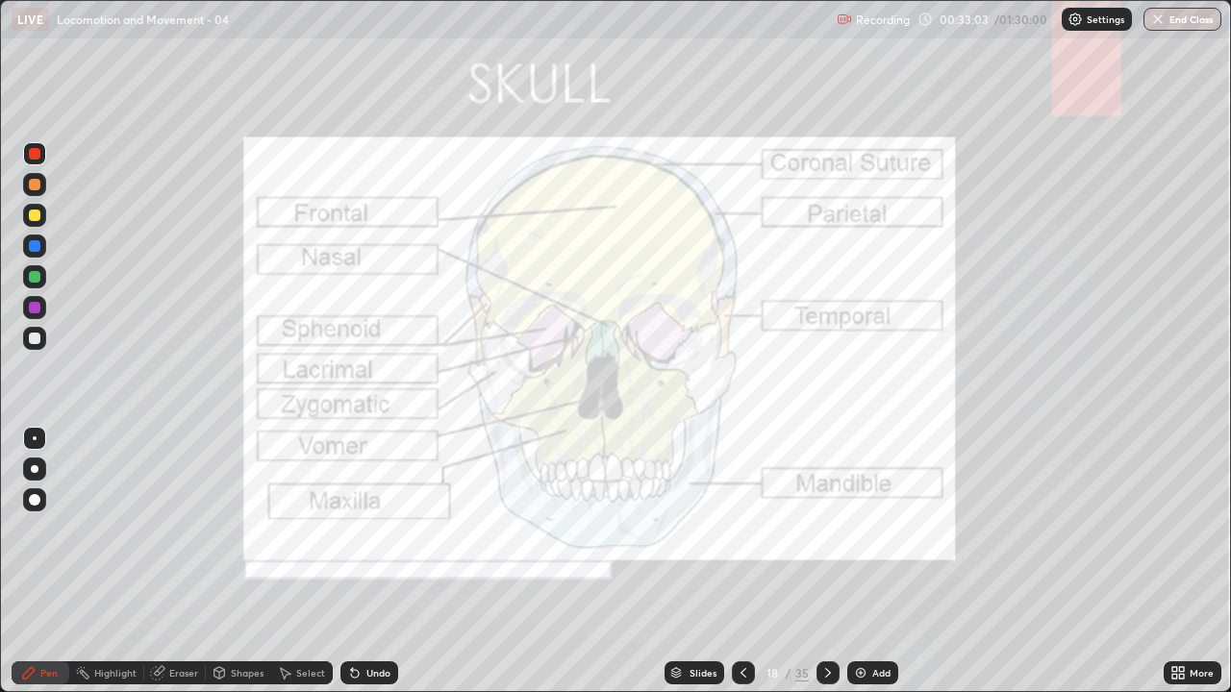
click at [37, 242] on div at bounding box center [35, 246] width 12 height 12
click at [33, 327] on div at bounding box center [34, 338] width 23 height 23
click at [35, 336] on div at bounding box center [35, 339] width 12 height 12
click at [37, 334] on div at bounding box center [35, 339] width 12 height 12
click at [37, 329] on div at bounding box center [34, 338] width 23 height 23
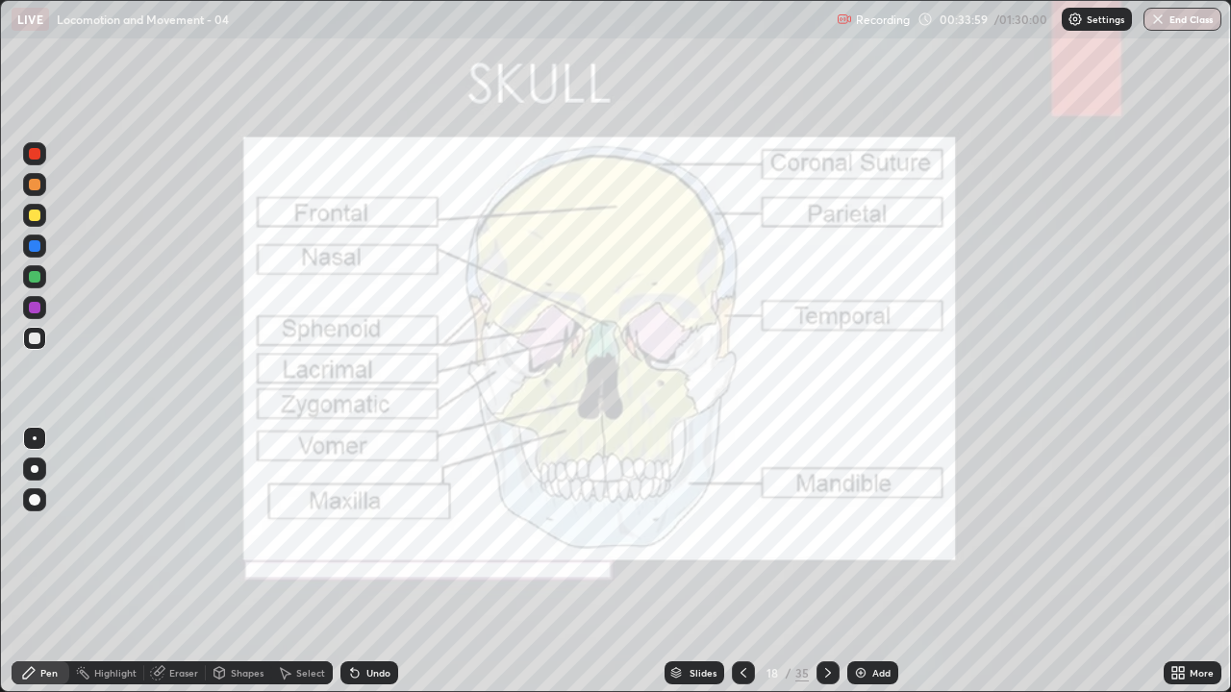
click at [34, 181] on div at bounding box center [35, 185] width 12 height 12
click at [35, 214] on div at bounding box center [35, 216] width 12 height 12
click at [33, 273] on div at bounding box center [35, 277] width 12 height 12
click at [36, 210] on div at bounding box center [35, 216] width 12 height 12
click at [35, 469] on div at bounding box center [35, 469] width 8 height 8
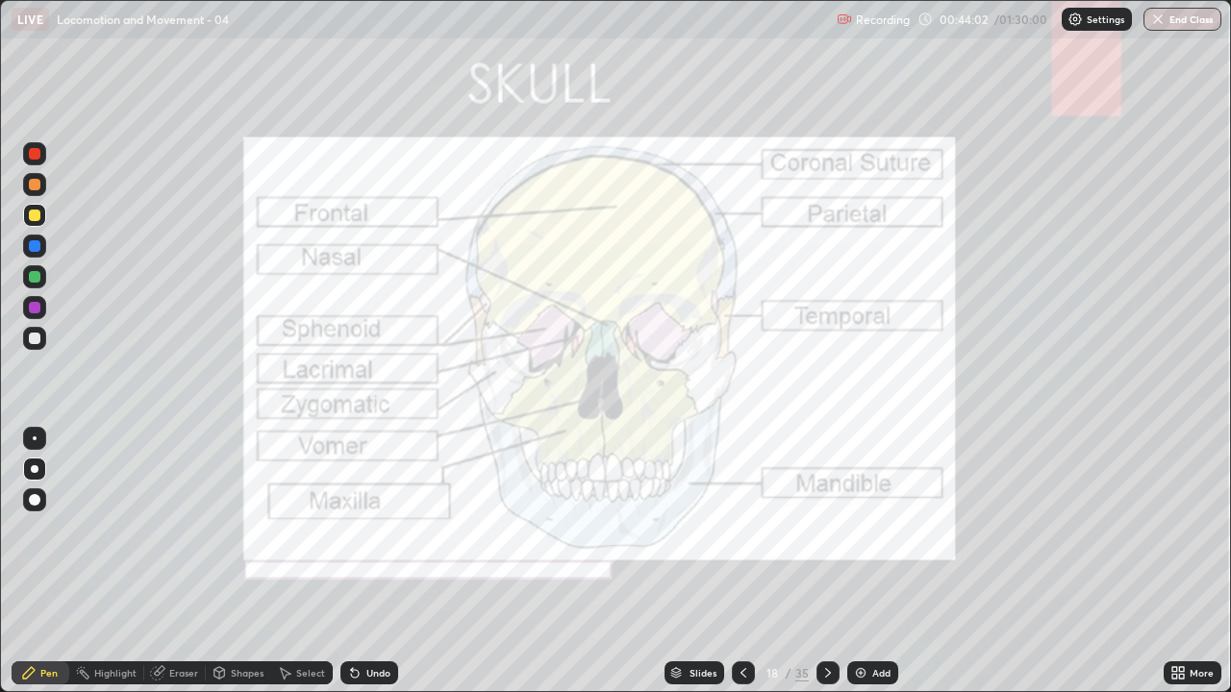
click at [34, 275] on div at bounding box center [35, 277] width 12 height 12
click at [37, 338] on div at bounding box center [35, 339] width 12 height 12
click at [827, 569] on icon at bounding box center [827, 672] width 15 height 15
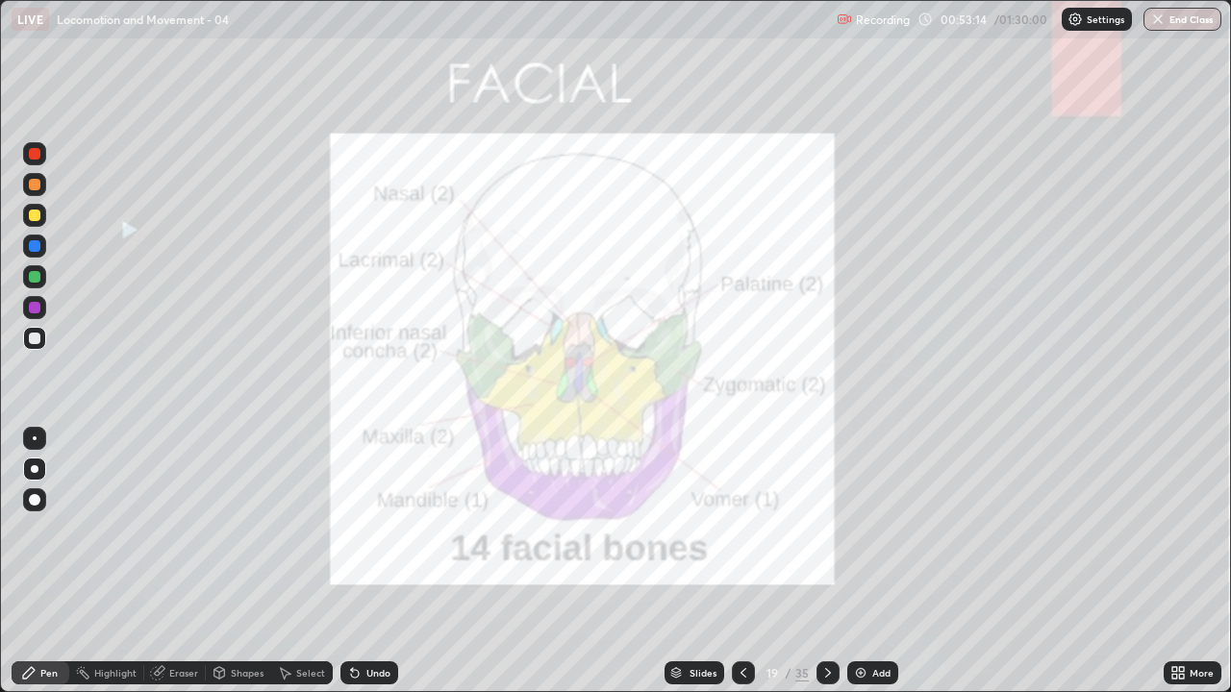
click at [35, 184] on div at bounding box center [35, 185] width 12 height 12
click at [359, 569] on icon at bounding box center [354, 672] width 15 height 15
click at [366, 569] on div "Undo" at bounding box center [378, 673] width 24 height 10
click at [362, 569] on div "Undo" at bounding box center [369, 673] width 58 height 23
click at [31, 216] on div at bounding box center [35, 216] width 12 height 12
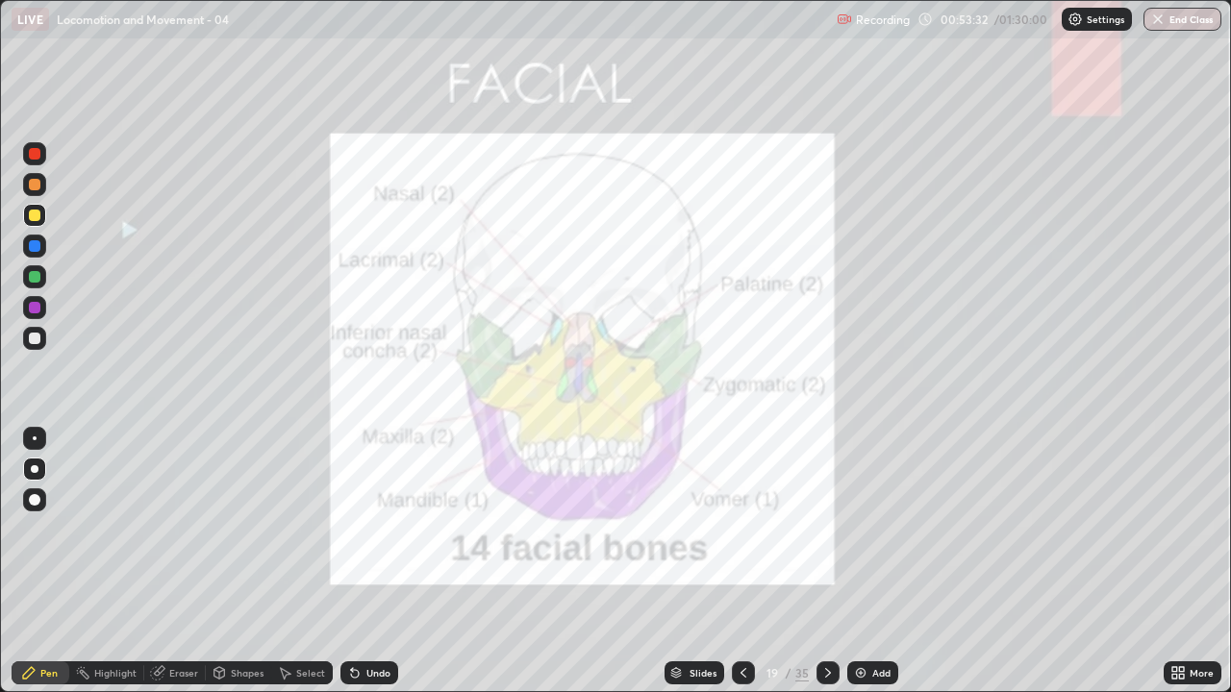
click at [35, 274] on div at bounding box center [35, 277] width 12 height 12
click at [37, 186] on div at bounding box center [35, 185] width 12 height 12
click at [34, 155] on div at bounding box center [35, 154] width 12 height 12
click at [360, 569] on div "Undo" at bounding box center [369, 673] width 58 height 23
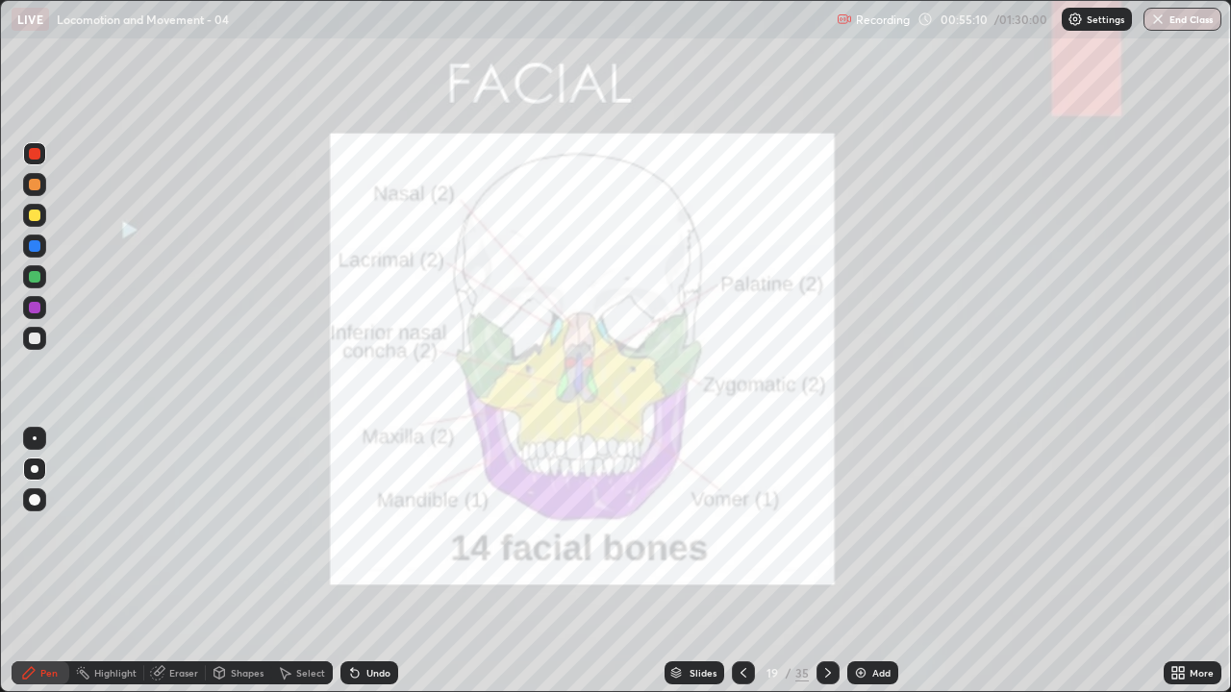
click at [34, 280] on div at bounding box center [35, 277] width 12 height 12
click at [37, 215] on div at bounding box center [35, 216] width 12 height 12
click at [37, 309] on div at bounding box center [35, 308] width 12 height 12
click at [826, 569] on icon at bounding box center [827, 672] width 15 height 15
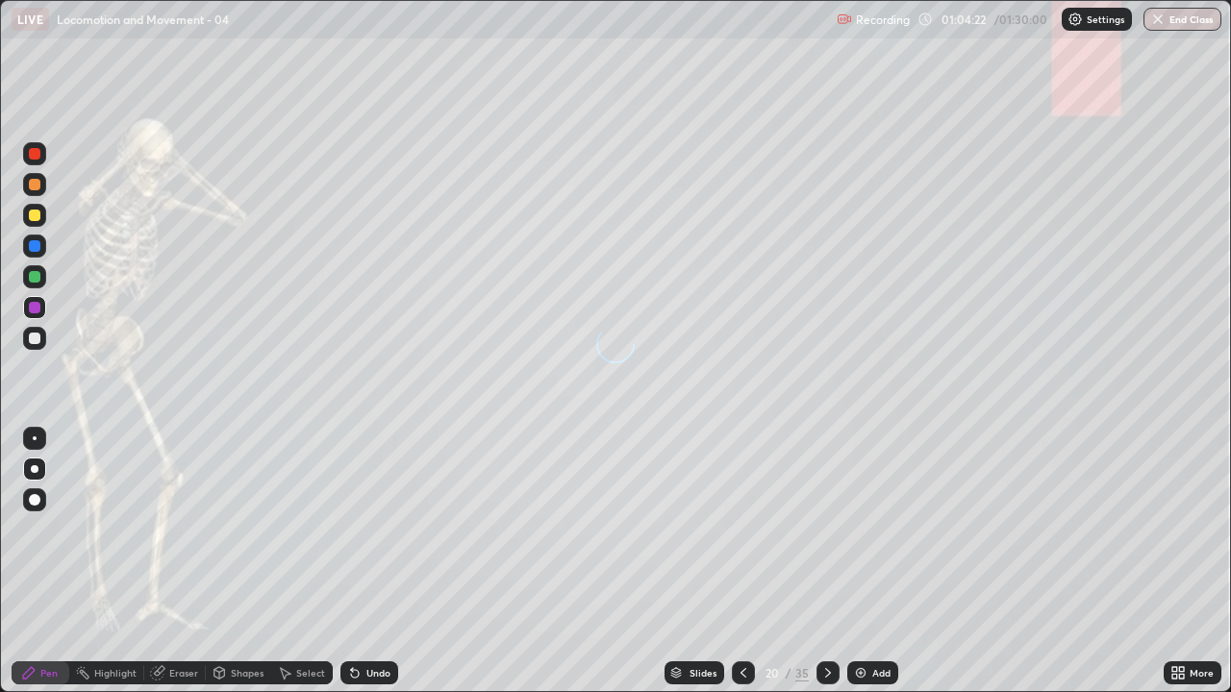
click at [828, 569] on div at bounding box center [827, 673] width 23 height 23
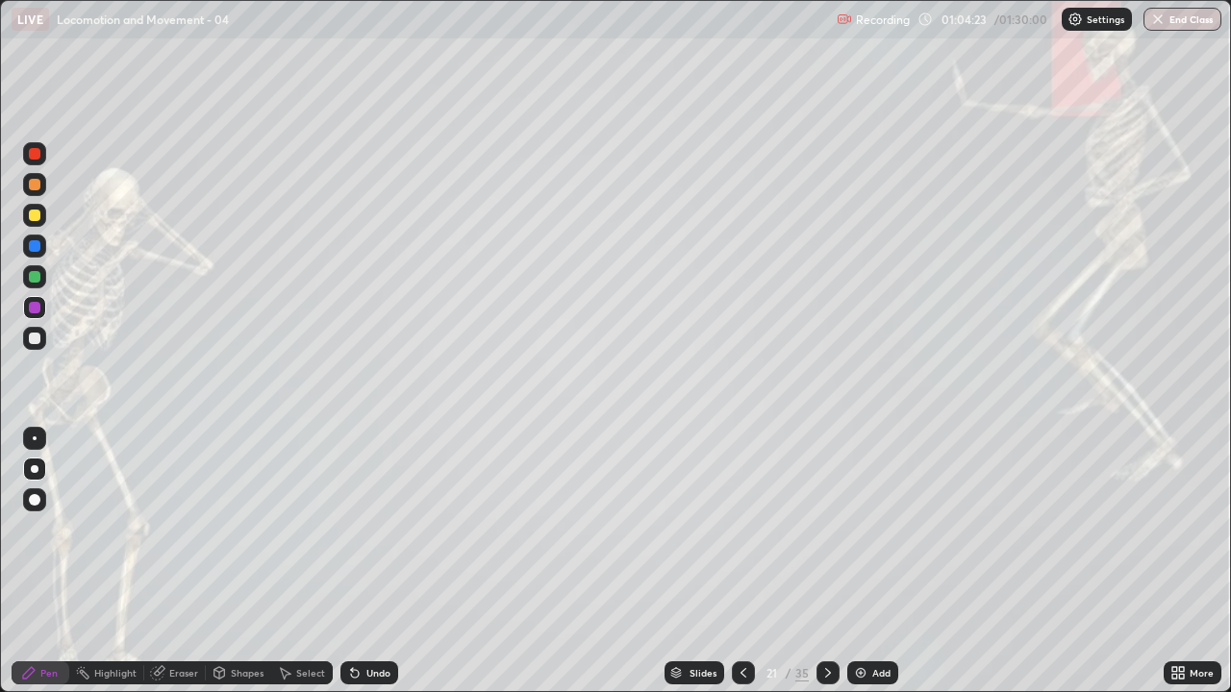
click at [742, 569] on icon at bounding box center [743, 672] width 15 height 15
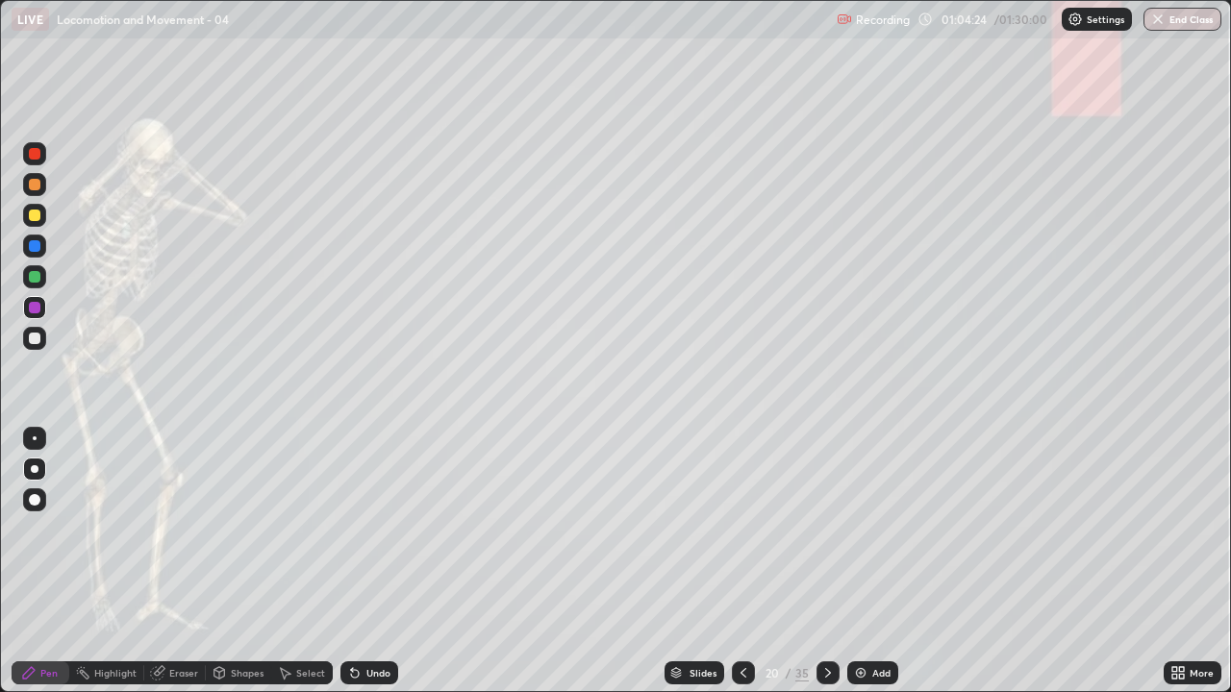
click at [734, 569] on div at bounding box center [743, 673] width 23 height 23
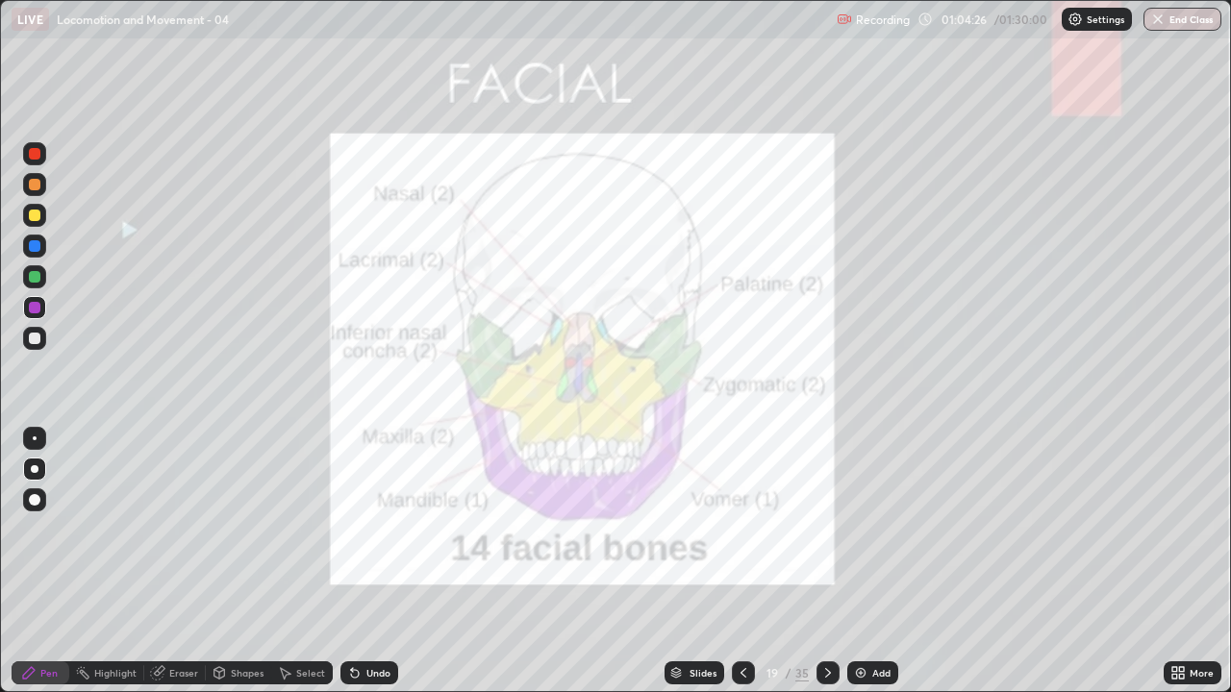
click at [860, 569] on img at bounding box center [860, 672] width 15 height 15
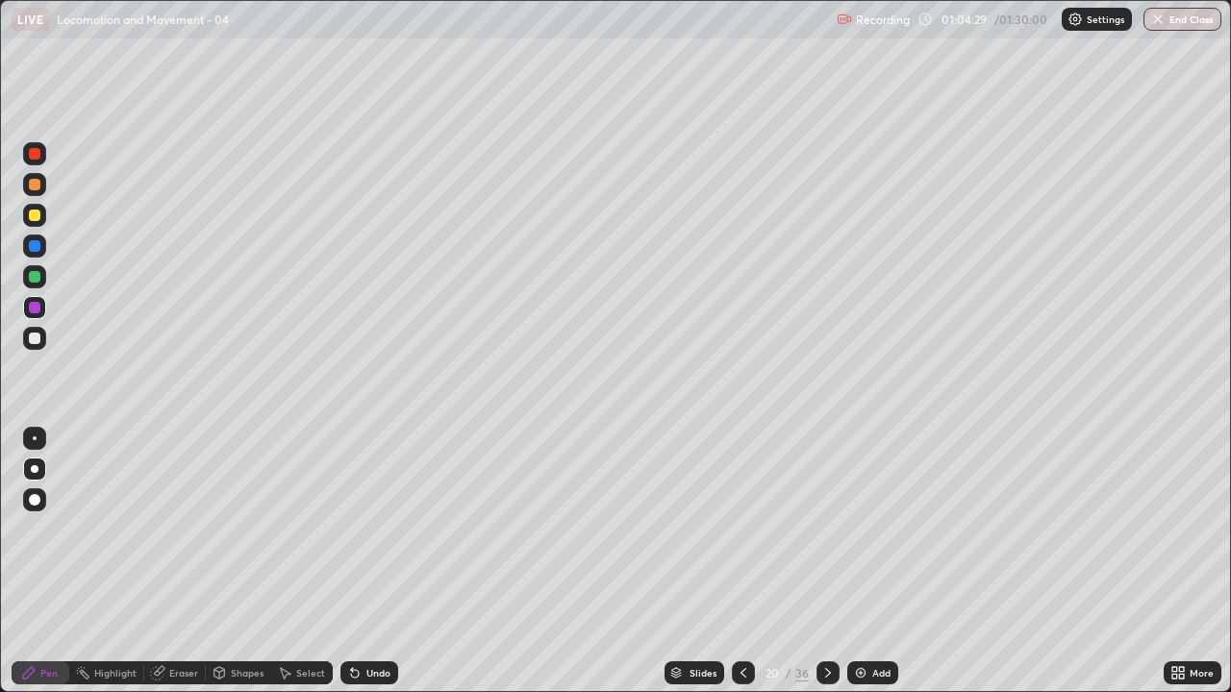
click at [32, 187] on div at bounding box center [35, 185] width 12 height 12
click at [39, 275] on div at bounding box center [35, 277] width 12 height 12
click at [36, 247] on div at bounding box center [35, 246] width 12 height 12
click at [37, 183] on div at bounding box center [35, 185] width 12 height 12
click at [35, 247] on div at bounding box center [35, 246] width 12 height 12
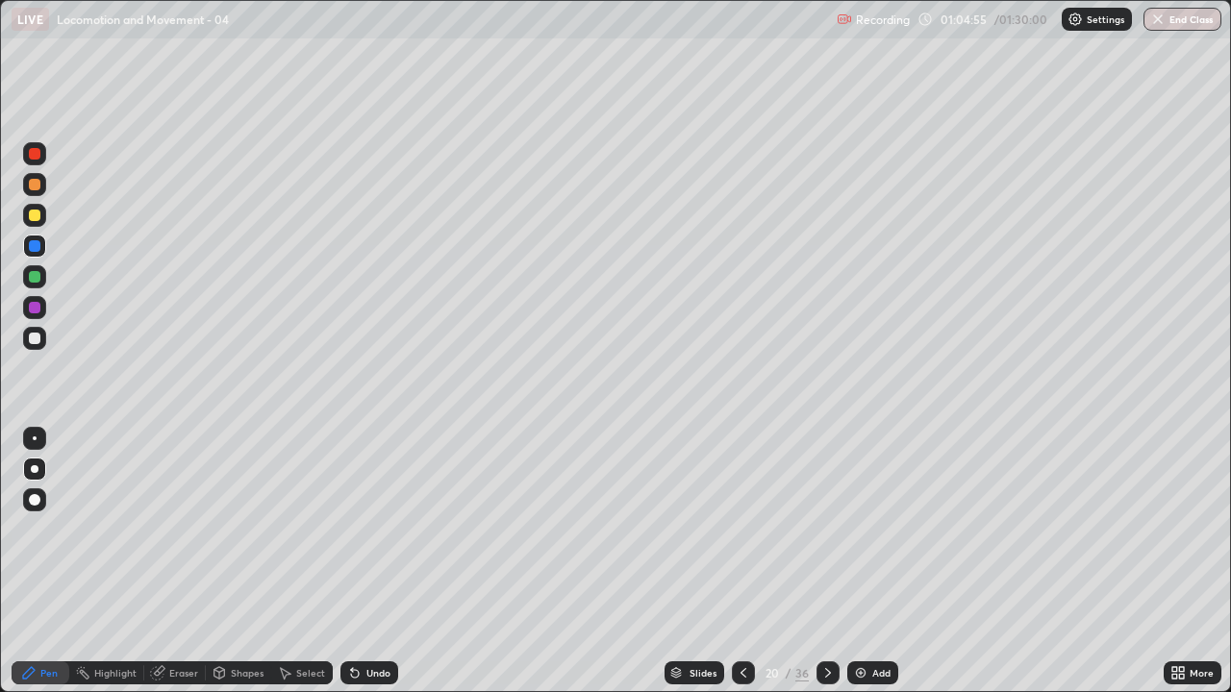
click at [368, 569] on div "Undo" at bounding box center [378, 673] width 24 height 10
click at [378, 569] on div "Undo" at bounding box center [369, 673] width 58 height 23
click at [31, 276] on div at bounding box center [35, 277] width 12 height 12
click at [33, 338] on div at bounding box center [35, 339] width 12 height 12
click at [25, 179] on div at bounding box center [34, 184] width 23 height 23
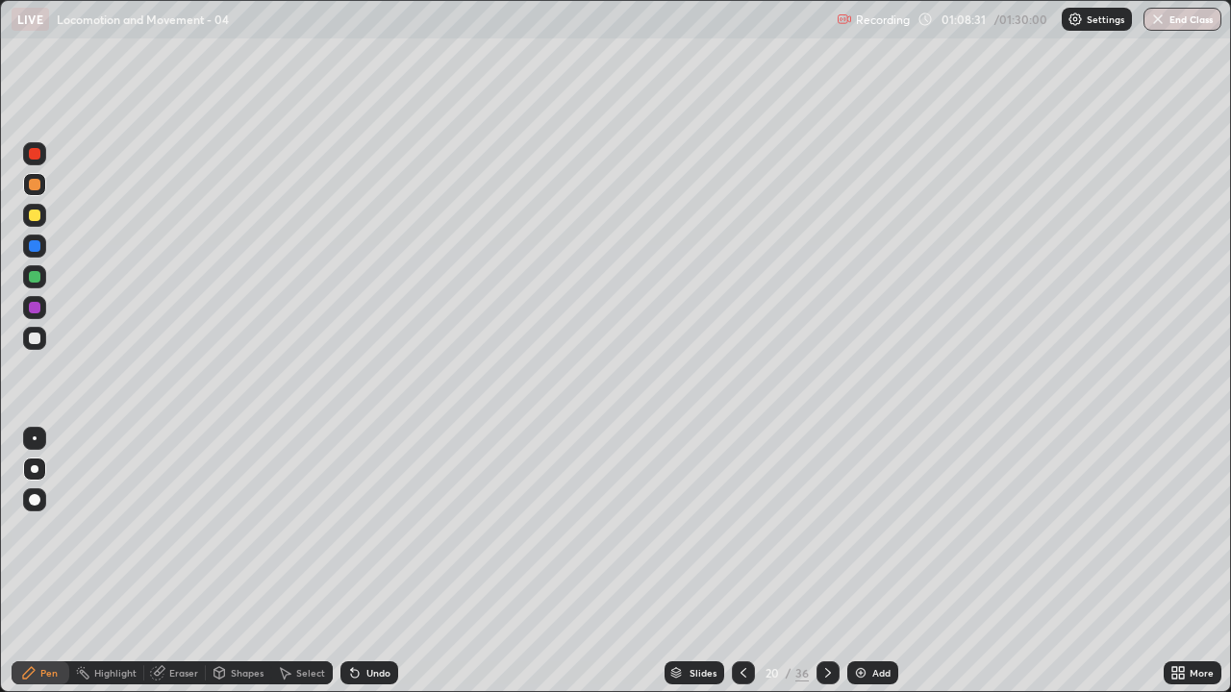
click at [372, 569] on div "Undo" at bounding box center [378, 673] width 24 height 10
click at [365, 569] on div "Undo" at bounding box center [369, 673] width 58 height 23
click at [33, 280] on div at bounding box center [35, 277] width 12 height 12
click at [827, 569] on icon at bounding box center [827, 672] width 15 height 15
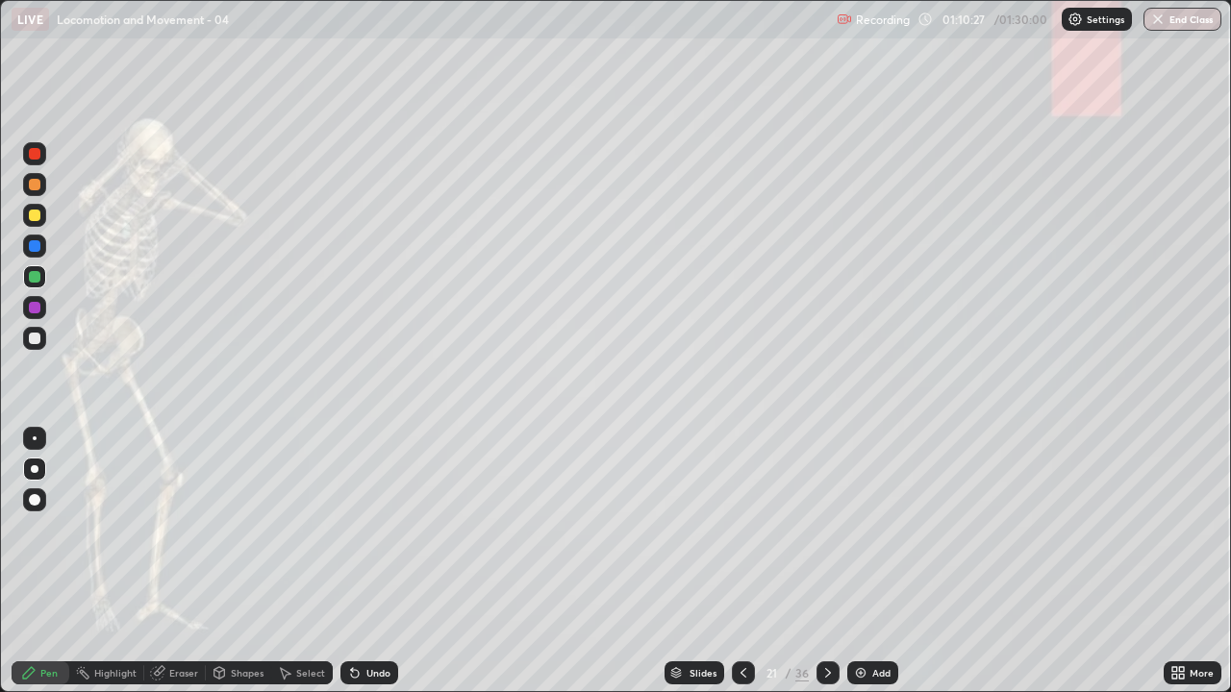
click at [37, 184] on div at bounding box center [35, 185] width 12 height 12
click at [825, 569] on icon at bounding box center [827, 672] width 15 height 15
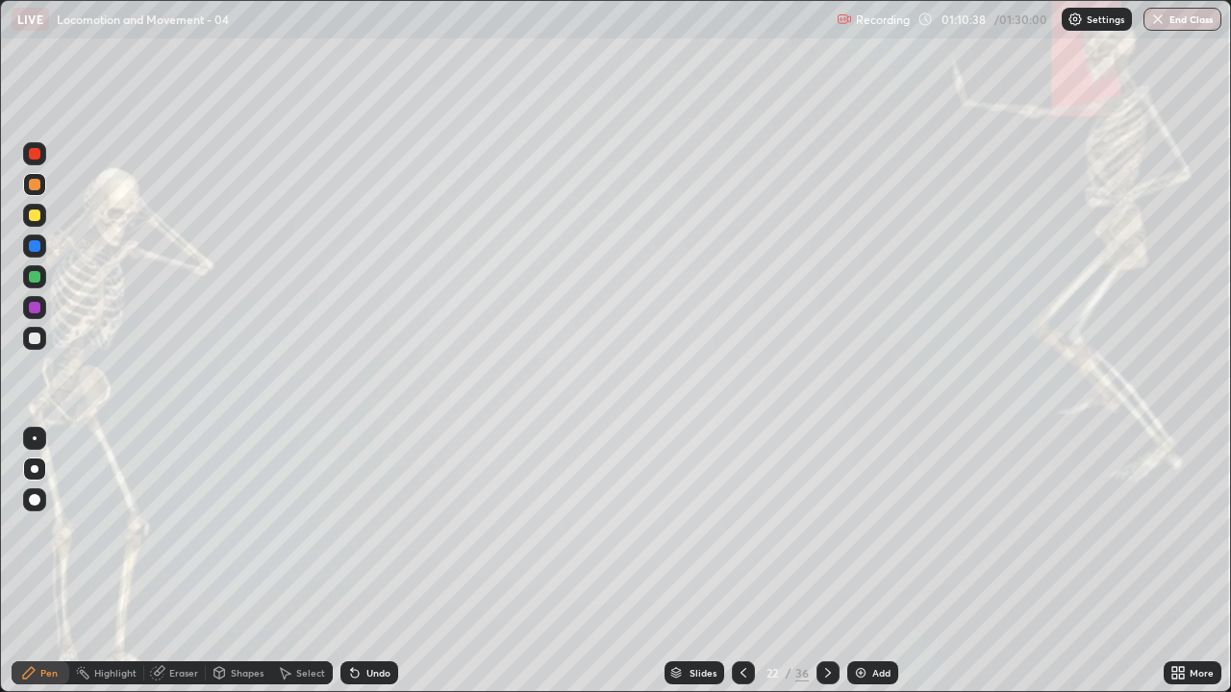
click at [825, 569] on icon at bounding box center [827, 672] width 15 height 15
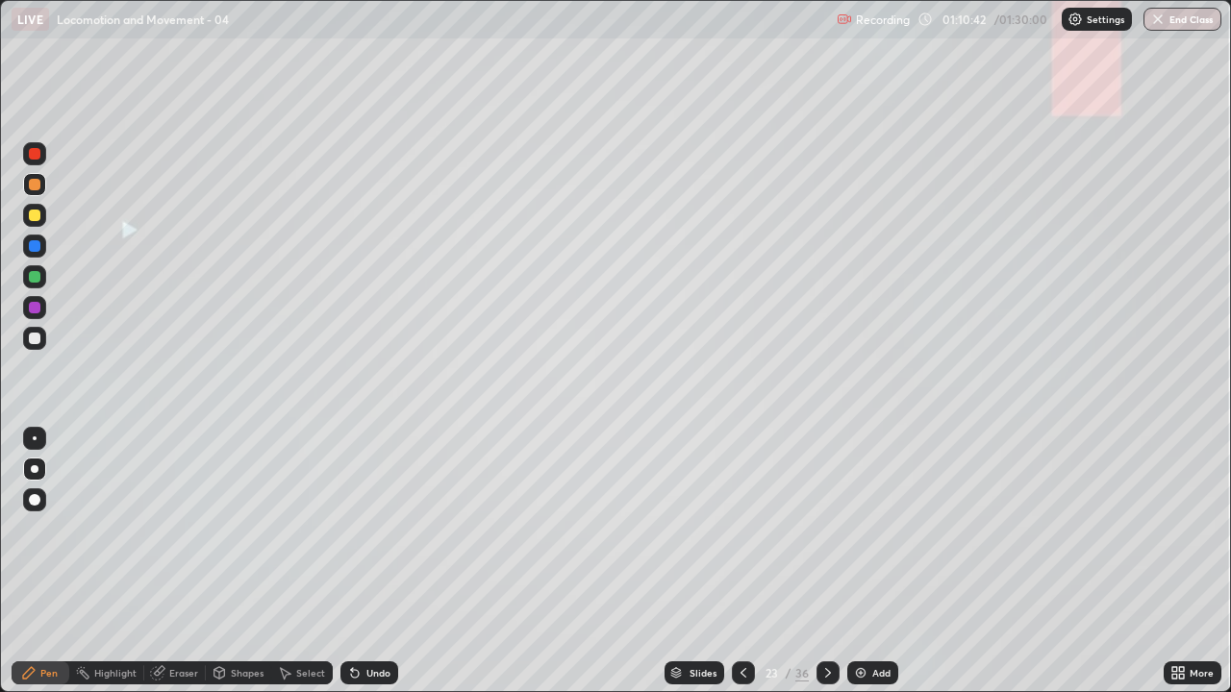
click at [743, 569] on icon at bounding box center [743, 673] width 6 height 10
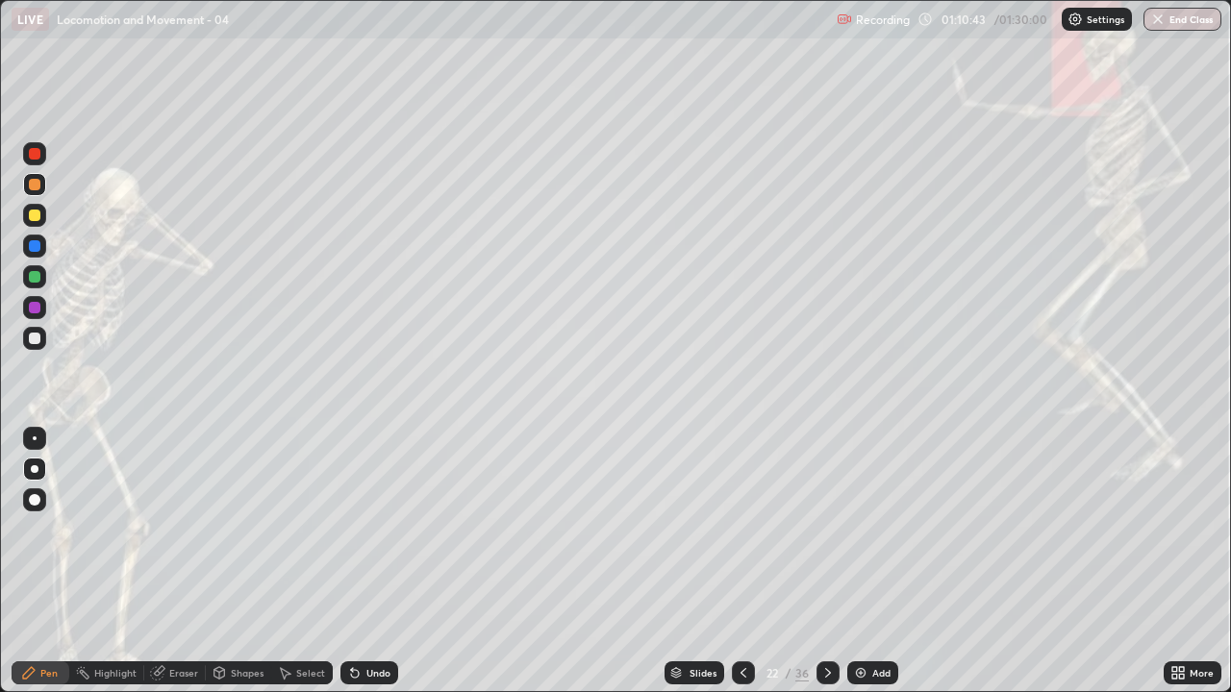
click at [741, 569] on icon at bounding box center [743, 672] width 15 height 15
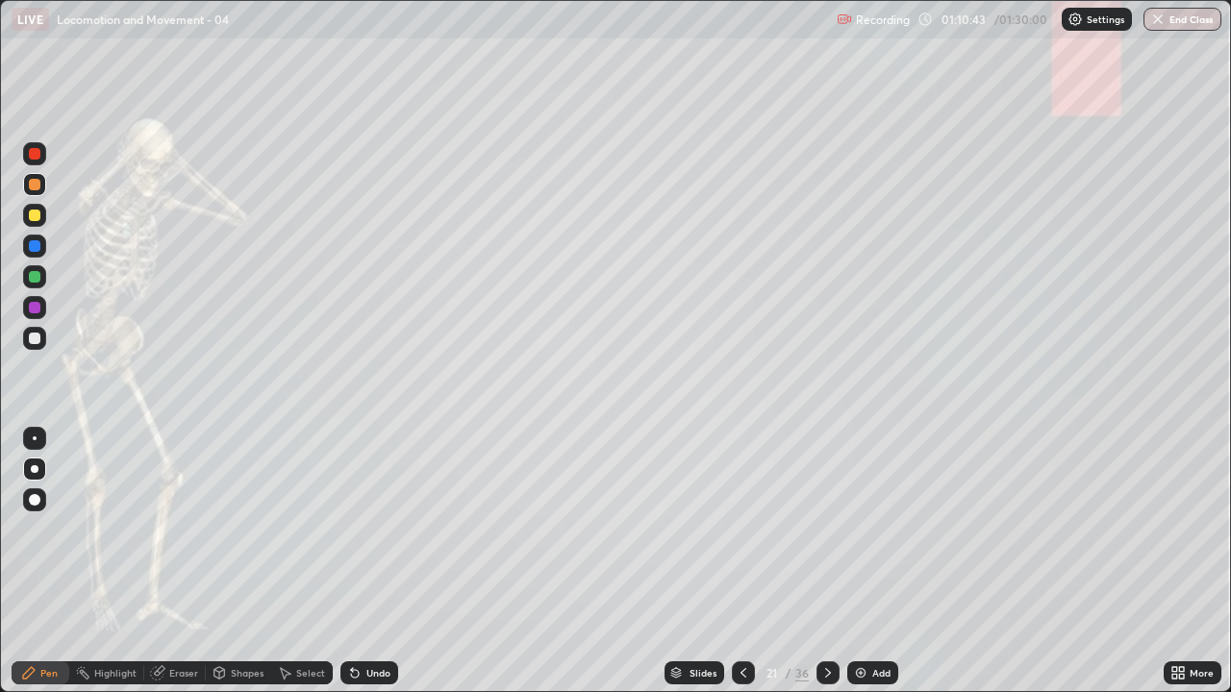
click at [741, 569] on icon at bounding box center [743, 672] width 15 height 15
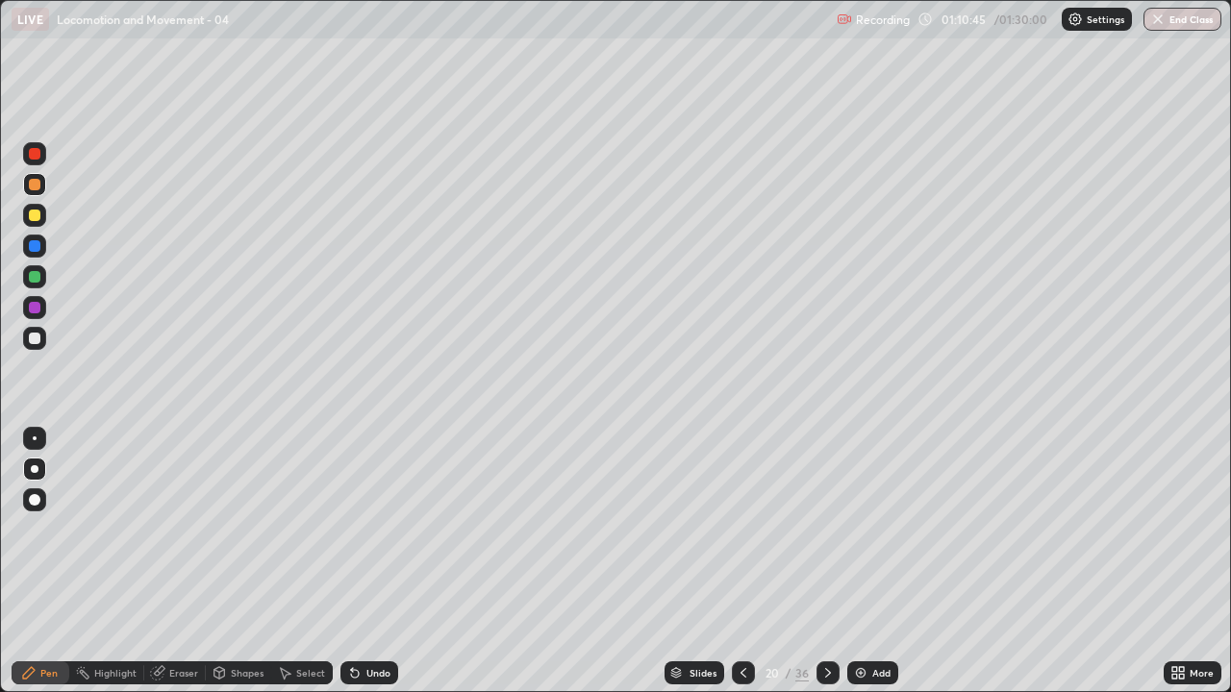
click at [825, 569] on icon at bounding box center [827, 672] width 15 height 15
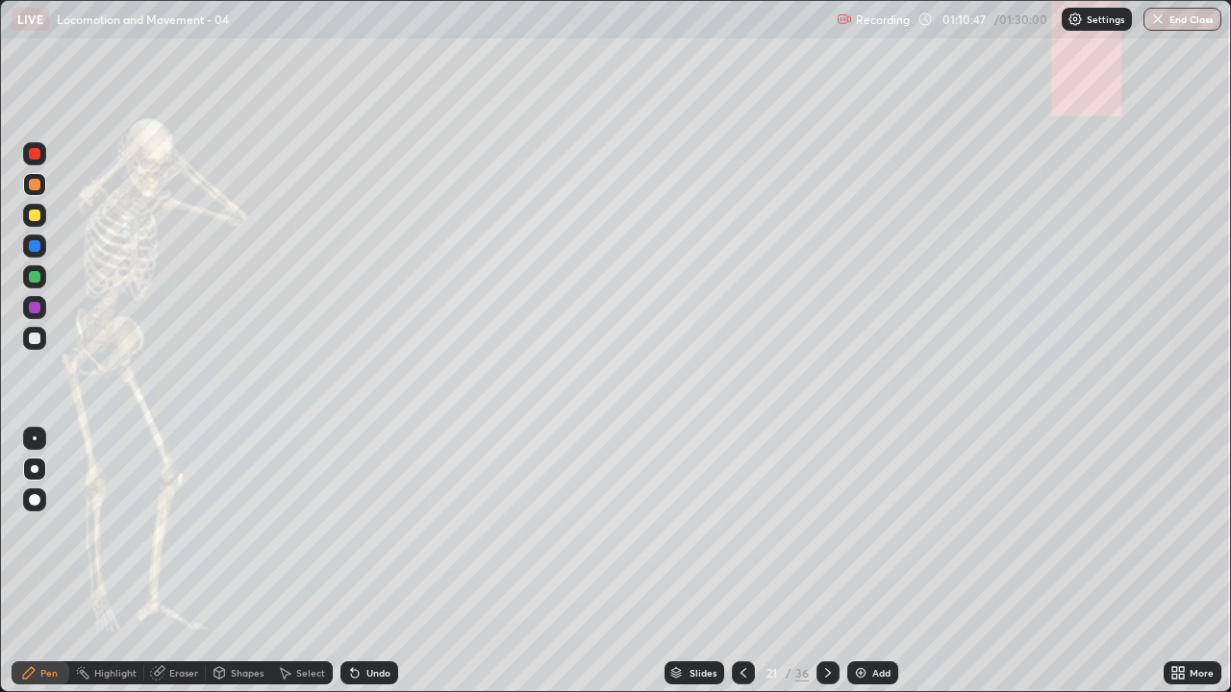
click at [33, 280] on div at bounding box center [35, 277] width 12 height 12
click at [35, 310] on div at bounding box center [35, 308] width 12 height 12
click at [35, 276] on div at bounding box center [35, 277] width 12 height 12
click at [34, 312] on div at bounding box center [35, 308] width 12 height 12
click at [37, 277] on div at bounding box center [35, 277] width 12 height 12
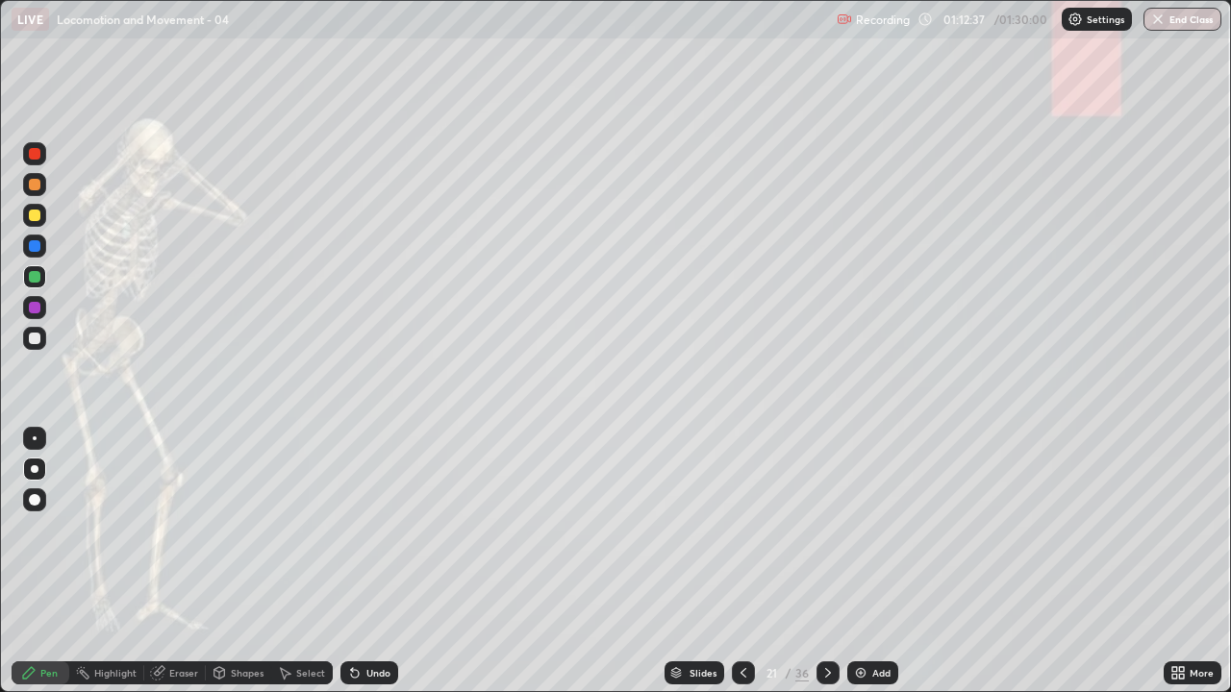
click at [35, 309] on div at bounding box center [35, 308] width 12 height 12
click at [35, 336] on div at bounding box center [35, 339] width 12 height 12
click at [377, 569] on div "Undo" at bounding box center [378, 673] width 24 height 10
click at [379, 569] on div "Undo" at bounding box center [378, 673] width 24 height 10
click at [36, 214] on div at bounding box center [35, 216] width 12 height 12
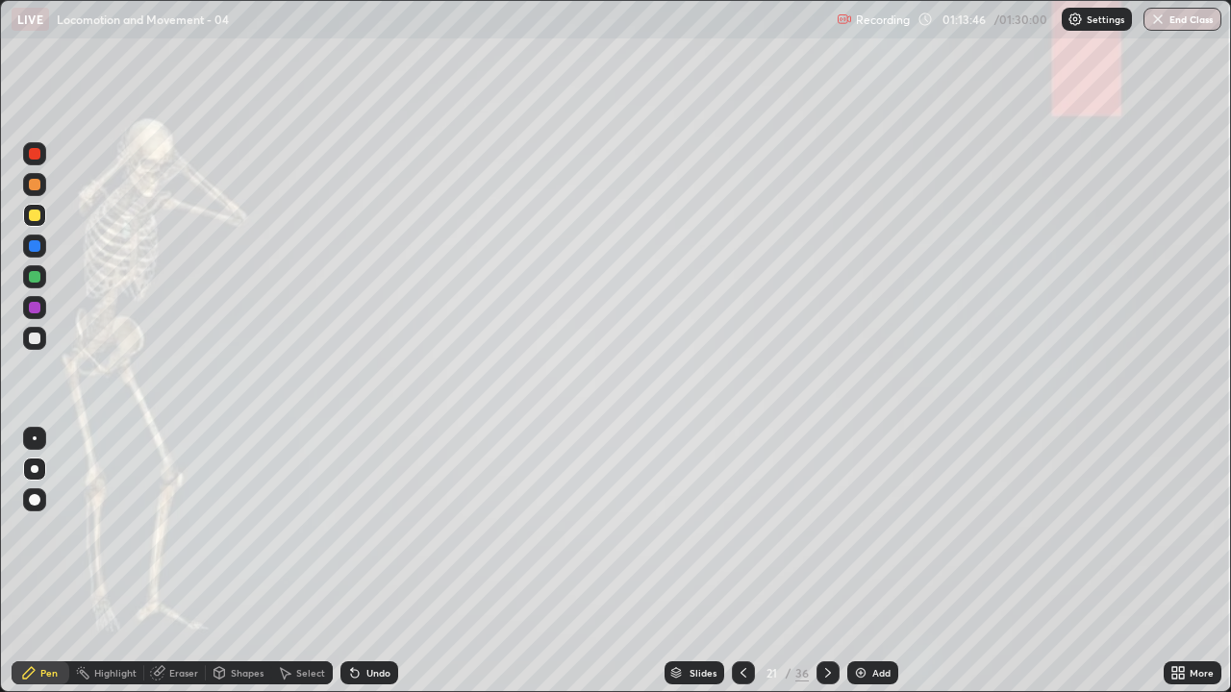
click at [382, 569] on div "Undo" at bounding box center [378, 673] width 24 height 10
click at [376, 569] on div "Undo" at bounding box center [369, 673] width 58 height 23
click at [375, 569] on div "Undo" at bounding box center [378, 673] width 24 height 10
click at [373, 569] on div "Undo" at bounding box center [378, 673] width 24 height 10
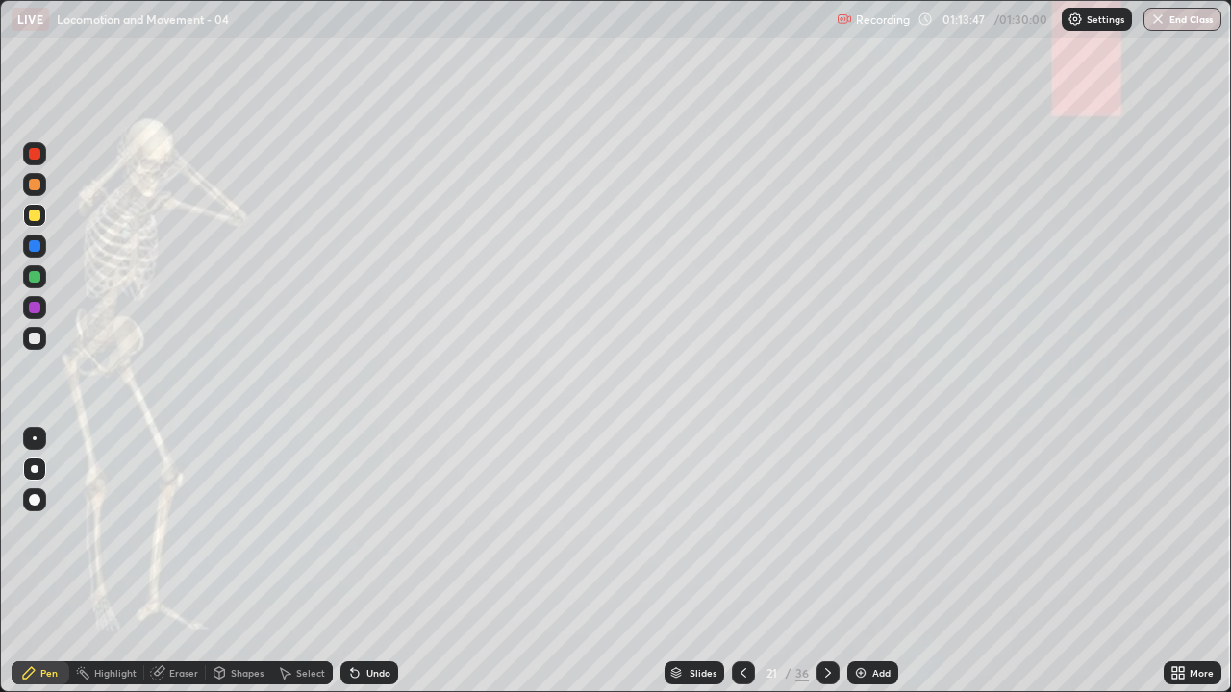
click at [374, 569] on div "Undo" at bounding box center [369, 673] width 58 height 23
click at [373, 569] on div "Undo" at bounding box center [378, 673] width 24 height 10
click at [379, 569] on div "Undo" at bounding box center [378, 673] width 24 height 10
click at [36, 338] on div at bounding box center [35, 339] width 12 height 12
click at [34, 215] on div at bounding box center [35, 216] width 12 height 12
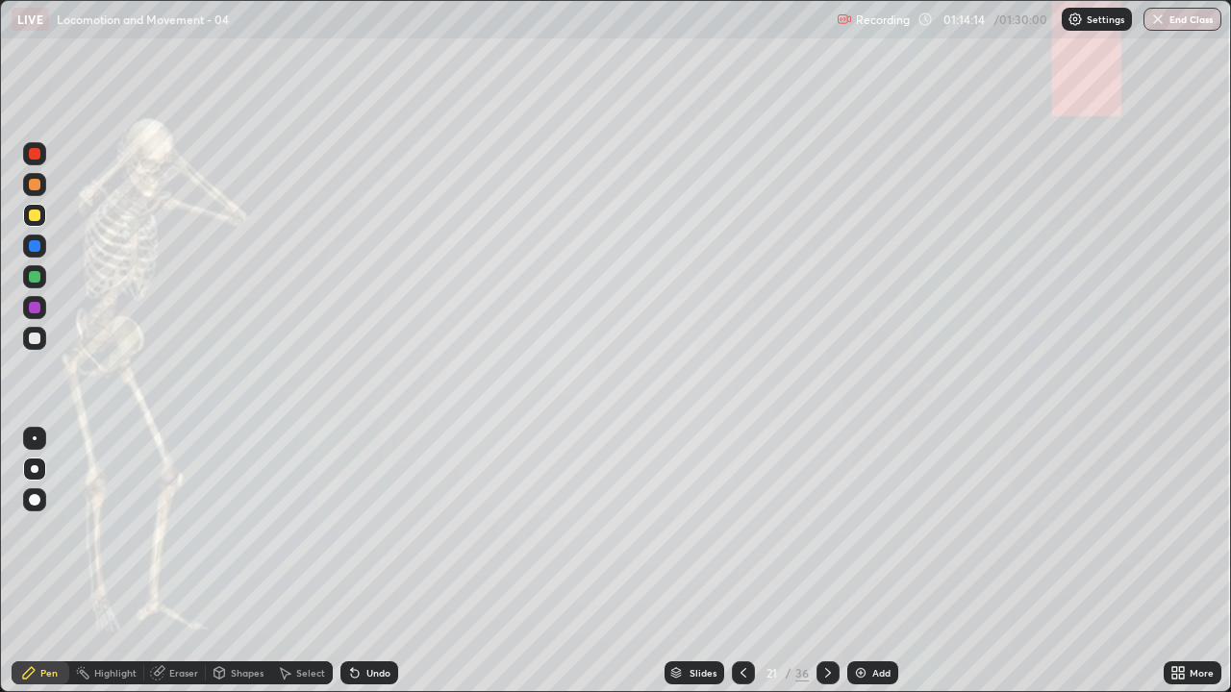
click at [35, 309] on div at bounding box center [35, 308] width 12 height 12
click at [41, 338] on div at bounding box center [34, 338] width 23 height 23
click at [370, 569] on div "Undo" at bounding box center [378, 673] width 24 height 10
click at [362, 569] on div "Undo" at bounding box center [369, 673] width 58 height 23
click at [38, 307] on div at bounding box center [35, 308] width 12 height 12
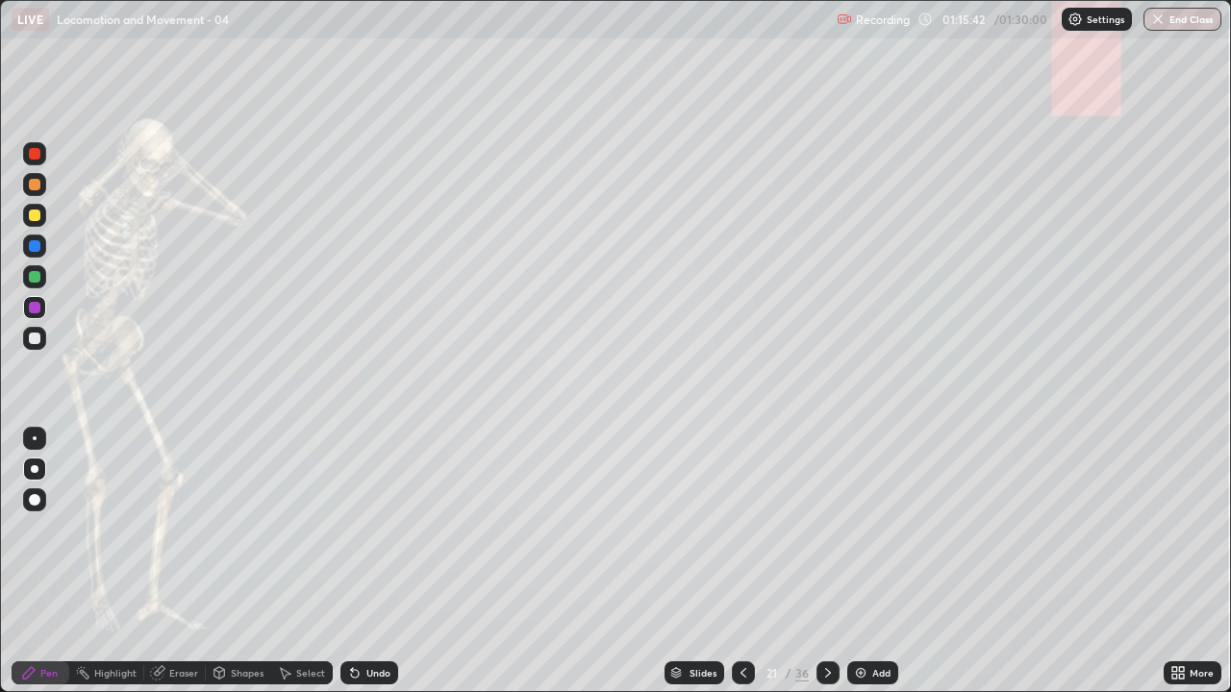
click at [36, 340] on div at bounding box center [35, 339] width 12 height 12
click at [34, 275] on div at bounding box center [35, 277] width 12 height 12
click at [35, 341] on div at bounding box center [35, 339] width 12 height 12
click at [33, 184] on div at bounding box center [35, 185] width 12 height 12
click at [35, 438] on div at bounding box center [35, 439] width 4 height 4
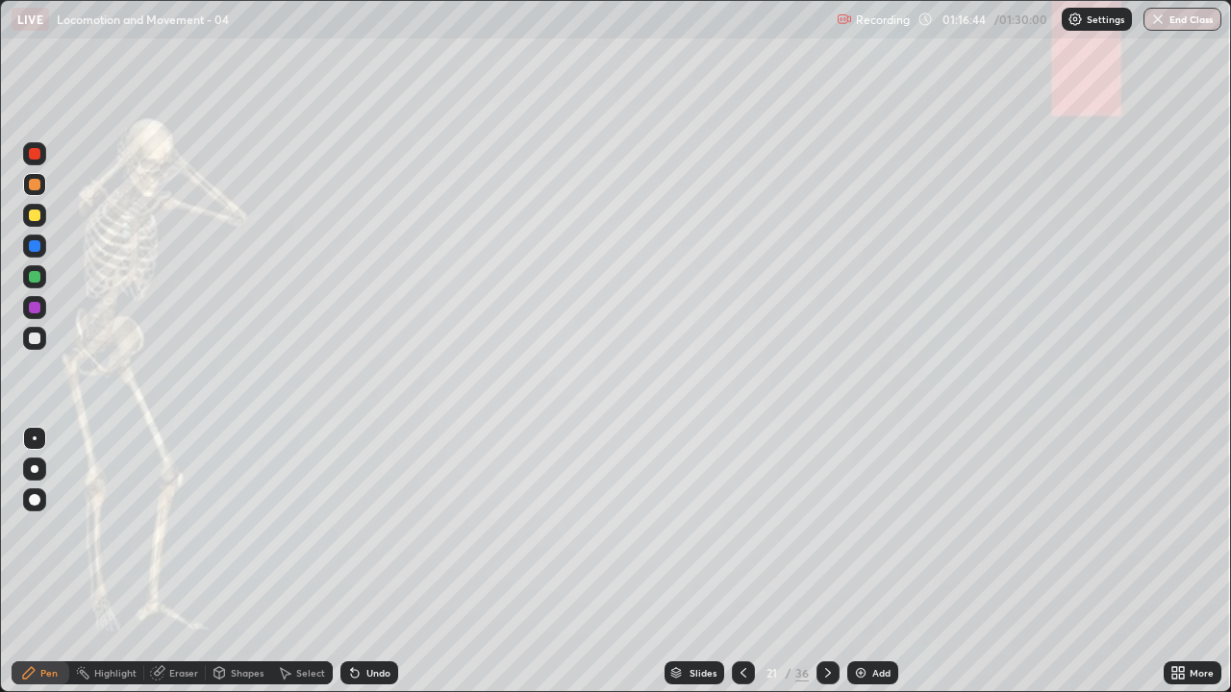
click at [34, 312] on div at bounding box center [35, 308] width 12 height 12
click at [37, 212] on div at bounding box center [35, 216] width 12 height 12
click at [37, 466] on div at bounding box center [35, 469] width 8 height 8
click at [33, 310] on div at bounding box center [35, 308] width 12 height 12
click at [32, 338] on div at bounding box center [35, 339] width 12 height 12
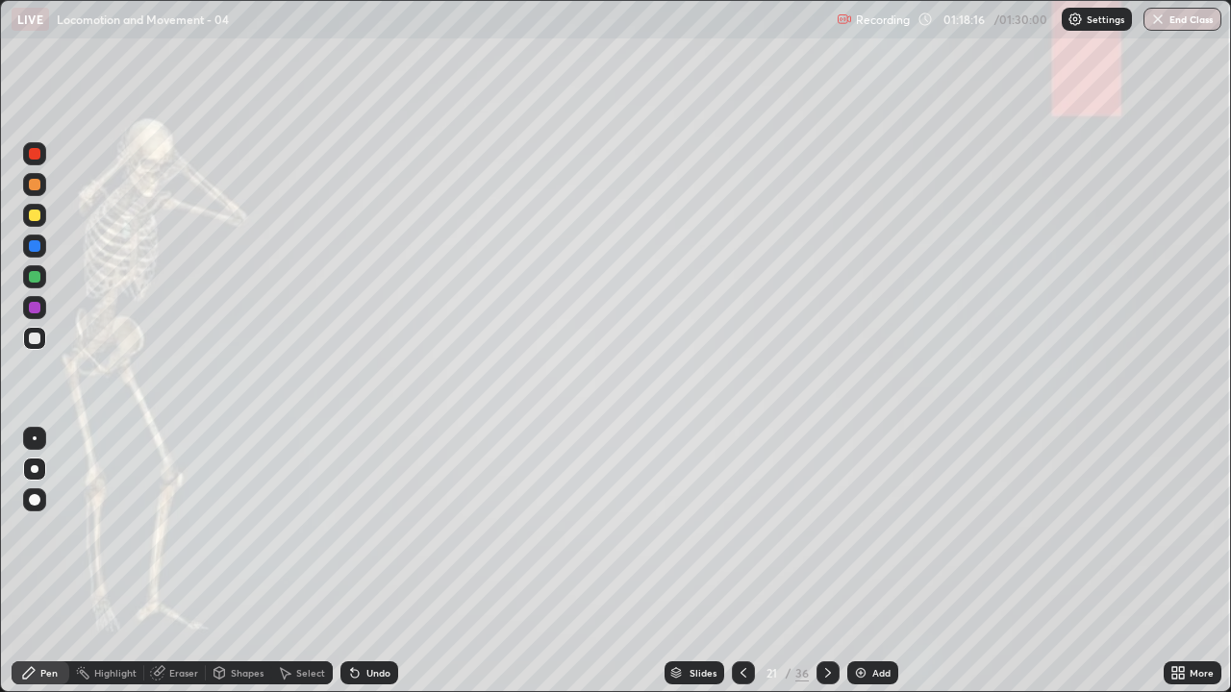
click at [378, 569] on div "Undo" at bounding box center [378, 673] width 24 height 10
click at [372, 569] on div "Undo" at bounding box center [378, 673] width 24 height 10
click at [858, 569] on img at bounding box center [860, 672] width 15 height 15
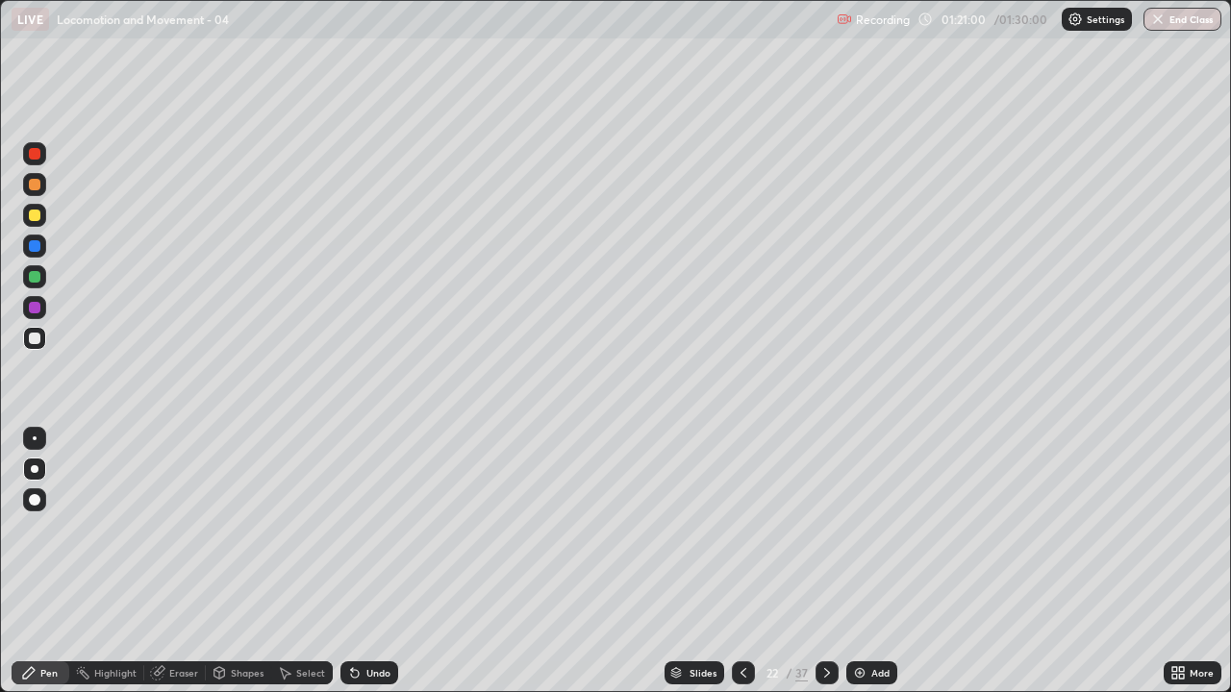
click at [741, 569] on icon at bounding box center [743, 672] width 15 height 15
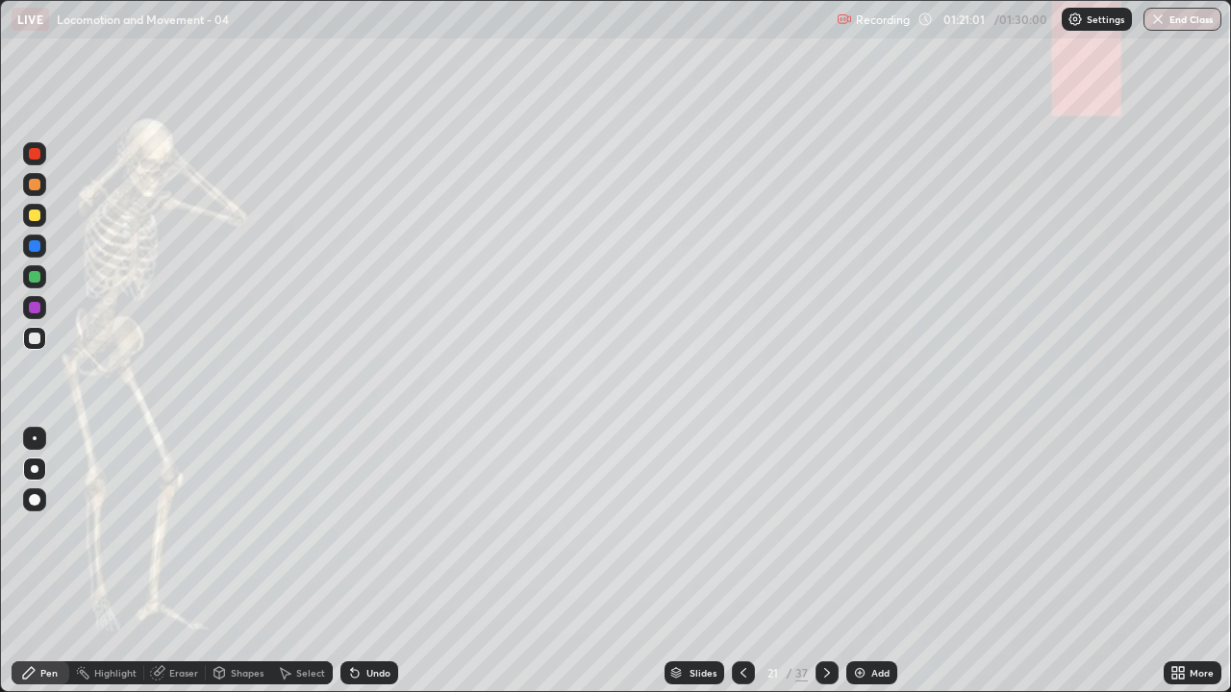
click at [824, 569] on icon at bounding box center [826, 672] width 15 height 15
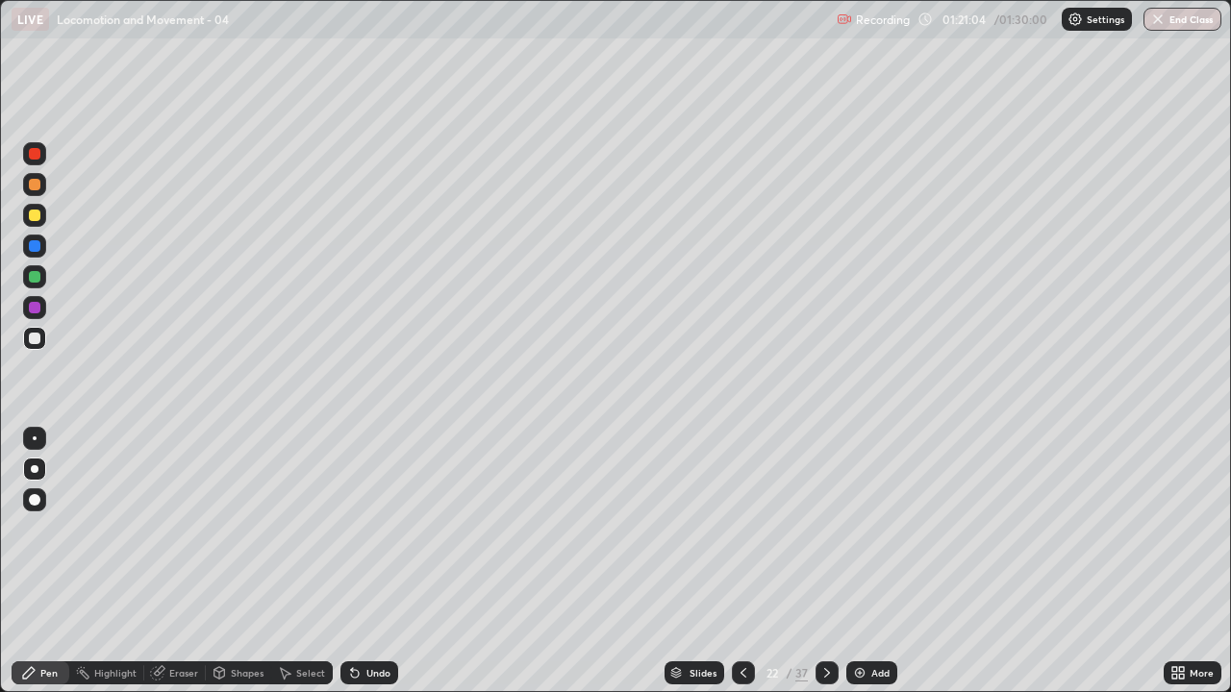
click at [34, 212] on div at bounding box center [35, 216] width 12 height 12
click at [37, 243] on div at bounding box center [35, 246] width 12 height 12
click at [38, 212] on div at bounding box center [35, 216] width 12 height 12
click at [32, 274] on div at bounding box center [35, 277] width 12 height 12
click at [38, 183] on div at bounding box center [35, 185] width 12 height 12
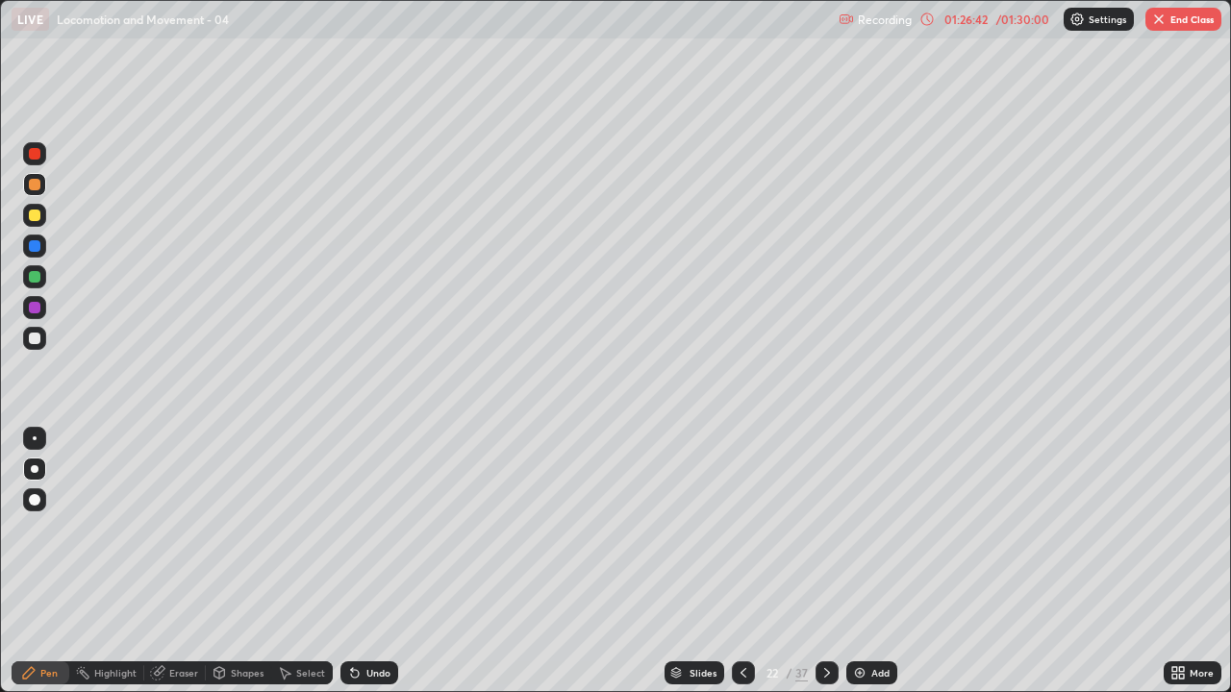
click at [1193, 20] on button "End Class" at bounding box center [1183, 19] width 76 height 23
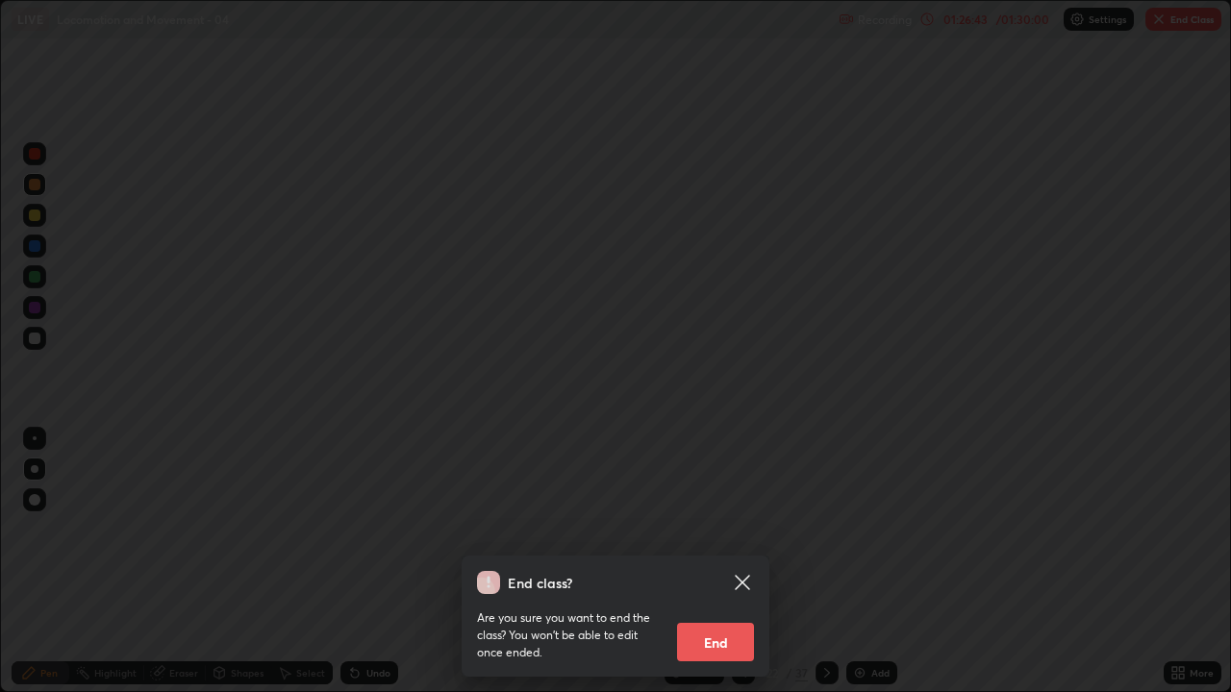
click at [712, 569] on button "End" at bounding box center [715, 642] width 77 height 38
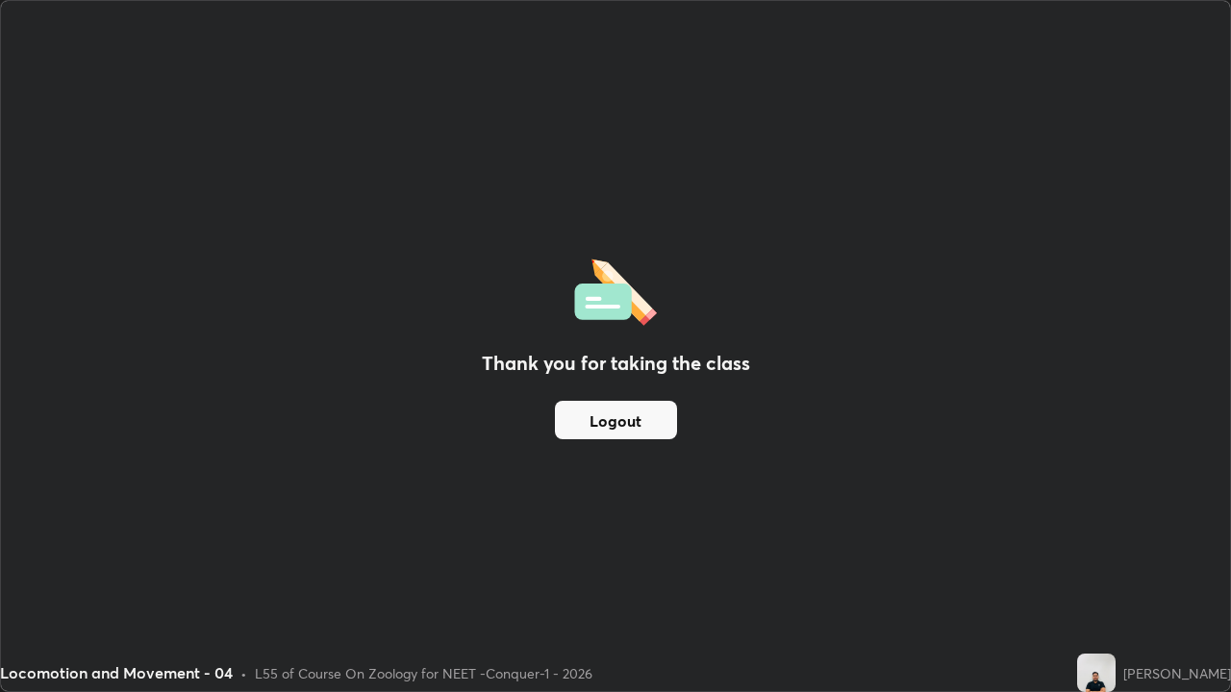
click at [629, 422] on button "Logout" at bounding box center [616, 420] width 122 height 38
click at [594, 419] on button "Logout" at bounding box center [616, 420] width 122 height 38
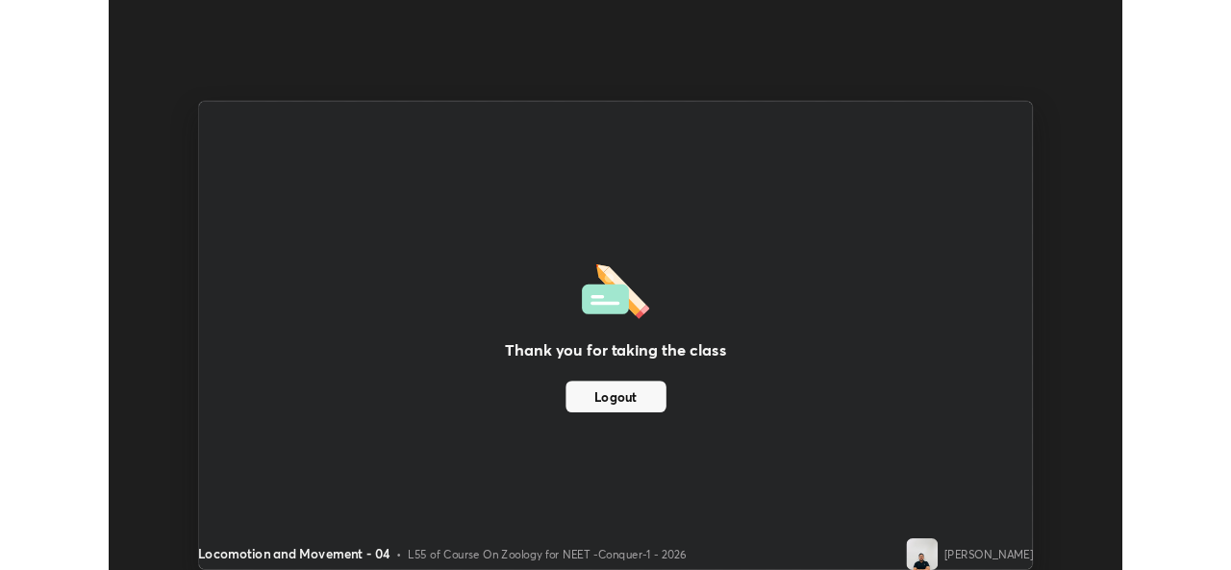
scroll to position [95581, 94921]
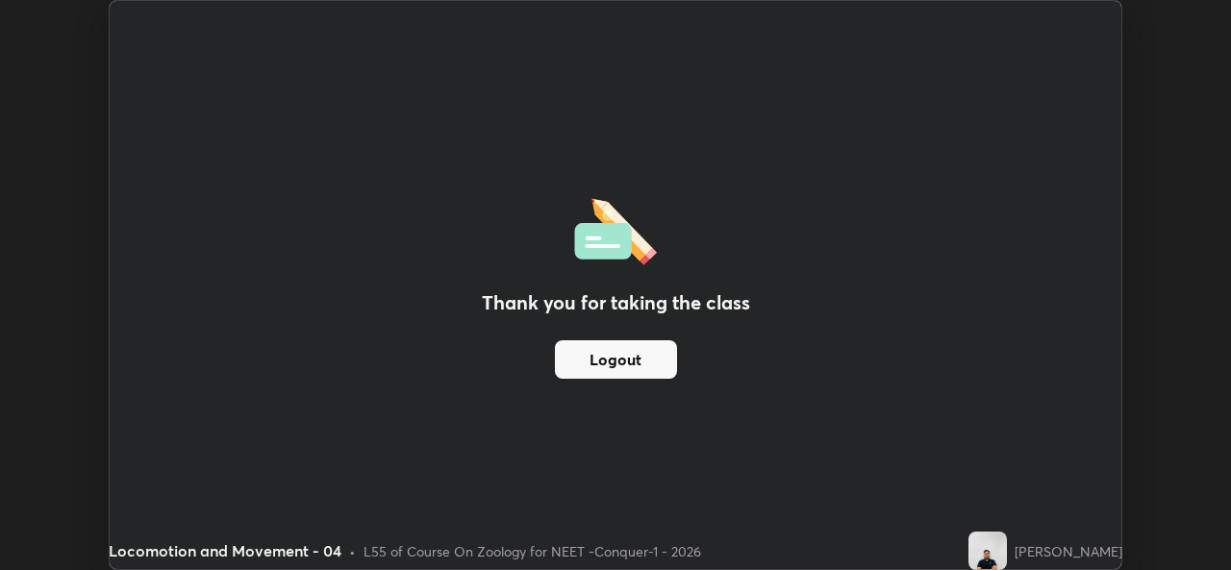
click at [604, 358] on button "Logout" at bounding box center [616, 359] width 122 height 38
